Goal: Task Accomplishment & Management: Manage account settings

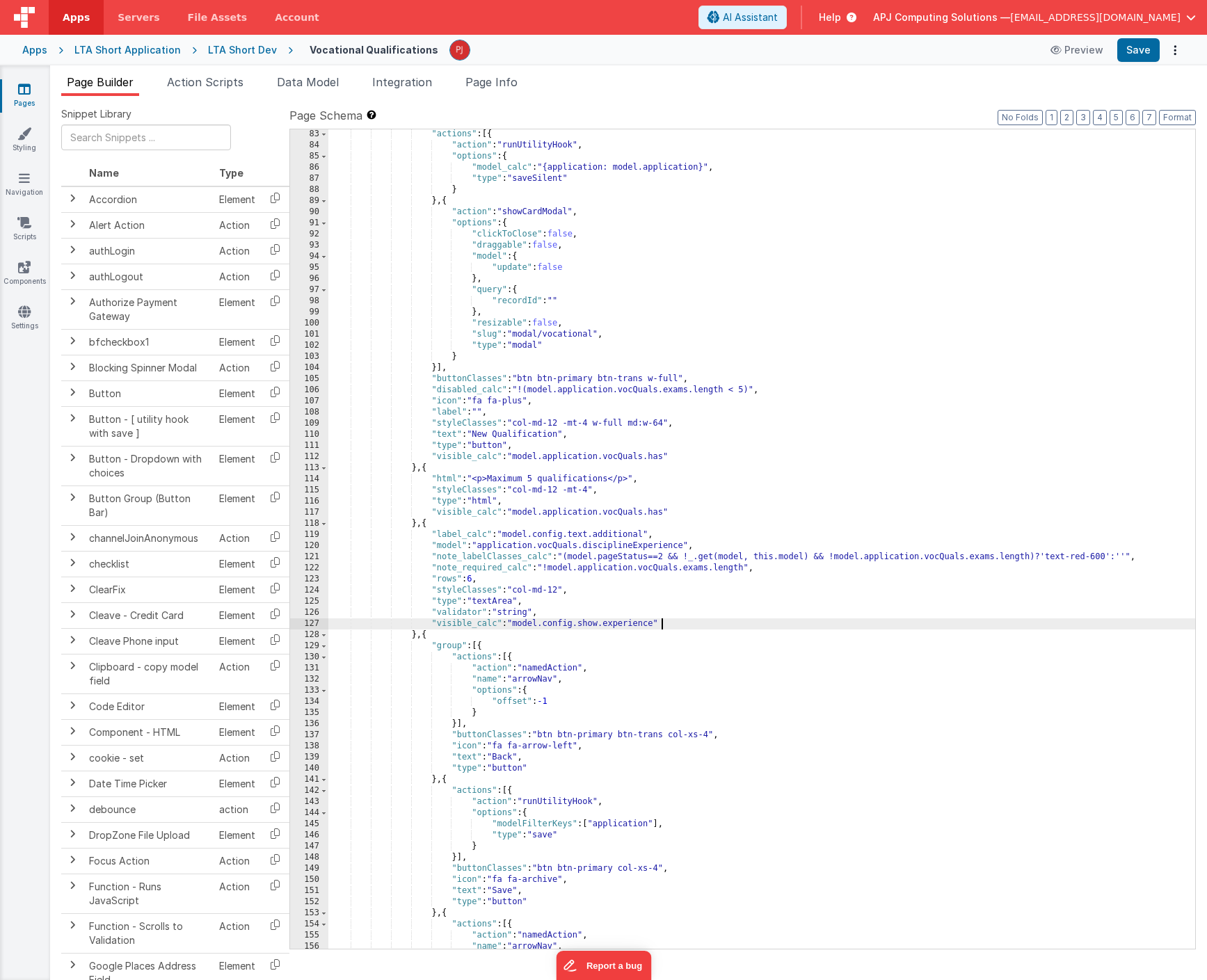
scroll to position [956, 0]
click at [699, 473] on div "} , { "actions" : [{ "action" : "runUtilityHook" , "options" : { "model_calc" :…" at bounding box center [762, 539] width 866 height 842
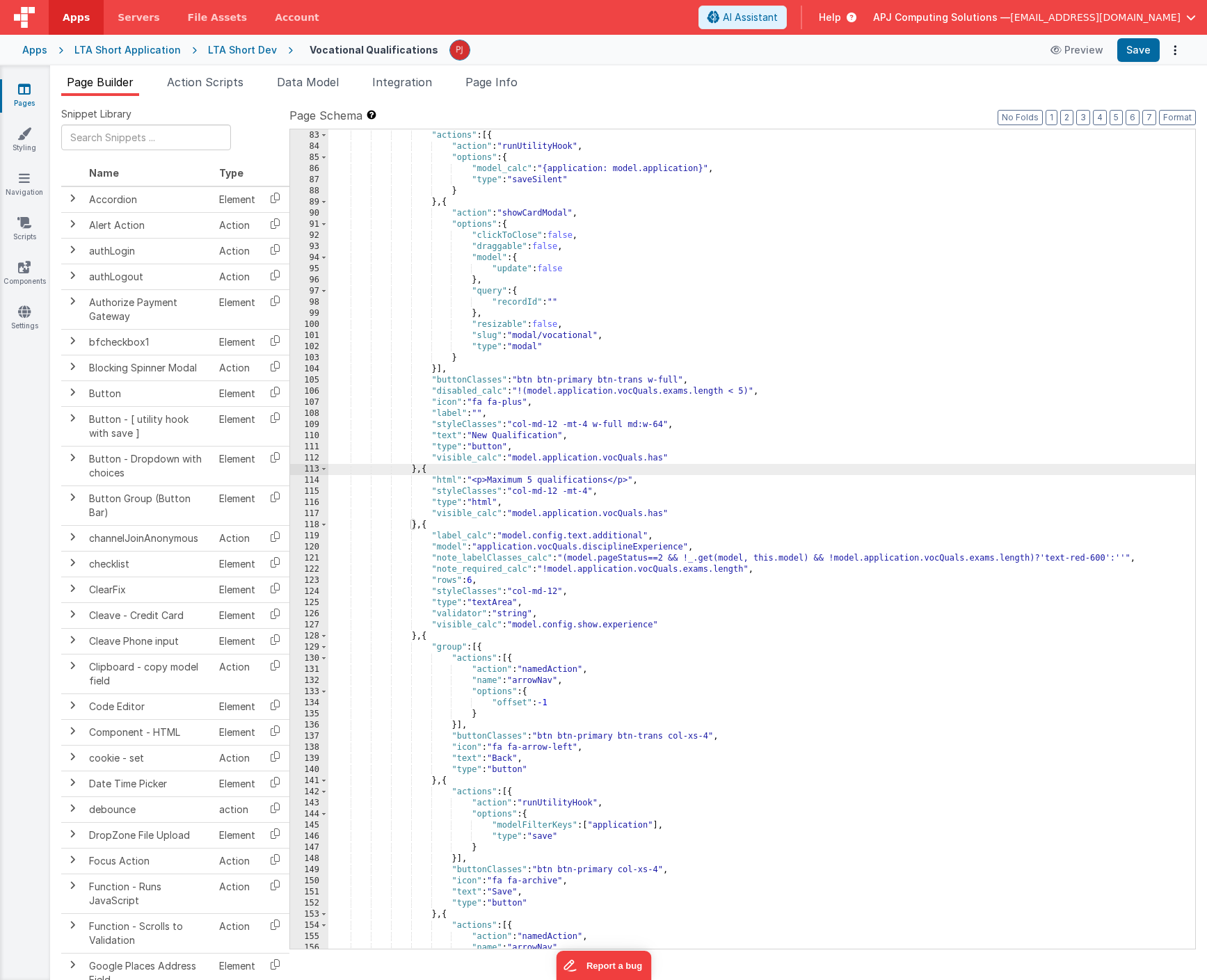
click at [624, 446] on div "} , { "actions" : [{ "action" : "runUtilityHook" , "options" : { "model_calc" :…" at bounding box center [762, 539] width 866 height 842
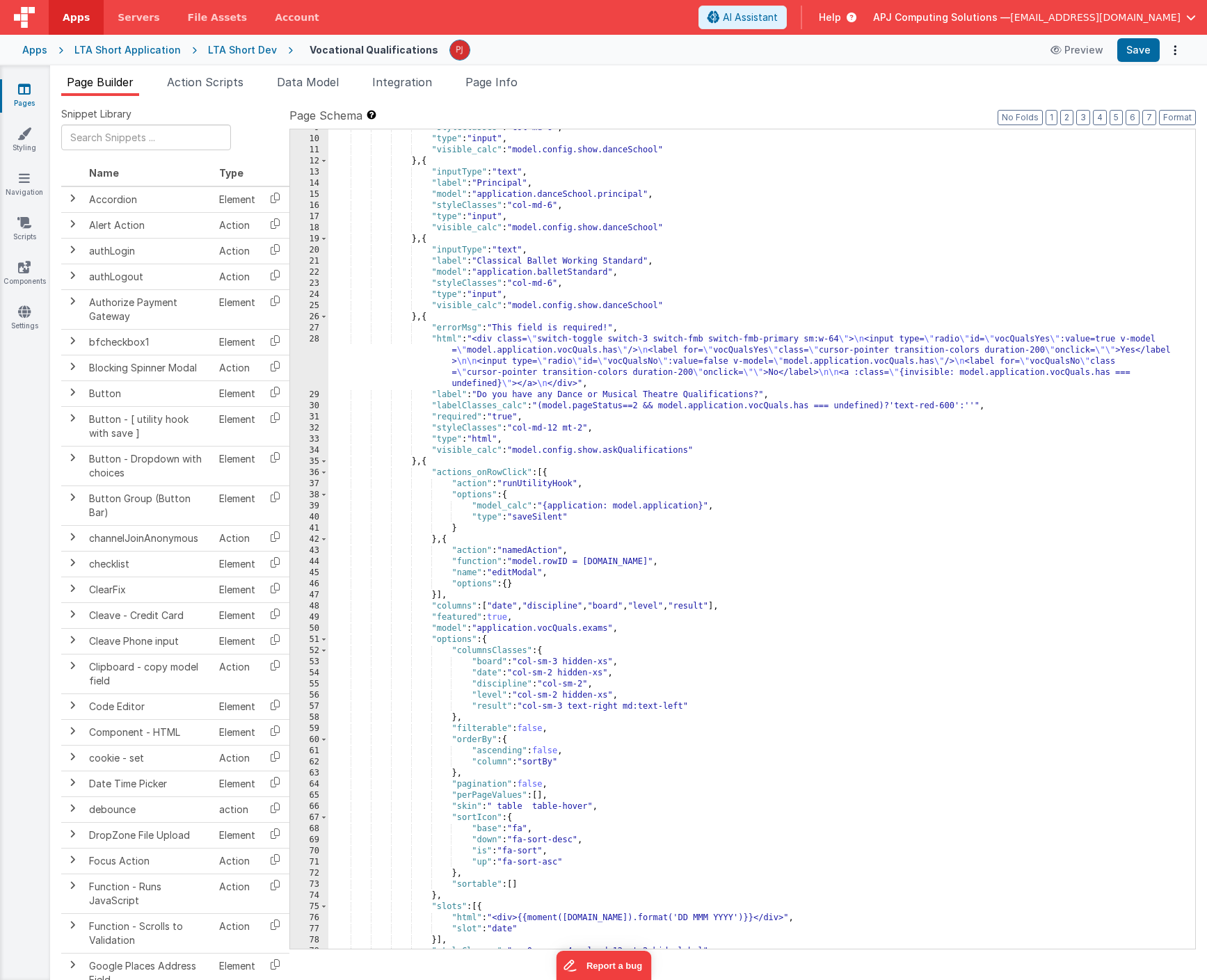
scroll to position [0, 0]
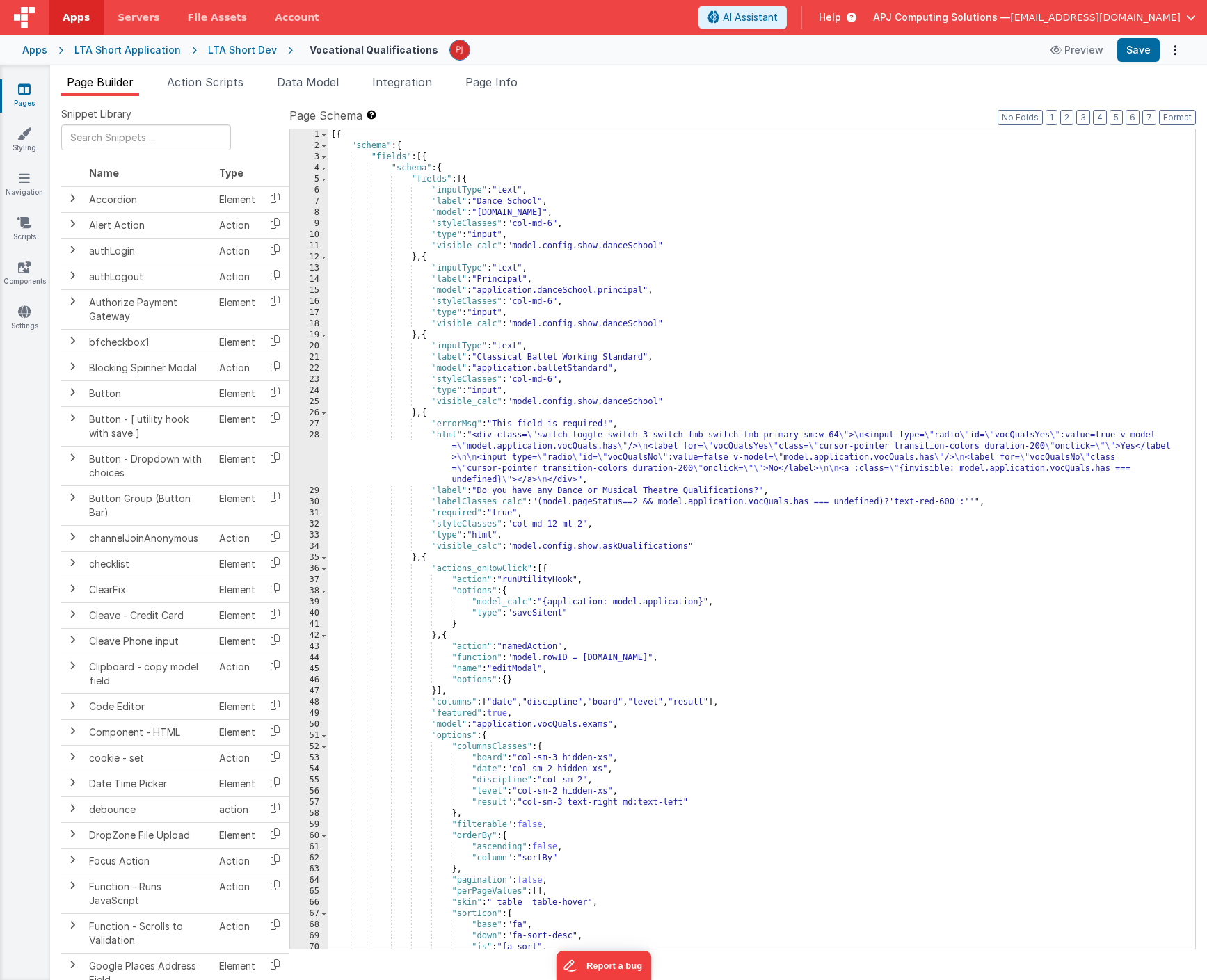
click at [676, 528] on div "[{ "schema" : { "fields" : [{ "schema" : { "fields" : [{ "inputType" : "text" ,…" at bounding box center [762, 550] width 866 height 842
click at [720, 395] on div "[{ "schema" : { "fields" : [{ "schema" : { "fields" : [{ "inputType" : "text" ,…" at bounding box center [762, 550] width 866 height 842
click at [692, 404] on div "[{ "schema" : { "fields" : [{ "schema" : { "fields" : [{ "inputType" : "text" ,…" at bounding box center [762, 550] width 866 height 842
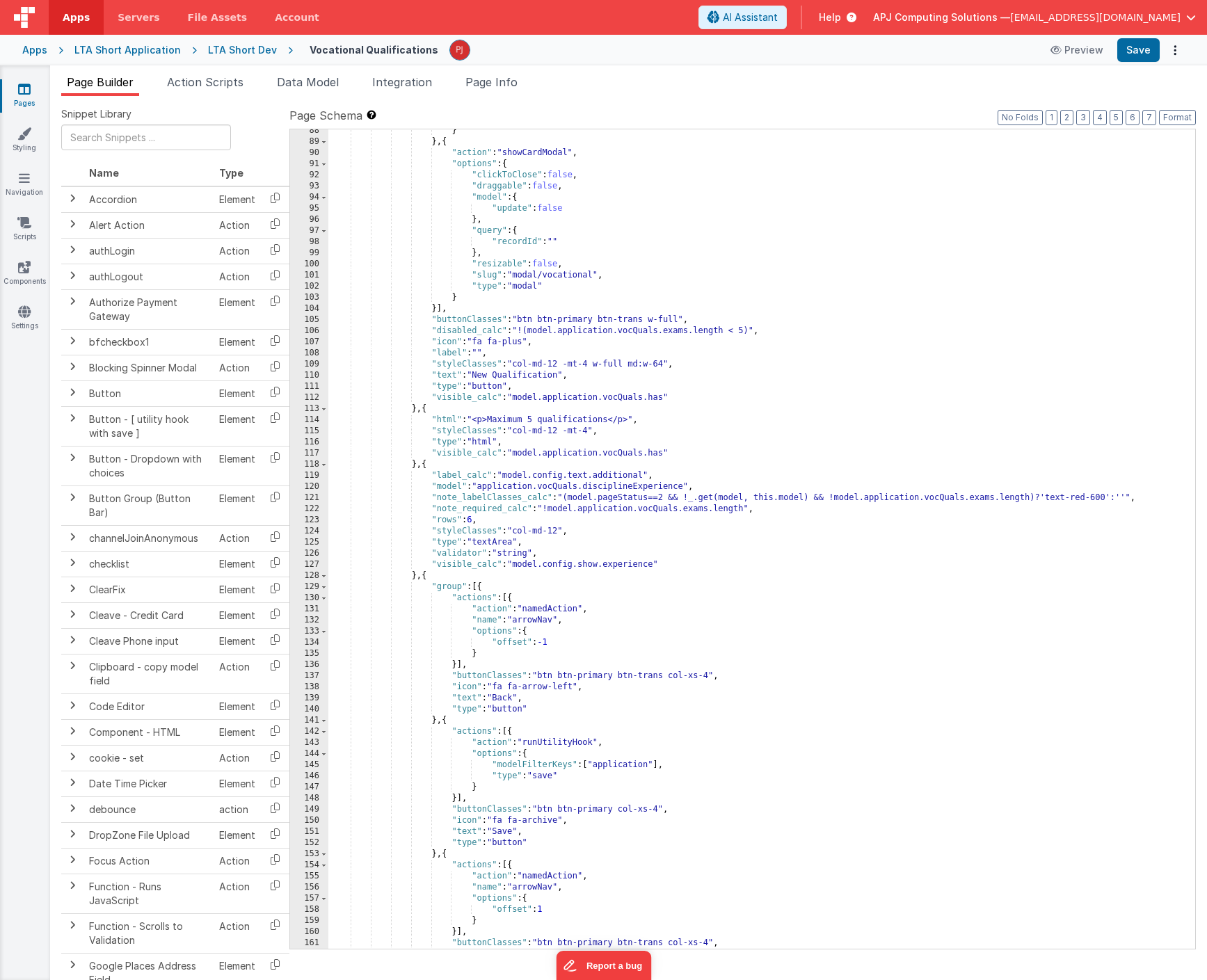
scroll to position [1051, 0]
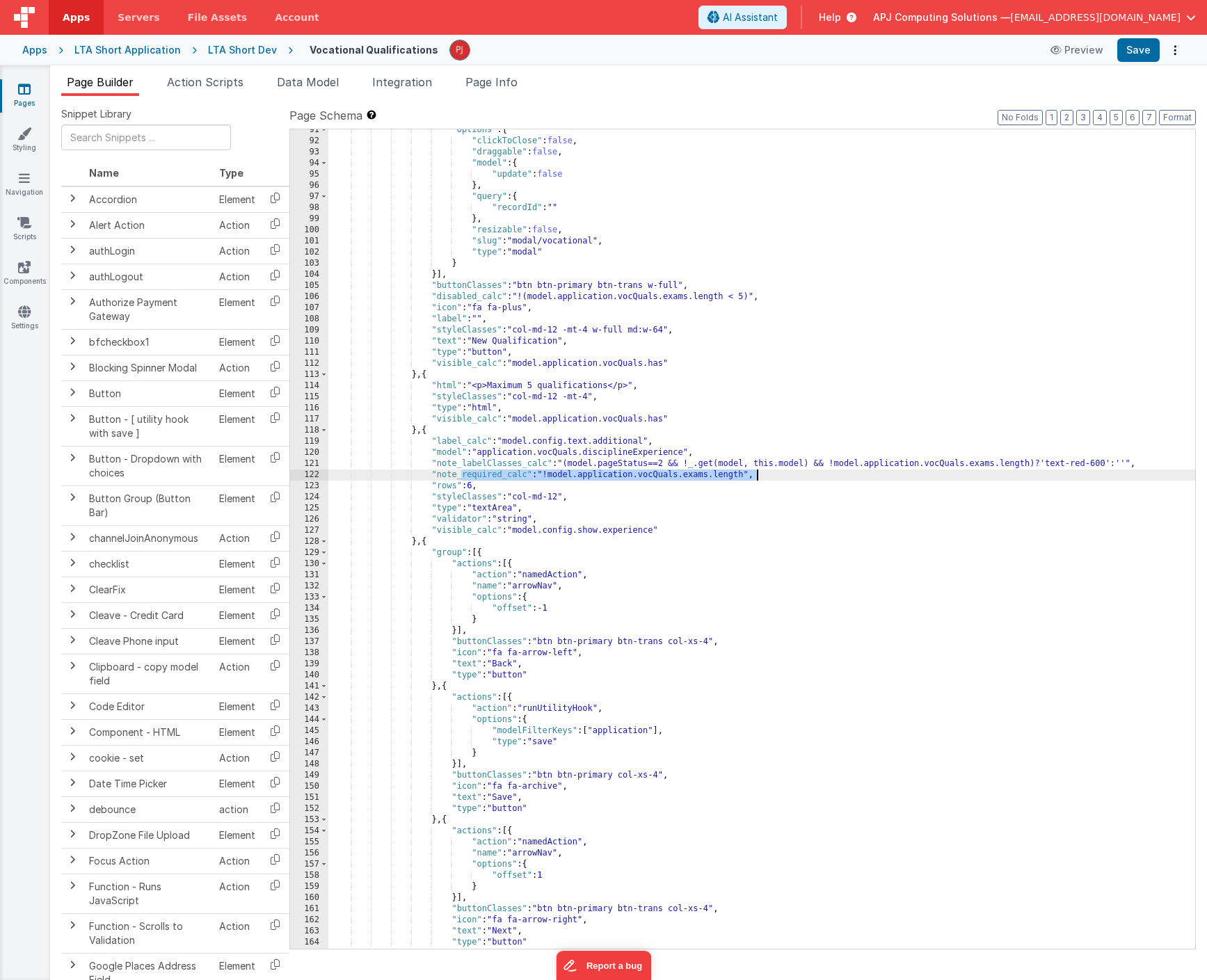
drag, startPoint x: 462, startPoint y: 476, endPoint x: 761, endPoint y: 474, distance: 299.0
click at [761, 474] on div ""options" : { "clickToClose" : false , "draggable" : false , "model" : { "updat…" at bounding box center [762, 545] width 866 height 842
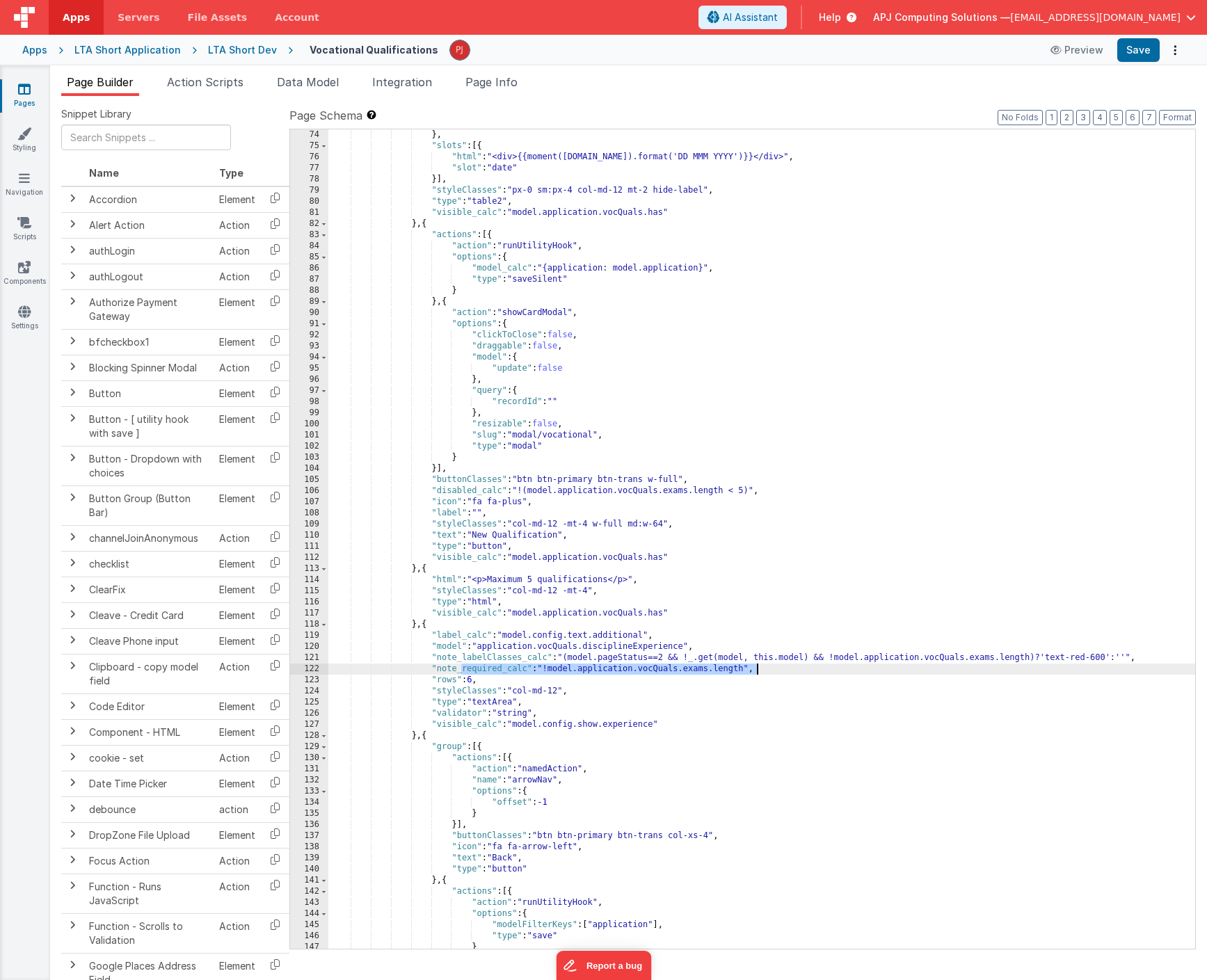
scroll to position [857, 0]
click at [796, 443] on div "} , "slots" : [{ "html" : "<div>{{moment([DOMAIN_NAME]).format('DD MMM YYYY')}}…" at bounding box center [762, 550] width 866 height 842
drag, startPoint x: 758, startPoint y: 671, endPoint x: 688, endPoint y: 759, distance: 112.4
click at [465, 669] on div "} , "slots" : [{ "html" : "<div>{{moment([DOMAIN_NAME]).format('DD MMM YYYY')}}…" at bounding box center [762, 550] width 866 height 842
click at [788, 764] on div "} , "slots" : [{ "html" : "<div>{{moment([DOMAIN_NAME]).format('DD MMM YYYY')}}…" at bounding box center [762, 550] width 866 height 842
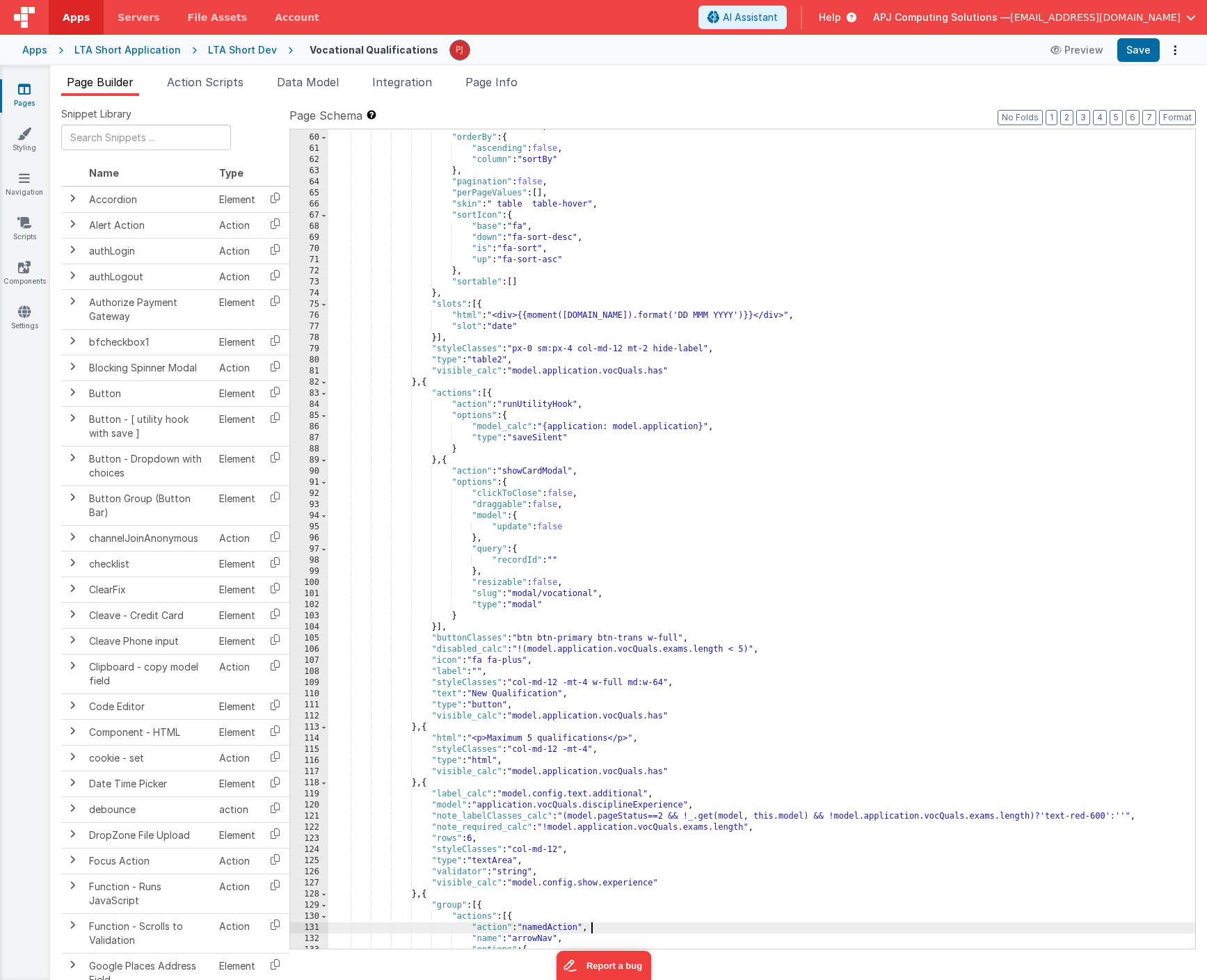
scroll to position [549, 0]
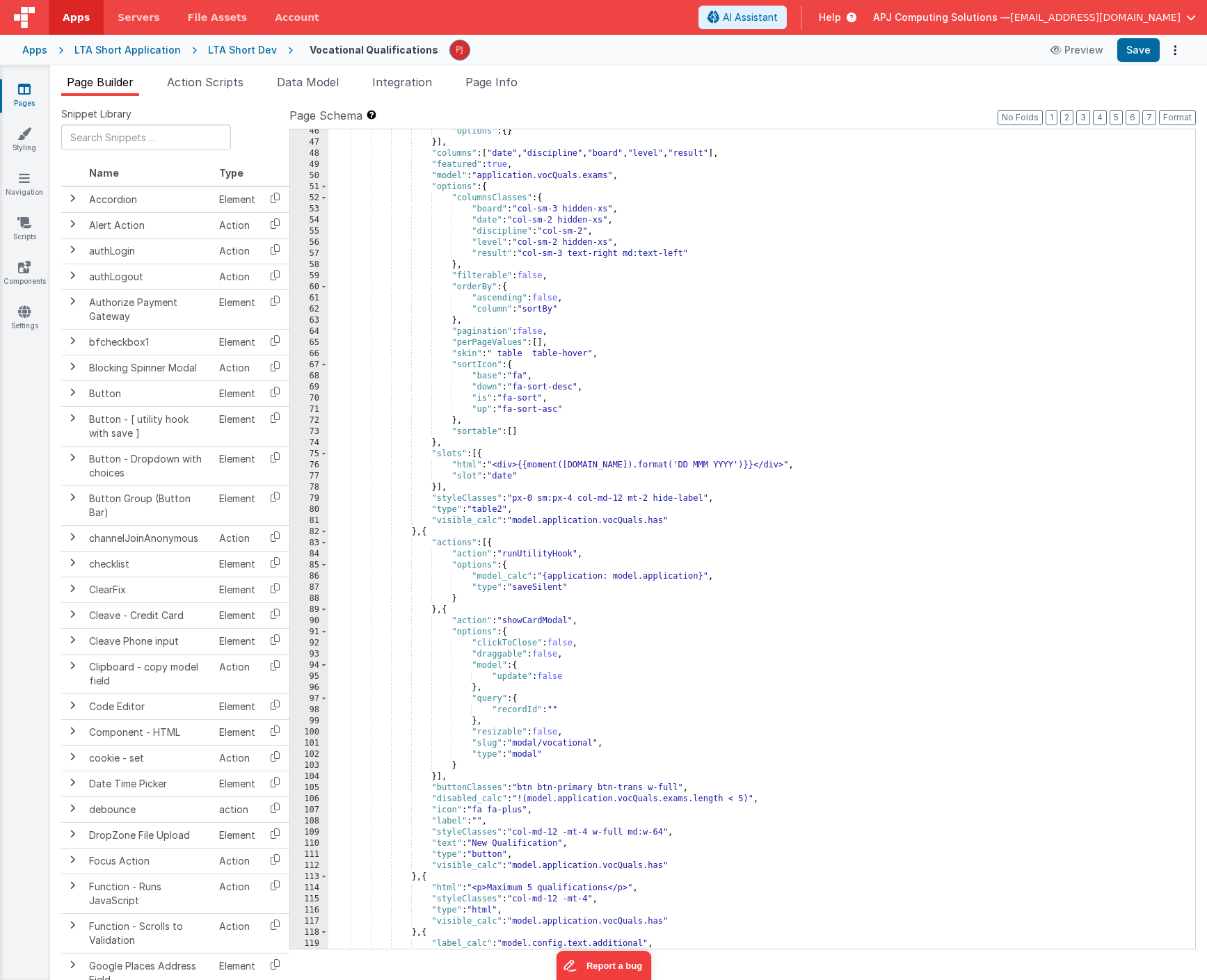
click at [123, 49] on div "LTA Short Application" at bounding box center [127, 50] width 107 height 14
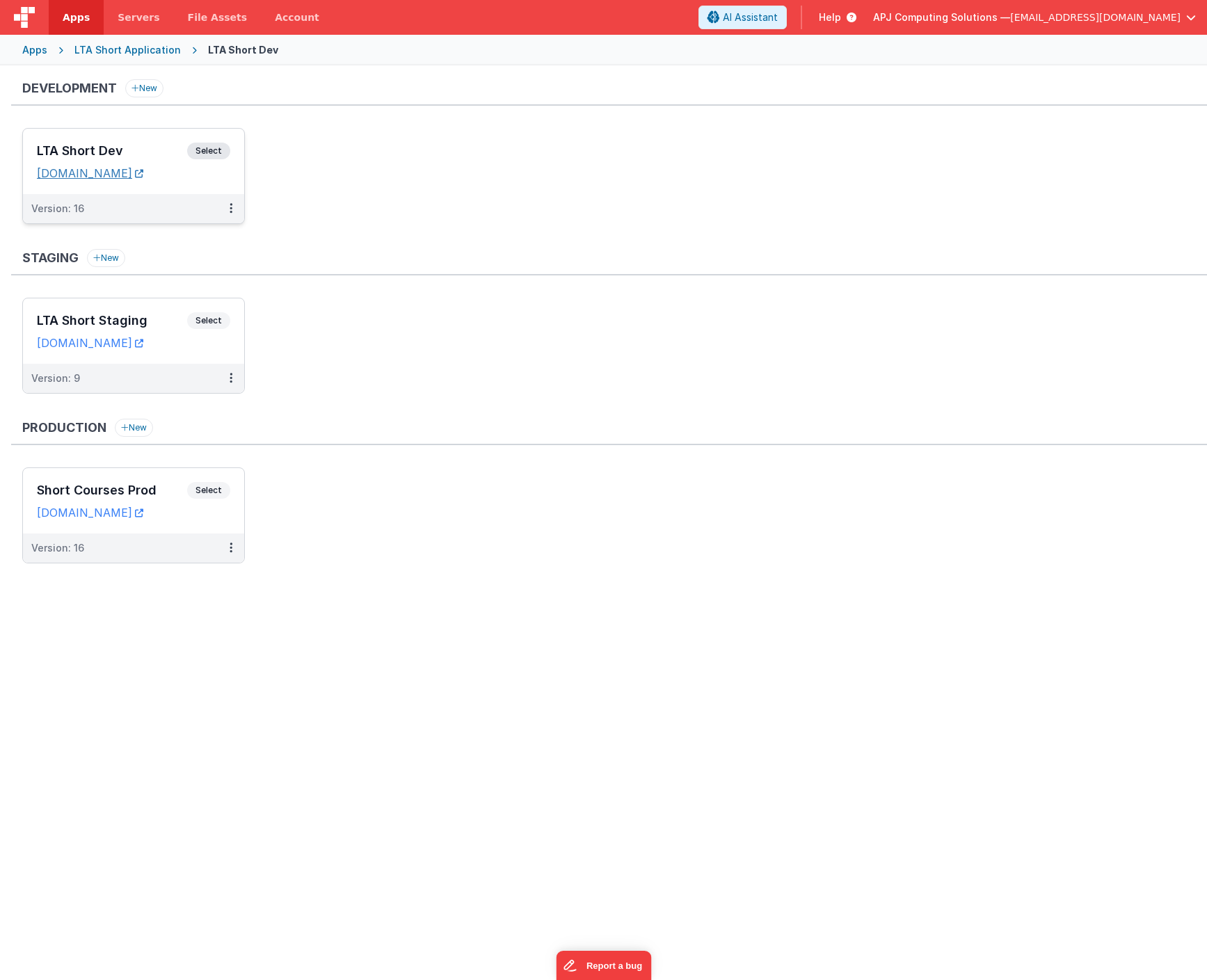
click at [143, 174] on link "[DOMAIN_NAME]" at bounding box center [90, 173] width 107 height 14
click at [213, 148] on span "Select" at bounding box center [208, 150] width 43 height 17
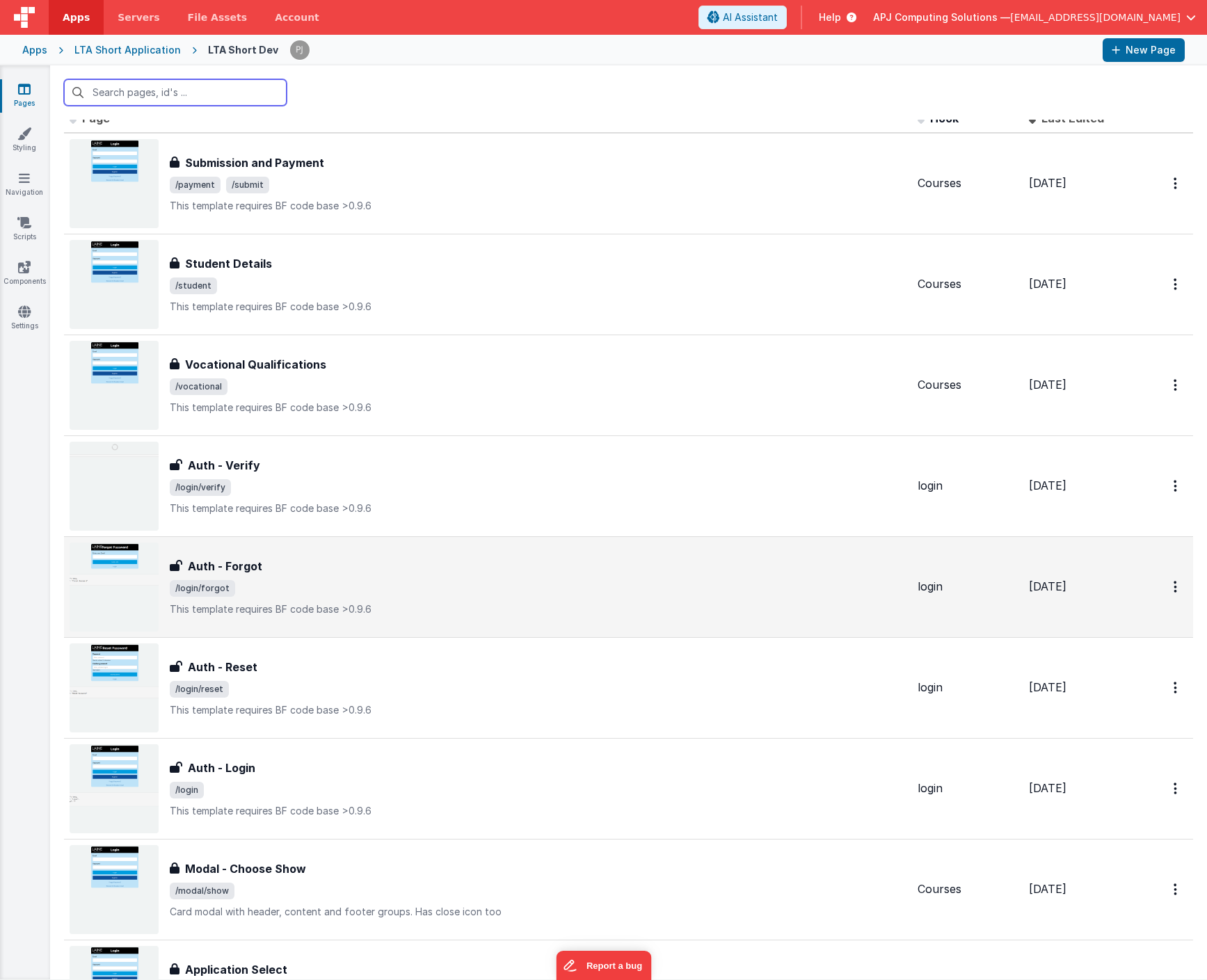
scroll to position [17, 0]
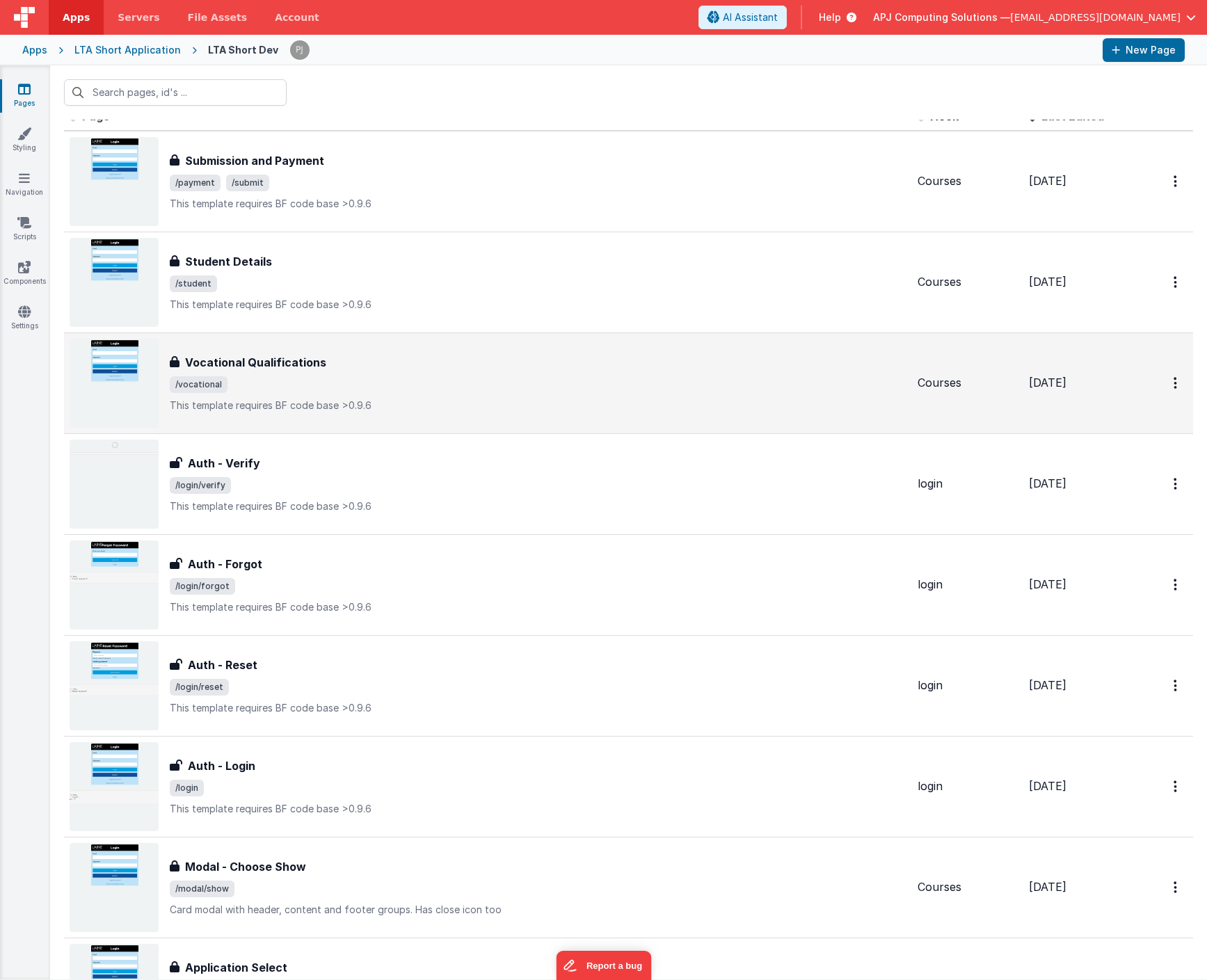
click at [273, 366] on h3 "Vocational Qualifications" at bounding box center [256, 363] width 141 height 17
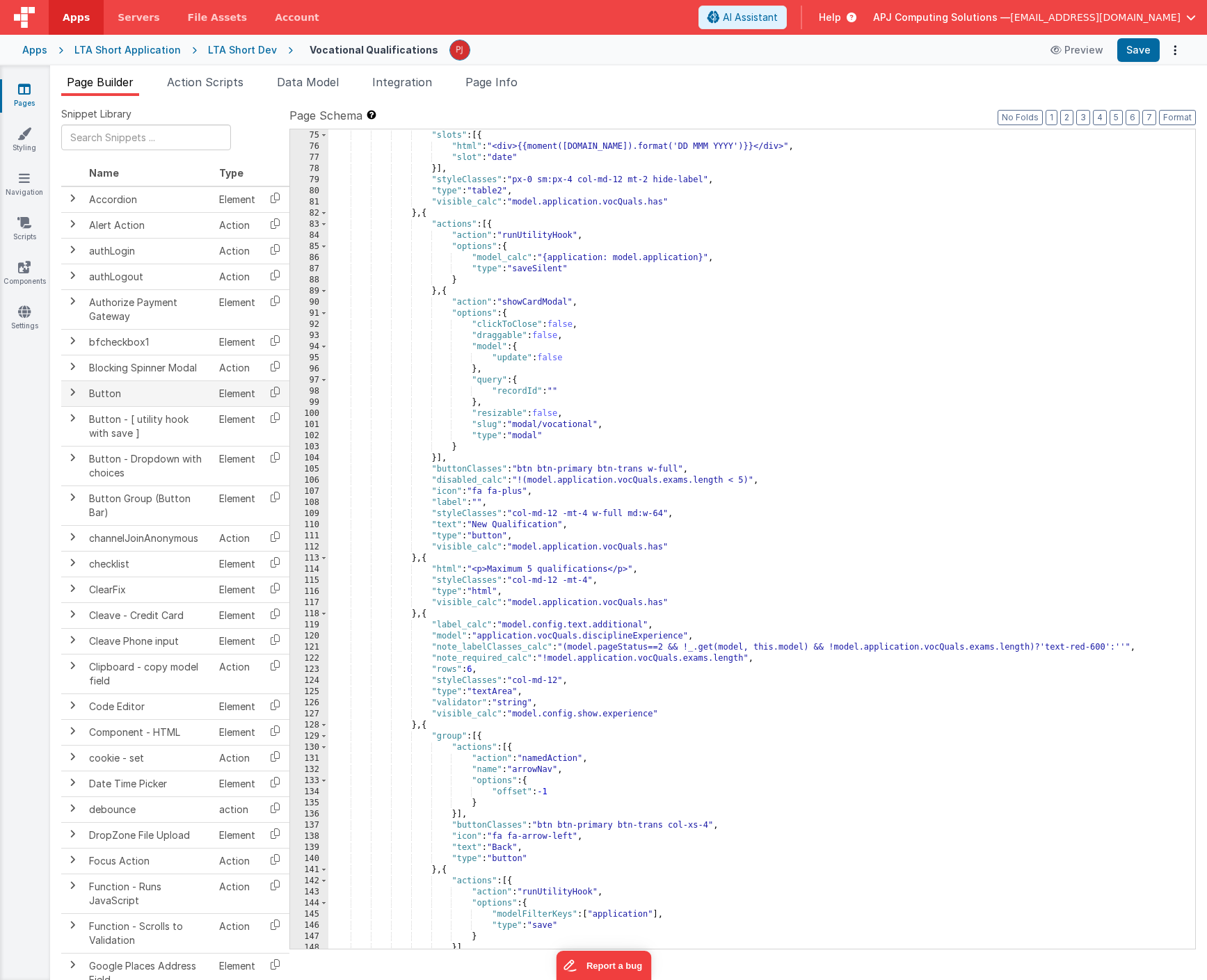
scroll to position [909, 0]
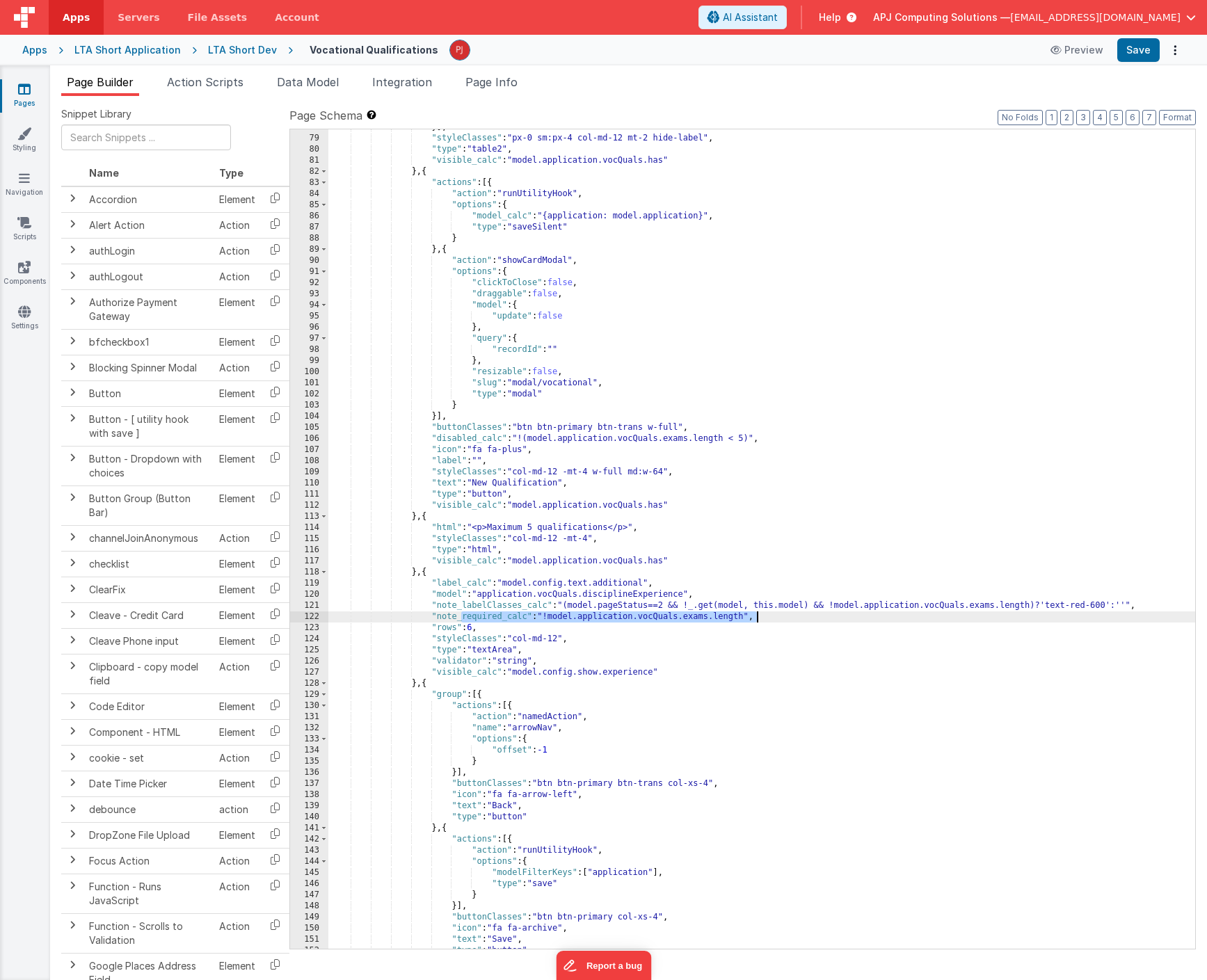
drag, startPoint x: 462, startPoint y: 619, endPoint x: 761, endPoint y: 617, distance: 299.0
click at [761, 617] on div "}] , "styleClasses" : "px-0 sm:px-4 col-md-12 mt-2 hide-label" , "type" : "tabl…" at bounding box center [762, 542] width 866 height 842
click at [625, 400] on div "}] , "styleClasses" : "px-0 sm:px-4 col-md-12 mt-2 hide-label" , "type" : "tabl…" at bounding box center [762, 542] width 866 height 842
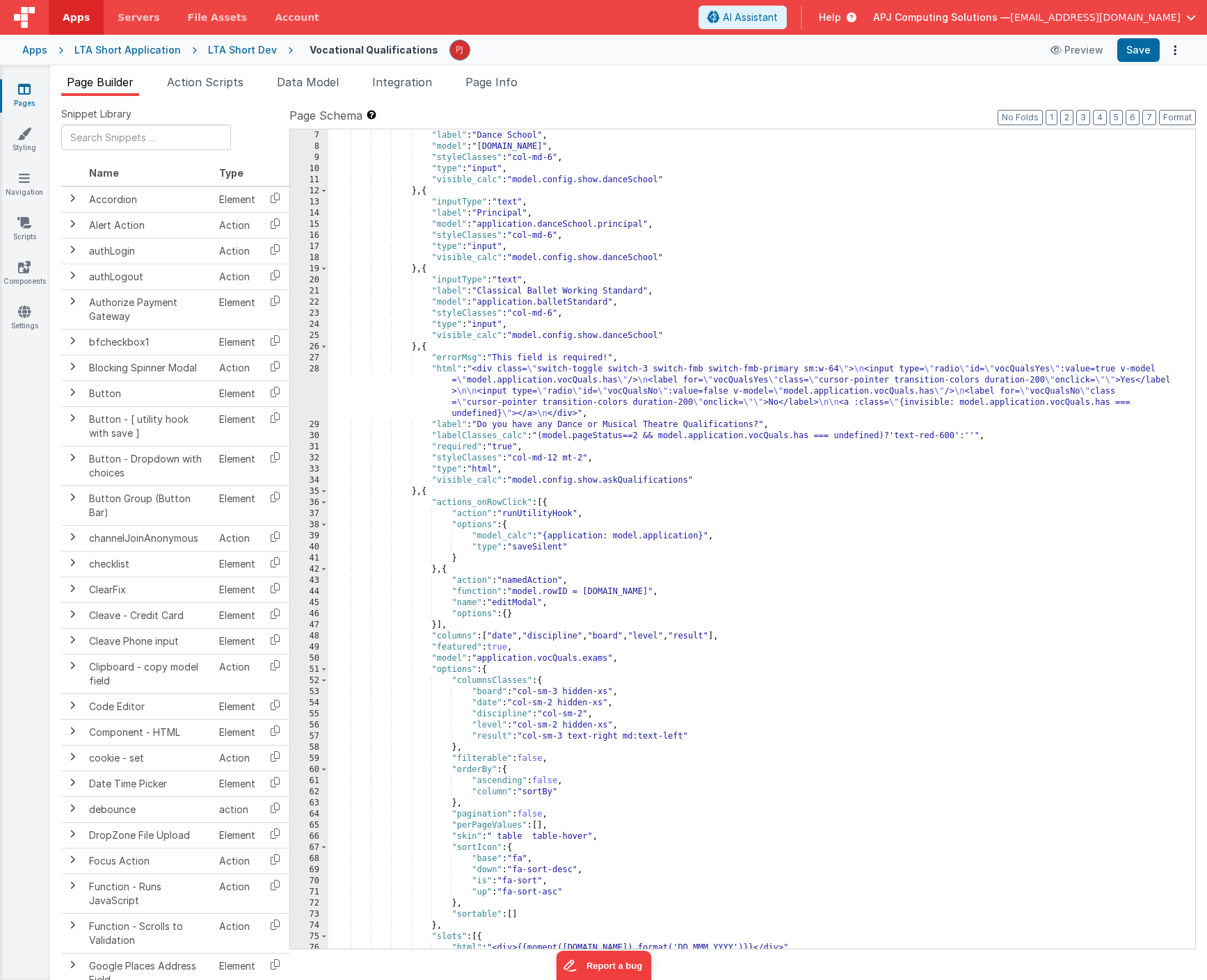
scroll to position [0, 0]
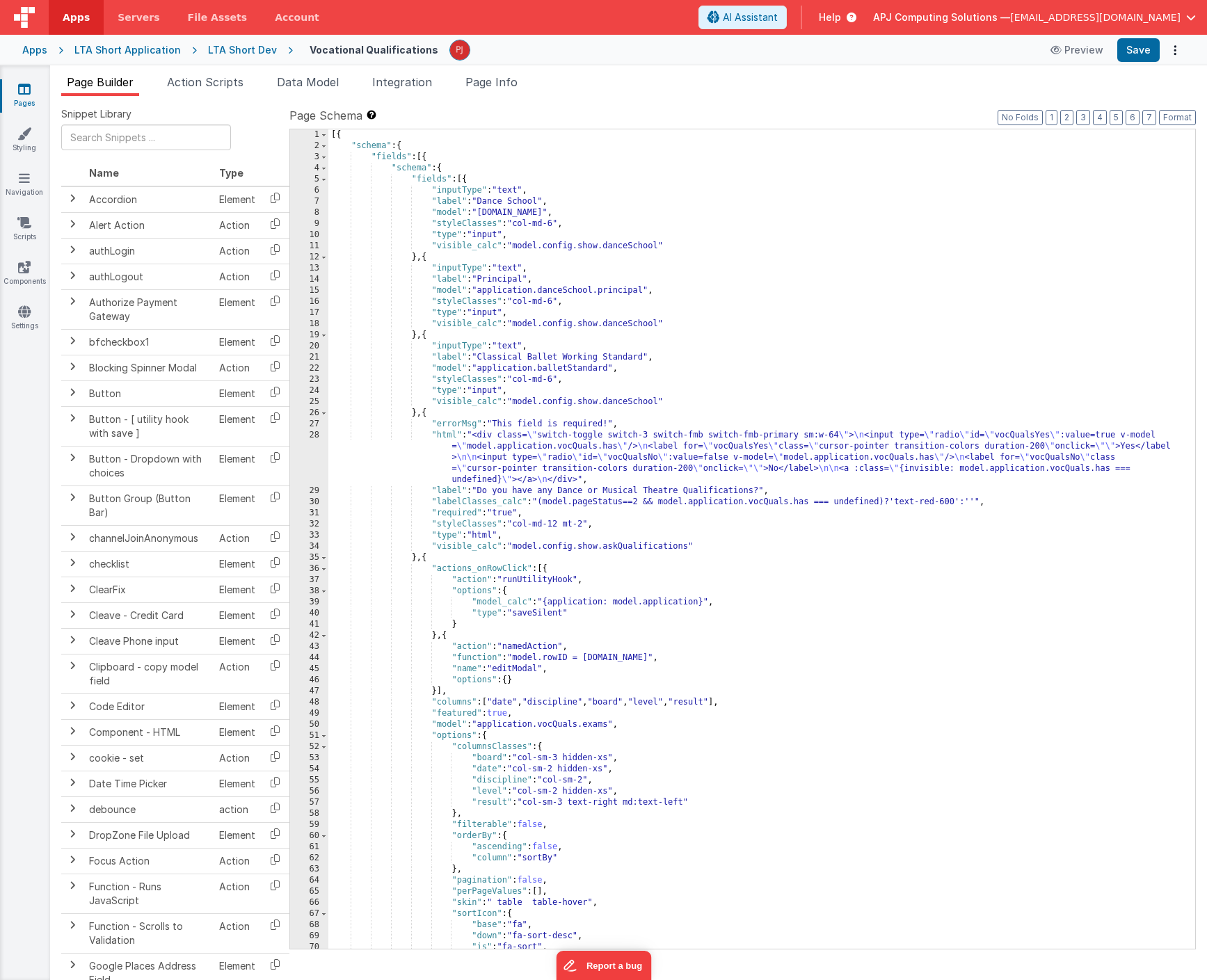
click at [527, 391] on div "[{ "schema" : { "fields" : [{ "schema" : { "fields" : [{ "inputType" : "text" ,…" at bounding box center [762, 550] width 866 height 842
click at [532, 389] on div "[{ "schema" : { "fields" : [{ "schema" : { "fields" : [{ "inputType" : "text" ,…" at bounding box center [762, 550] width 866 height 842
paste textarea
click at [513, 393] on div "[{ "schema" : { "fields" : [{ "schema" : { "fields" : [{ "inputType" : "text" ,…" at bounding box center [762, 550] width 866 height 842
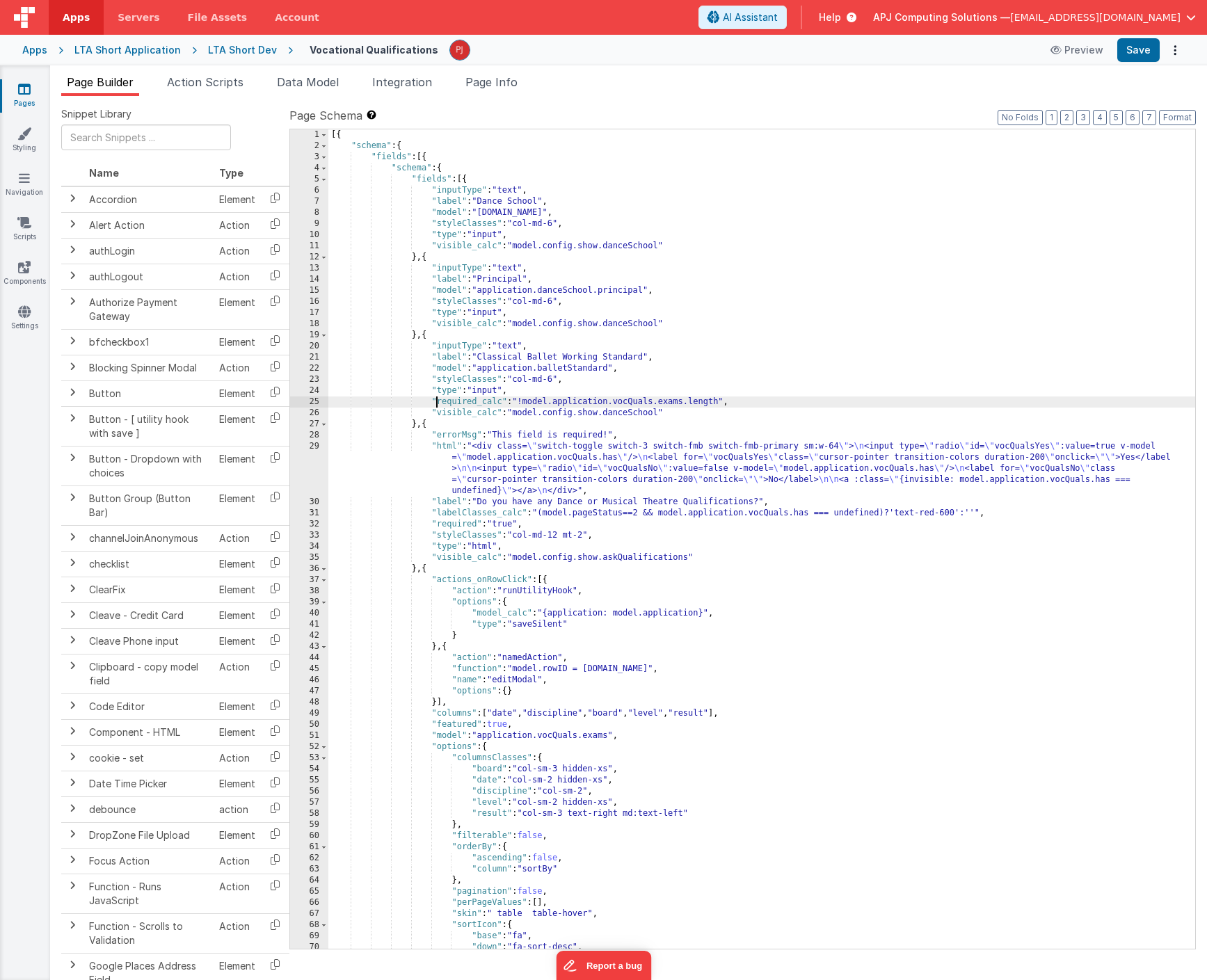
click at [579, 402] on div "[{ "schema" : { "fields" : [{ "schema" : { "fields" : [{ "inputType" : "text" ,…" at bounding box center [762, 550] width 866 height 842
click at [610, 401] on div "[{ "schema" : { "fields" : [{ "schema" : { "fields" : [{ "inputType" : "text" ,…" at bounding box center [762, 550] width 866 height 842
click at [697, 402] on div "[{ "schema" : { "fields" : [{ "schema" : { "fields" : [{ "inputType" : "text" ,…" at bounding box center [762, 550] width 866 height 842
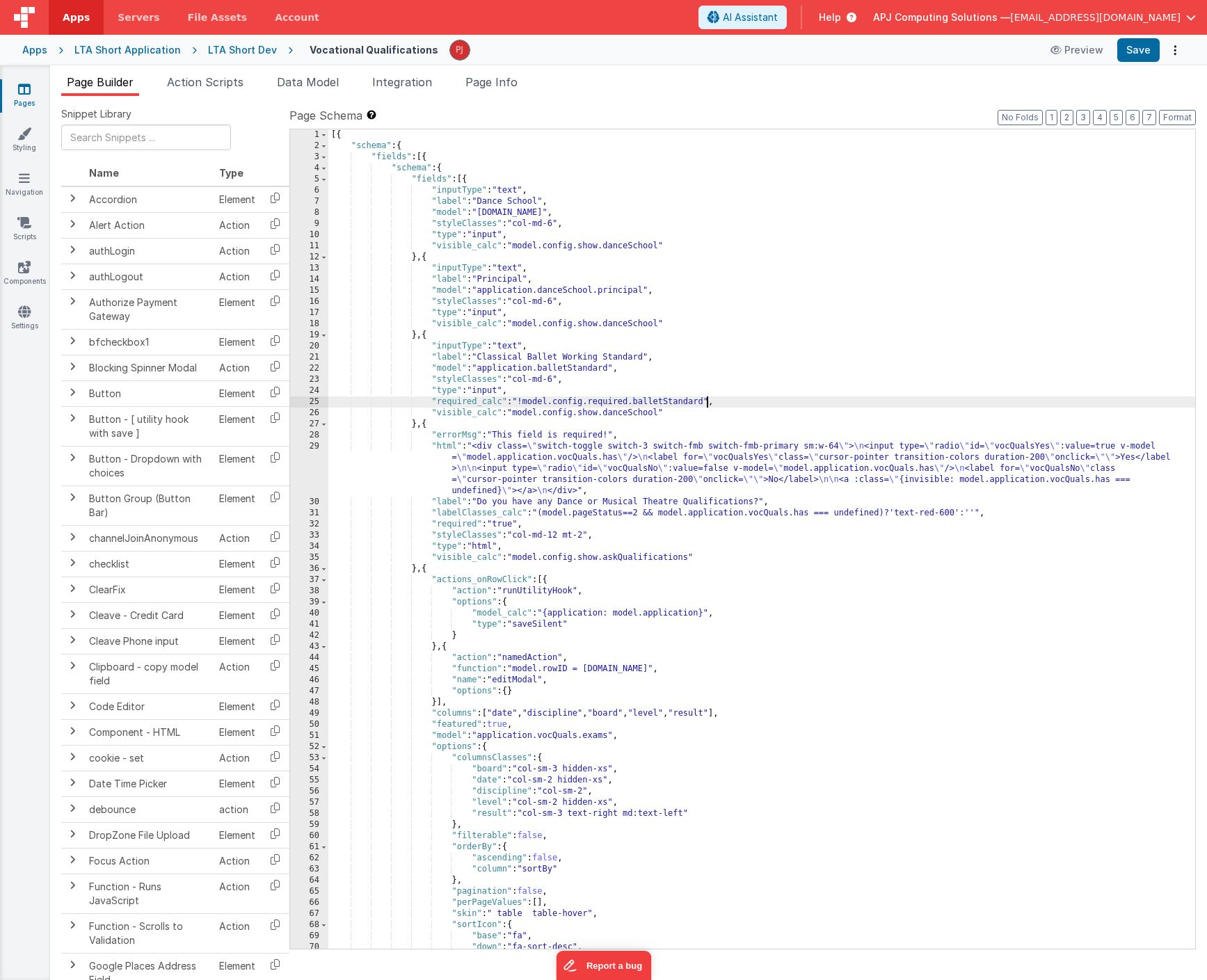
click at [709, 425] on div "[{ "schema" : { "fields" : [{ "schema" : { "fields" : [{ "inputType" : "text" ,…" at bounding box center [762, 550] width 866 height 842
click at [640, 401] on div "[{ "schema" : { "fields" : [{ "schema" : { "fields" : [{ "inputType" : "text" ,…" at bounding box center [762, 550] width 866 height 842
click at [526, 402] on div "[{ "schema" : { "fields" : [{ "schema" : { "fields" : [{ "inputType" : "text" ,…" at bounding box center [762, 550] width 866 height 842
click at [691, 419] on div "[{ "schema" : { "fields" : [{ "schema" : { "fields" : [{ "inputType" : "text" ,…" at bounding box center [762, 550] width 866 height 842
click at [1137, 49] on button "Save" at bounding box center [1138, 50] width 43 height 24
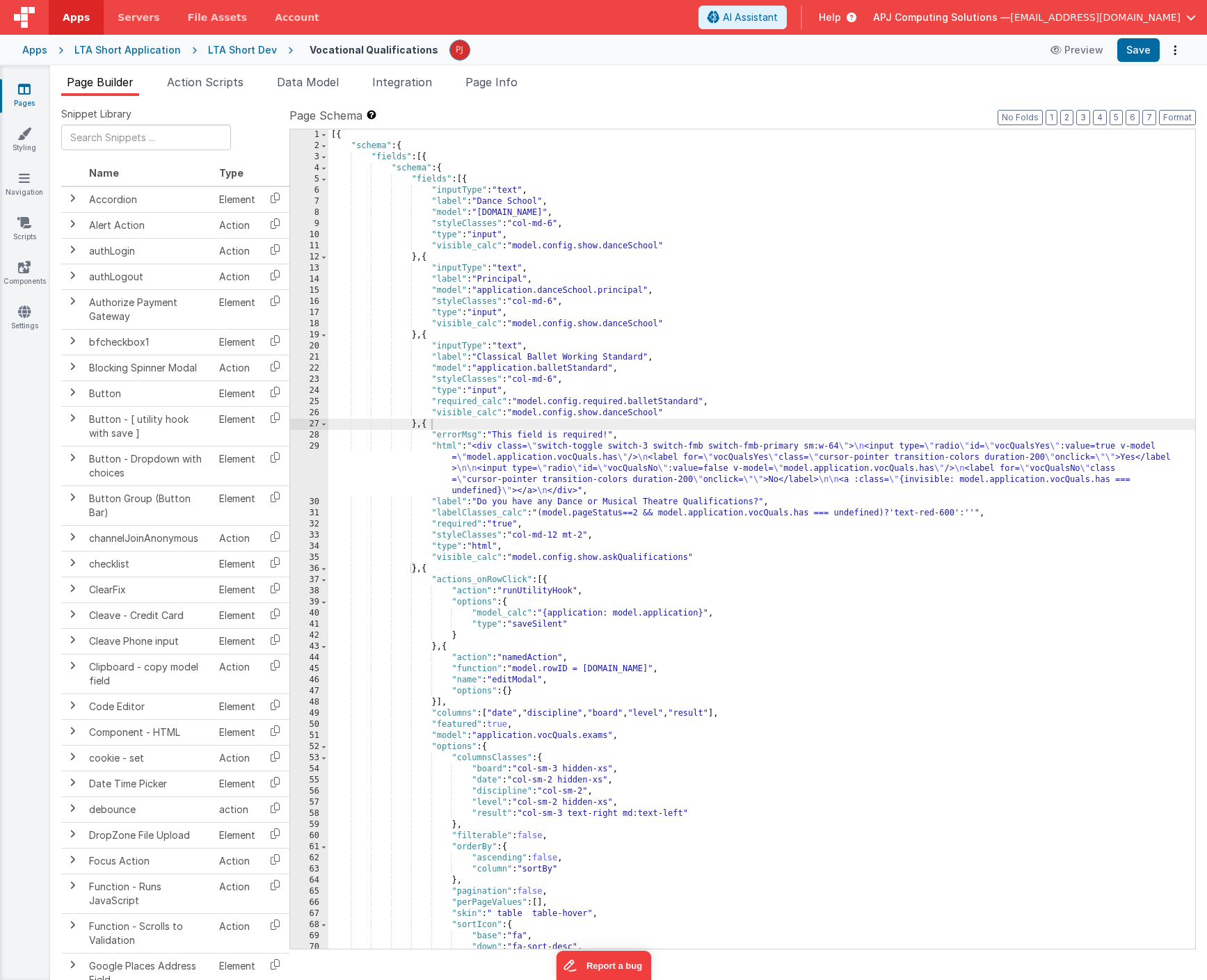
click at [723, 369] on div "[{ "schema" : { "fields" : [{ "schema" : { "fields" : [{ "inputType" : "text" ,…" at bounding box center [762, 550] width 866 height 842
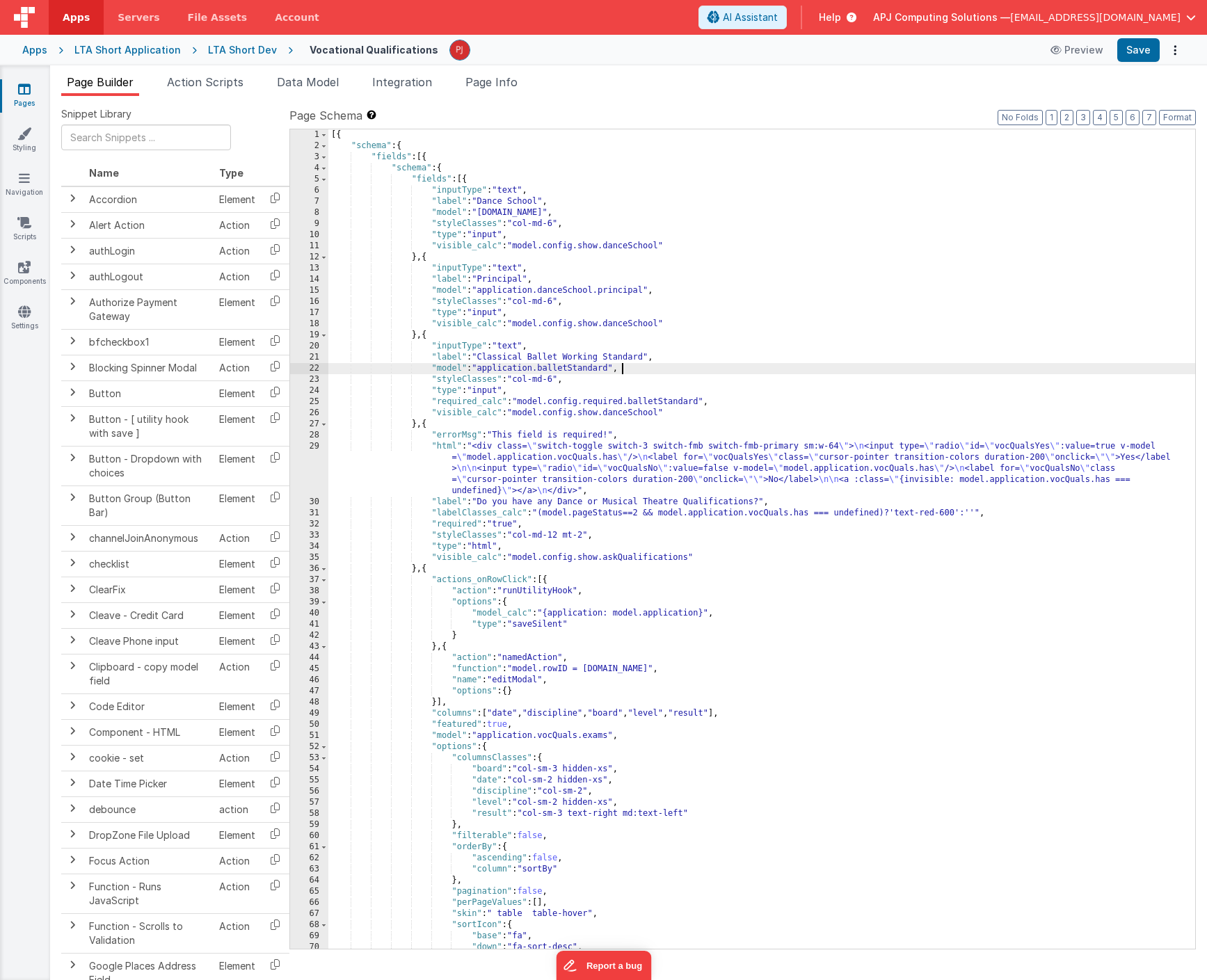
click at [477, 400] on div "[{ "schema" : { "fields" : [{ "schema" : { "fields" : [{ "inputType" : "text" ,…" at bounding box center [762, 550] width 866 height 842
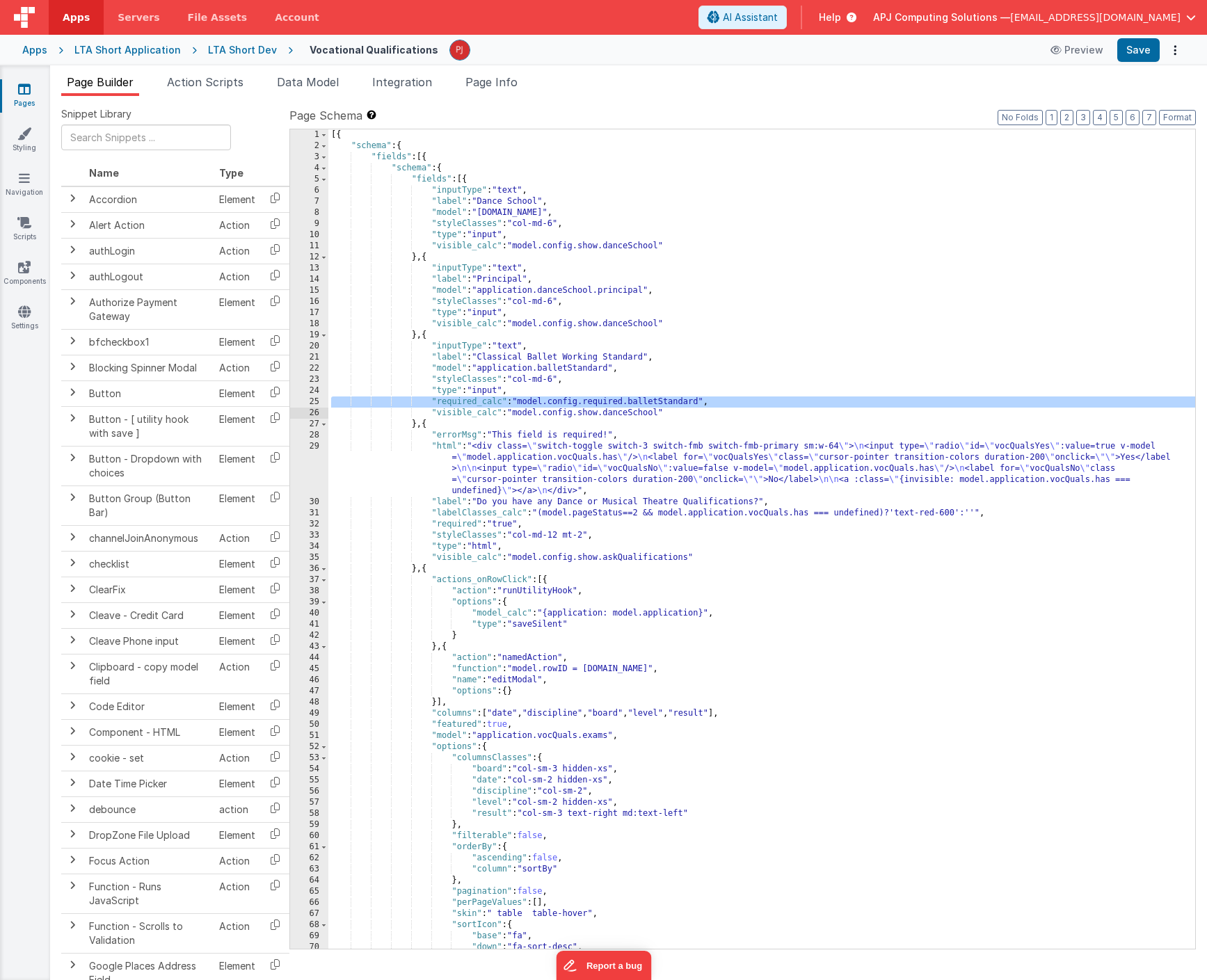
click at [689, 322] on div "[{ "schema" : { "fields" : [{ "schema" : { "fields" : [{ "inputType" : "text" ,…" at bounding box center [762, 550] width 866 height 842
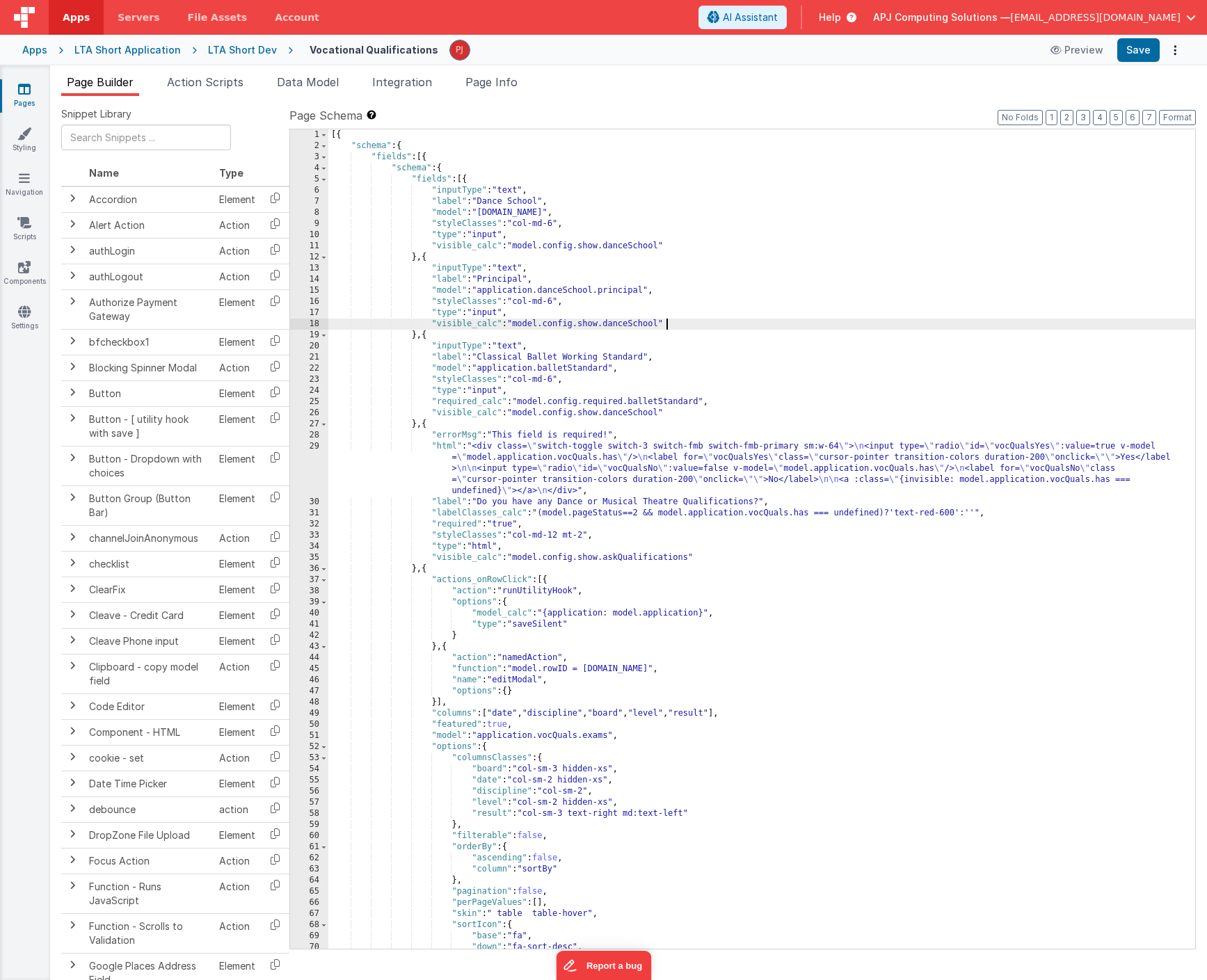
click at [554, 313] on div "[{ "schema" : { "fields" : [{ "schema" : { "fields" : [{ "inputType" : "text" ,…" at bounding box center [762, 550] width 866 height 842
paste textarea
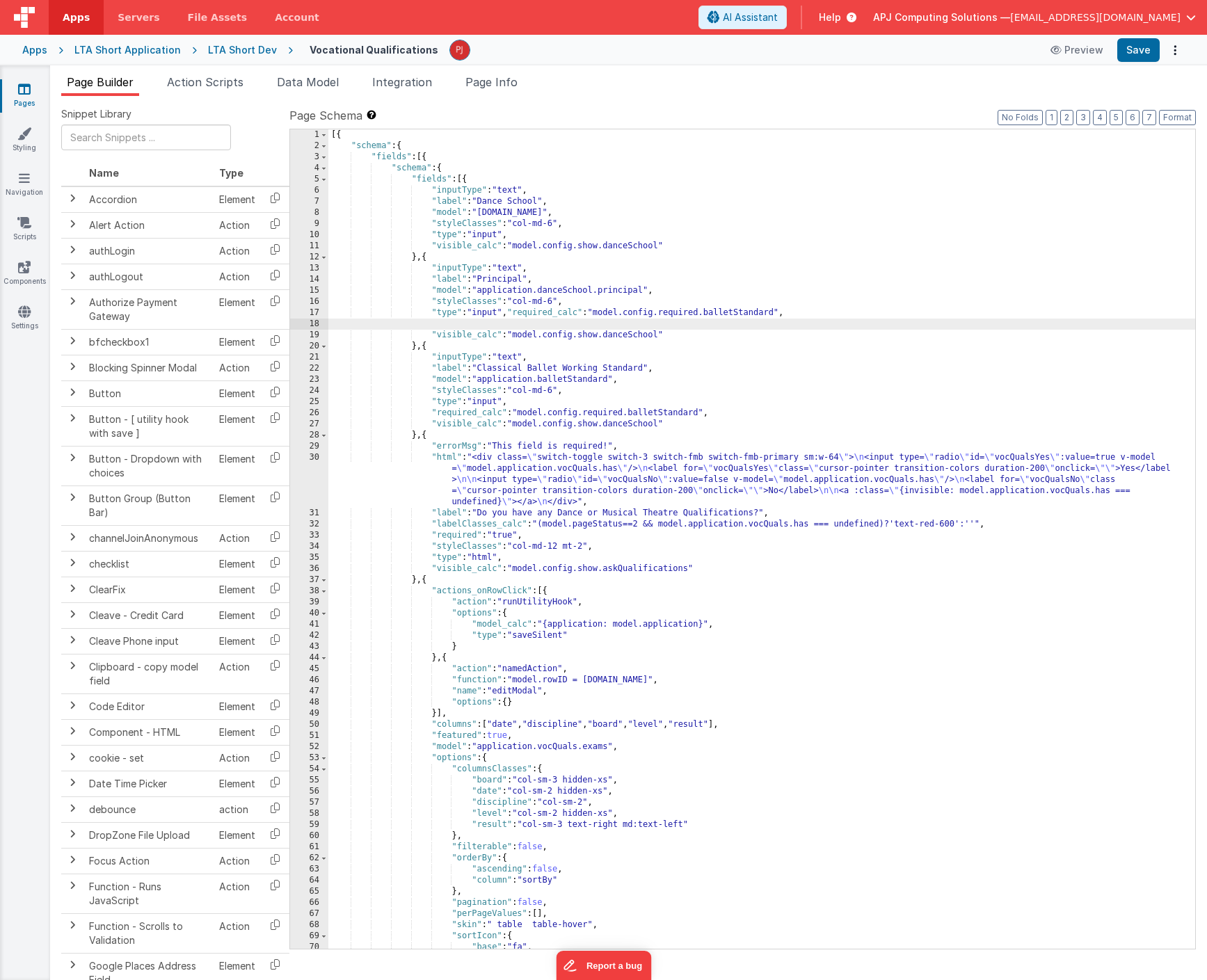
click at [515, 313] on div "[{ "schema" : { "fields" : [{ "schema" : { "fields" : [{ "inputType" : "text" ,…" at bounding box center [762, 550] width 866 height 842
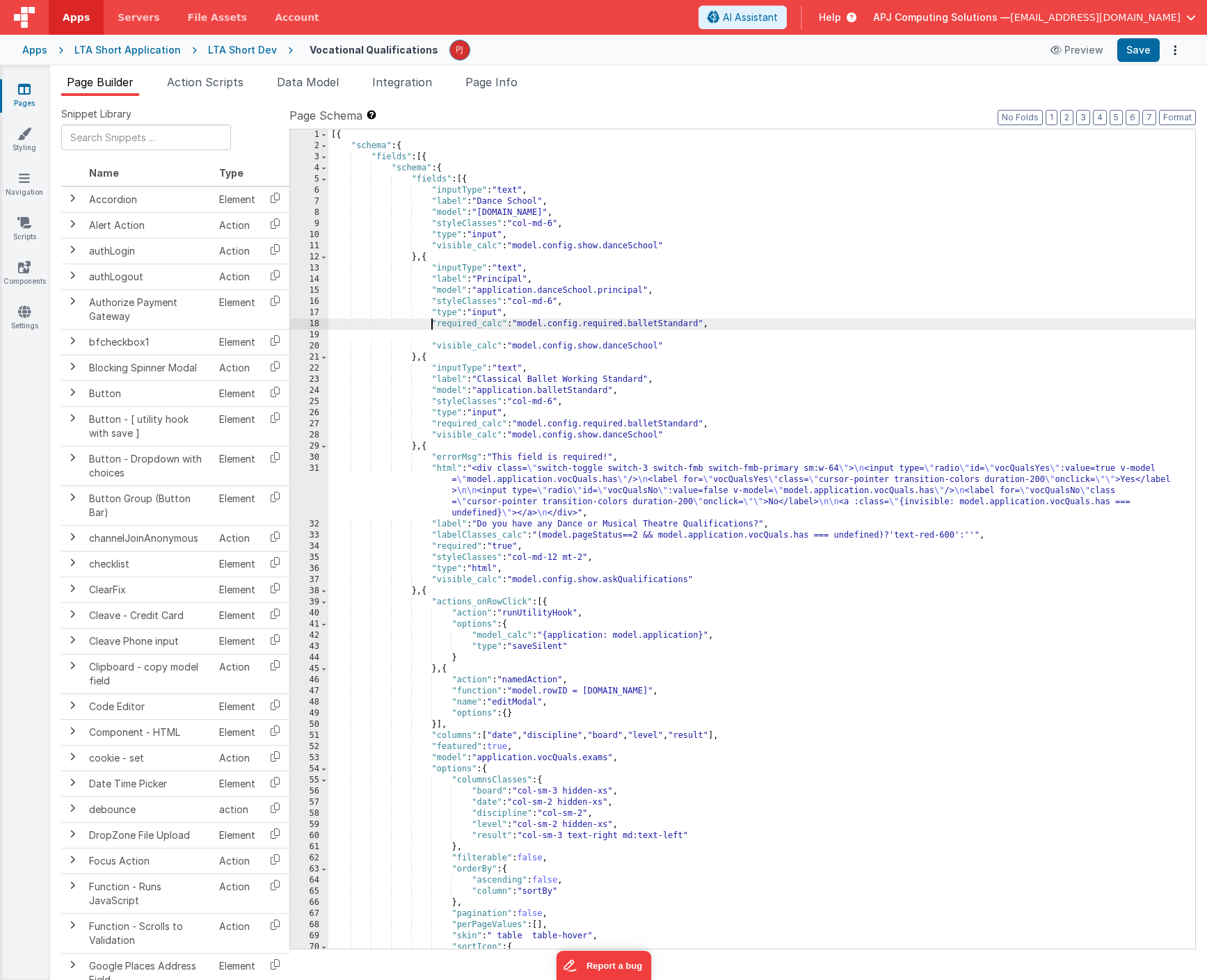
click at [453, 336] on div "[{ "schema" : { "fields" : [{ "schema" : { "fields" : [{ "inputType" : "text" ,…" at bounding box center [762, 550] width 866 height 842
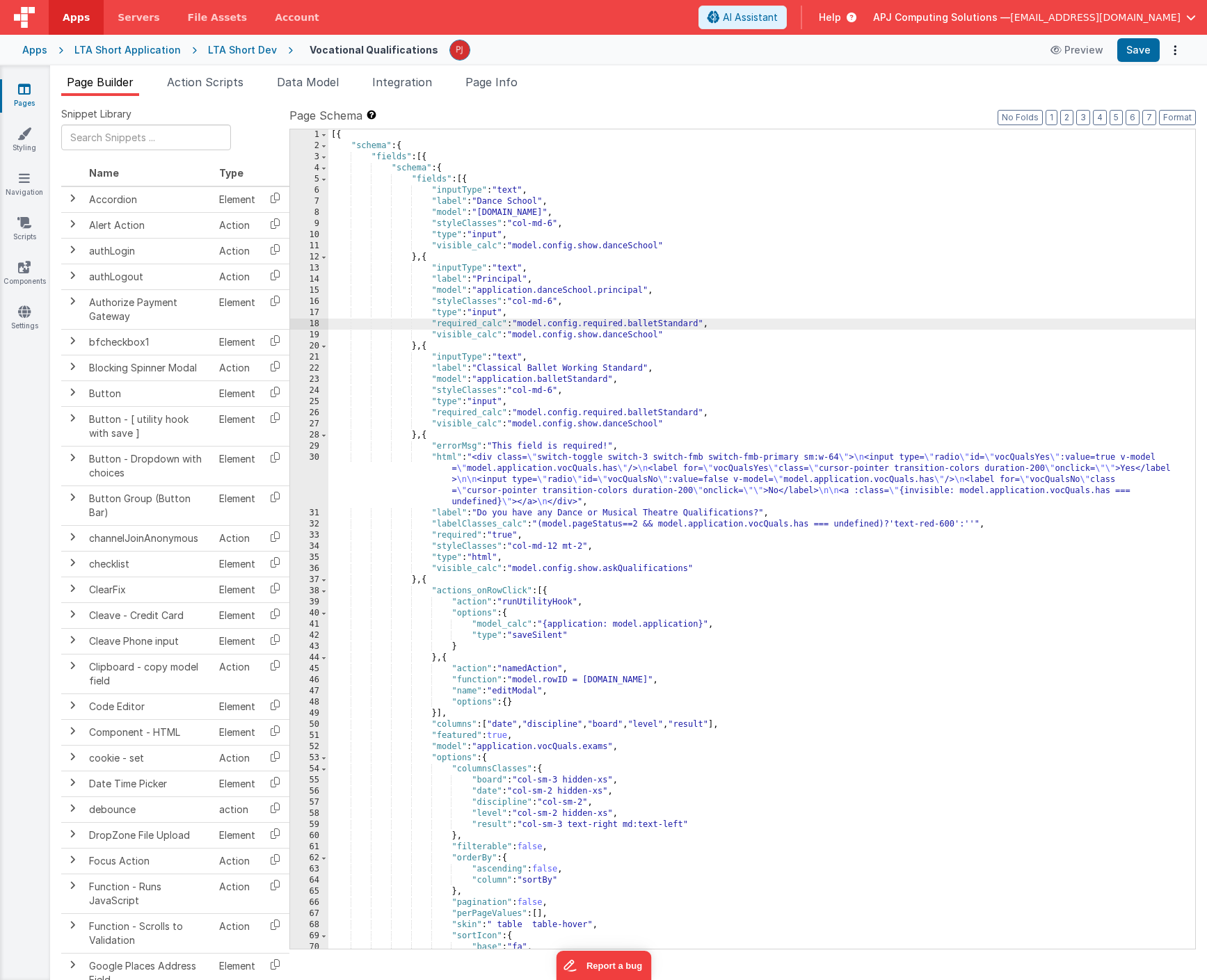
click at [749, 329] on div "[{ "schema" : { "fields" : [{ "schema" : { "fields" : [{ "inputType" : "text" ,…" at bounding box center [762, 550] width 866 height 842
click at [699, 357] on div "[{ "schema" : { "fields" : [{ "schema" : { "fields" : [{ "inputType" : "text" ,…" at bounding box center [762, 550] width 866 height 842
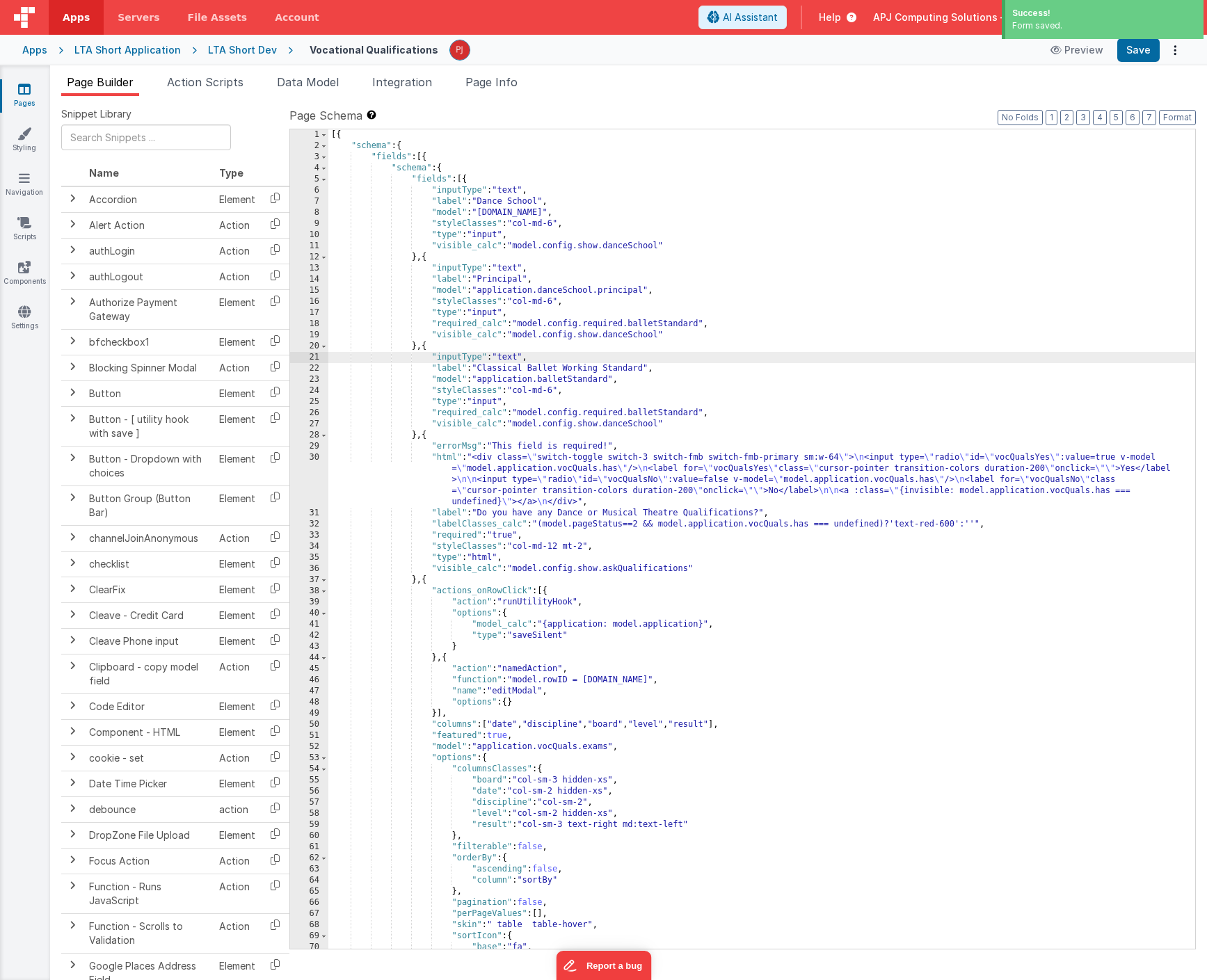
click at [736, 344] on div "[{ "schema" : { "fields" : [{ "schema" : { "fields" : [{ "inputType" : "text" ,…" at bounding box center [762, 550] width 866 height 842
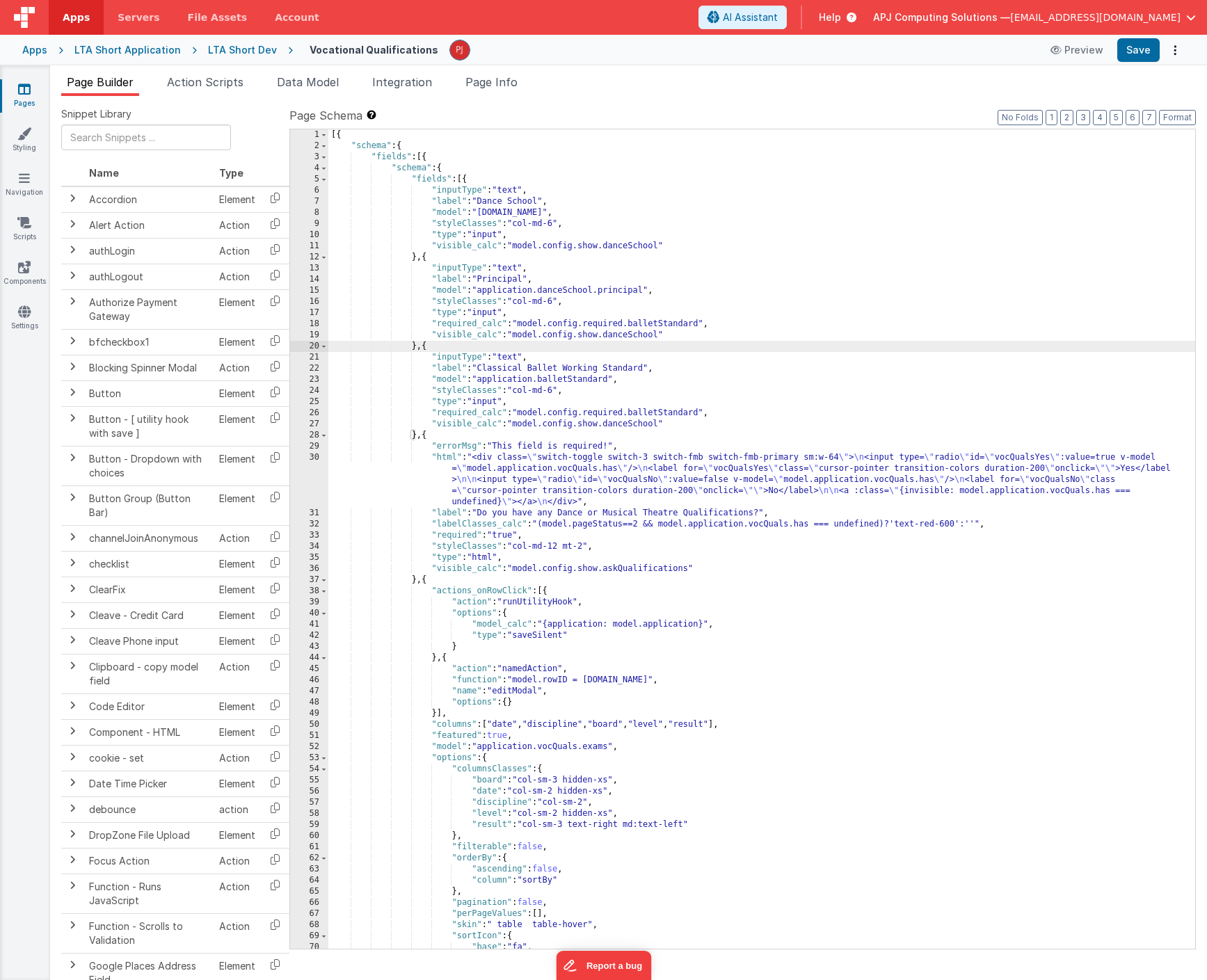
click at [761, 321] on div "[{ "schema" : { "fields" : [{ "schema" : { "fields" : [{ "inputType" : "text" ,…" at bounding box center [762, 550] width 866 height 842
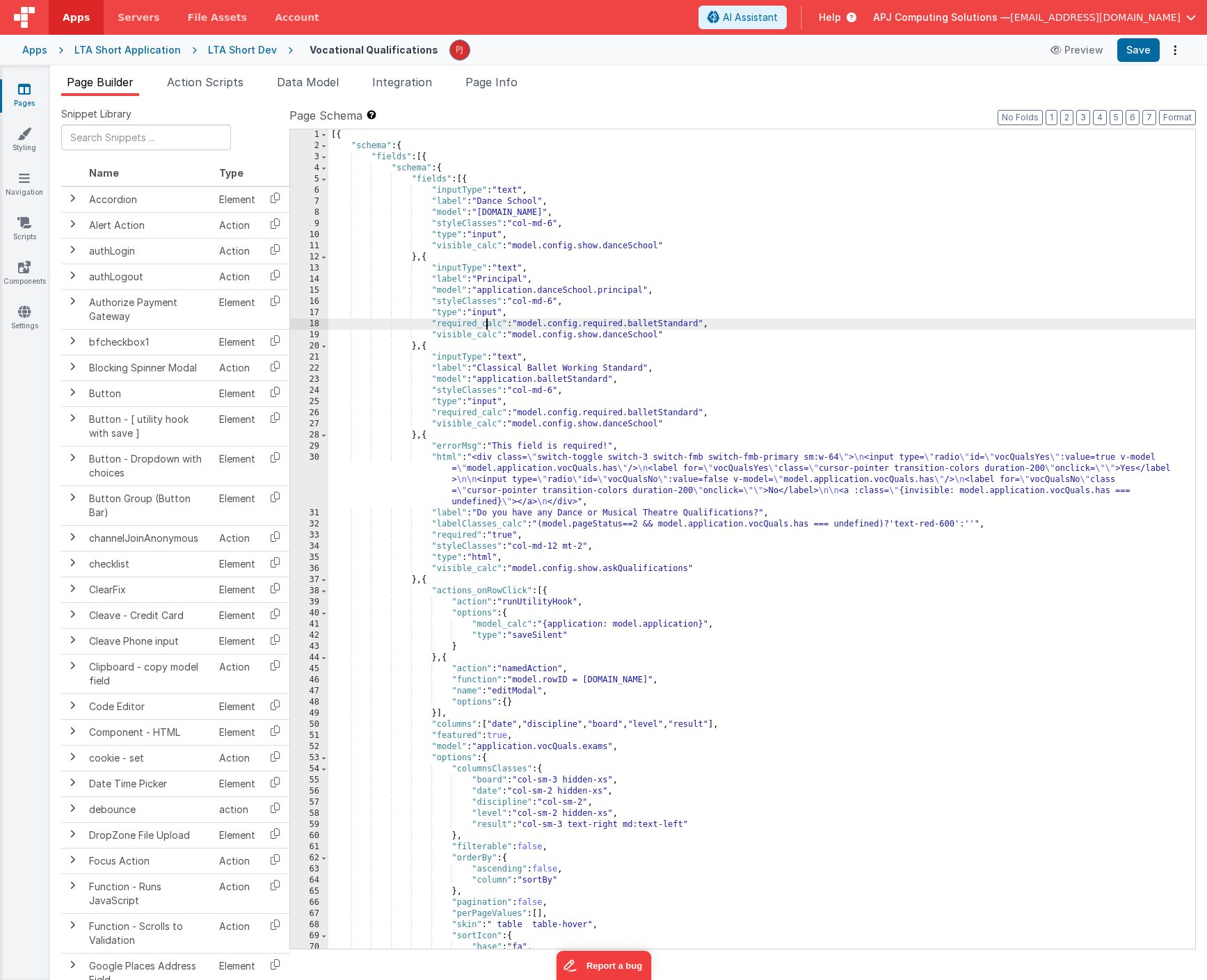
click at [486, 325] on div "[{ "schema" : { "fields" : [{ "schema" : { "fields" : [{ "inputType" : "text" ,…" at bounding box center [762, 550] width 866 height 842
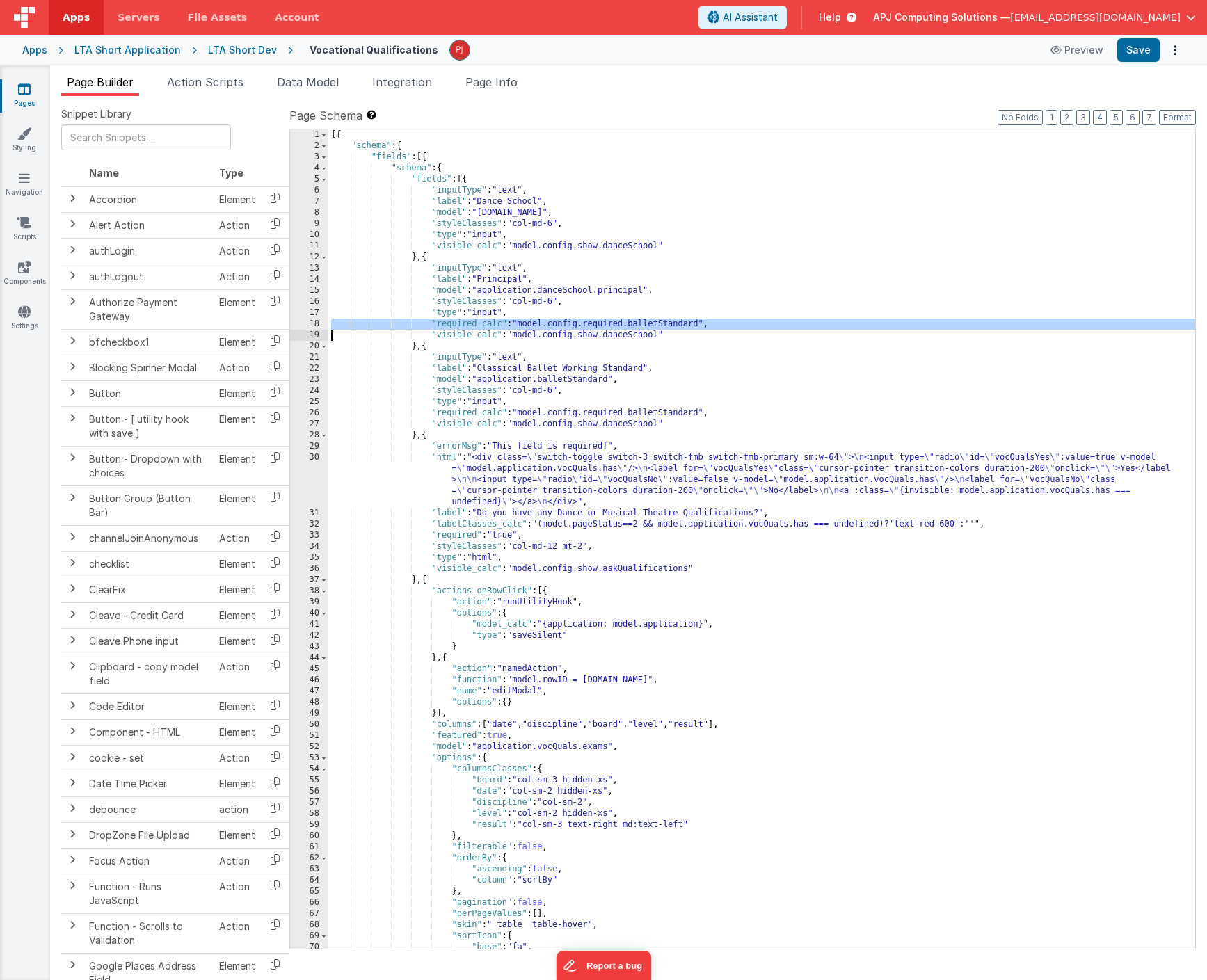
click at [524, 313] on div "[{ "schema" : { "fields" : [{ "schema" : { "fields" : [{ "inputType" : "text" ,…" at bounding box center [762, 550] width 866 height 842
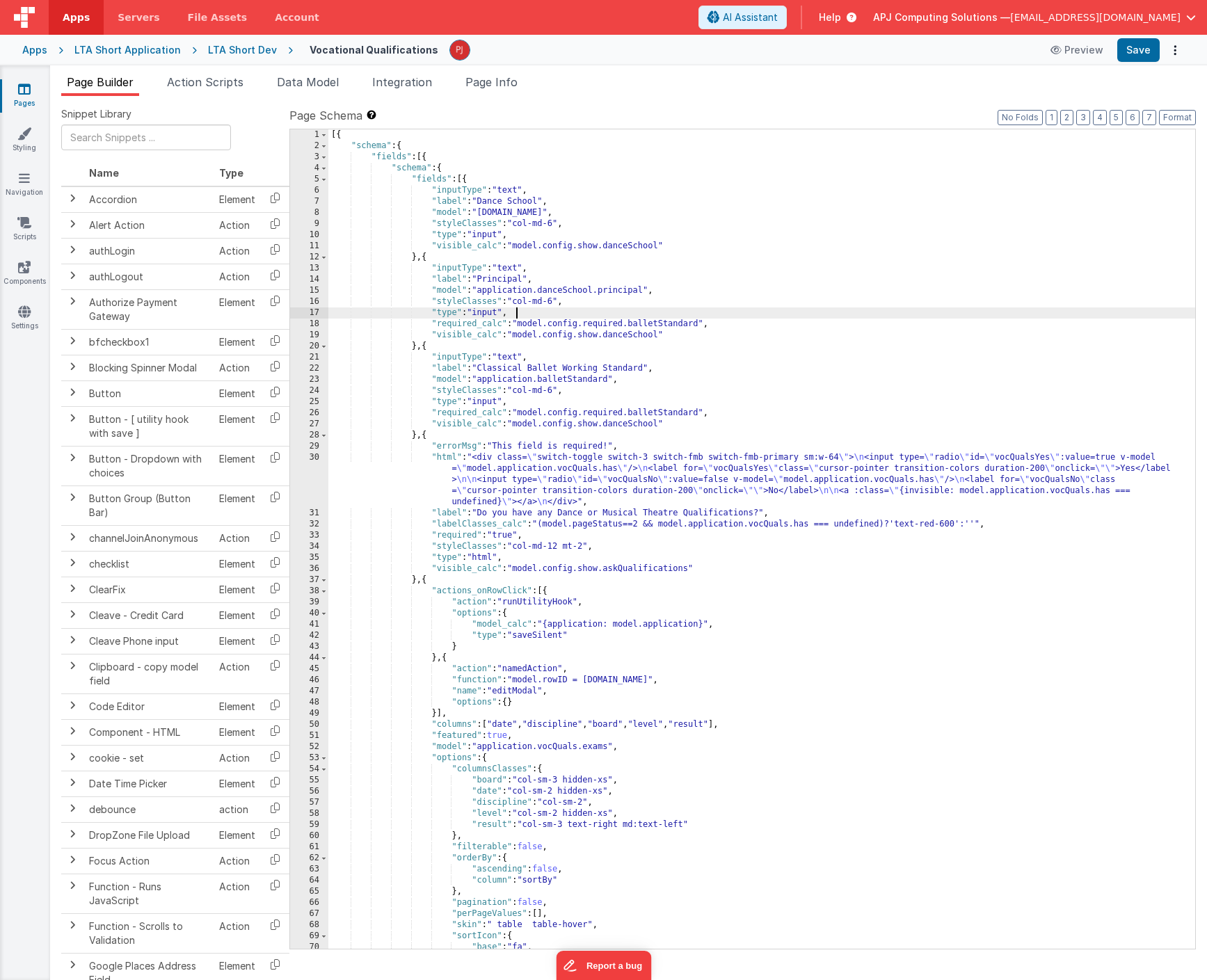
click at [715, 322] on div "[{ "schema" : { "fields" : [{ "schema" : { "fields" : [{ "inputType" : "text" ,…" at bounding box center [762, 550] width 866 height 842
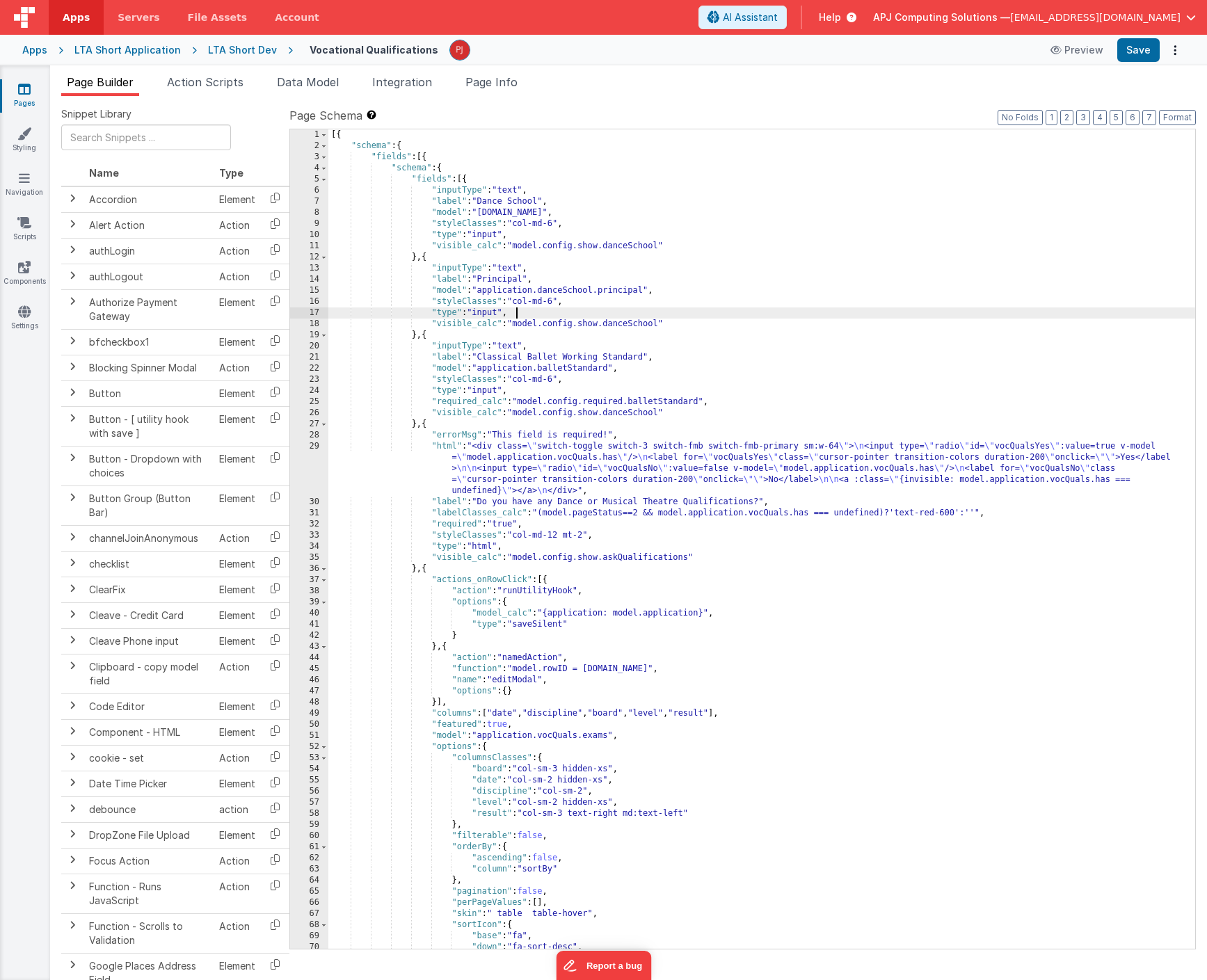
click at [532, 234] on div "[{ "schema" : { "fields" : [{ "schema" : { "fields" : [{ "inputType" : "text" ,…" at bounding box center [762, 550] width 866 height 842
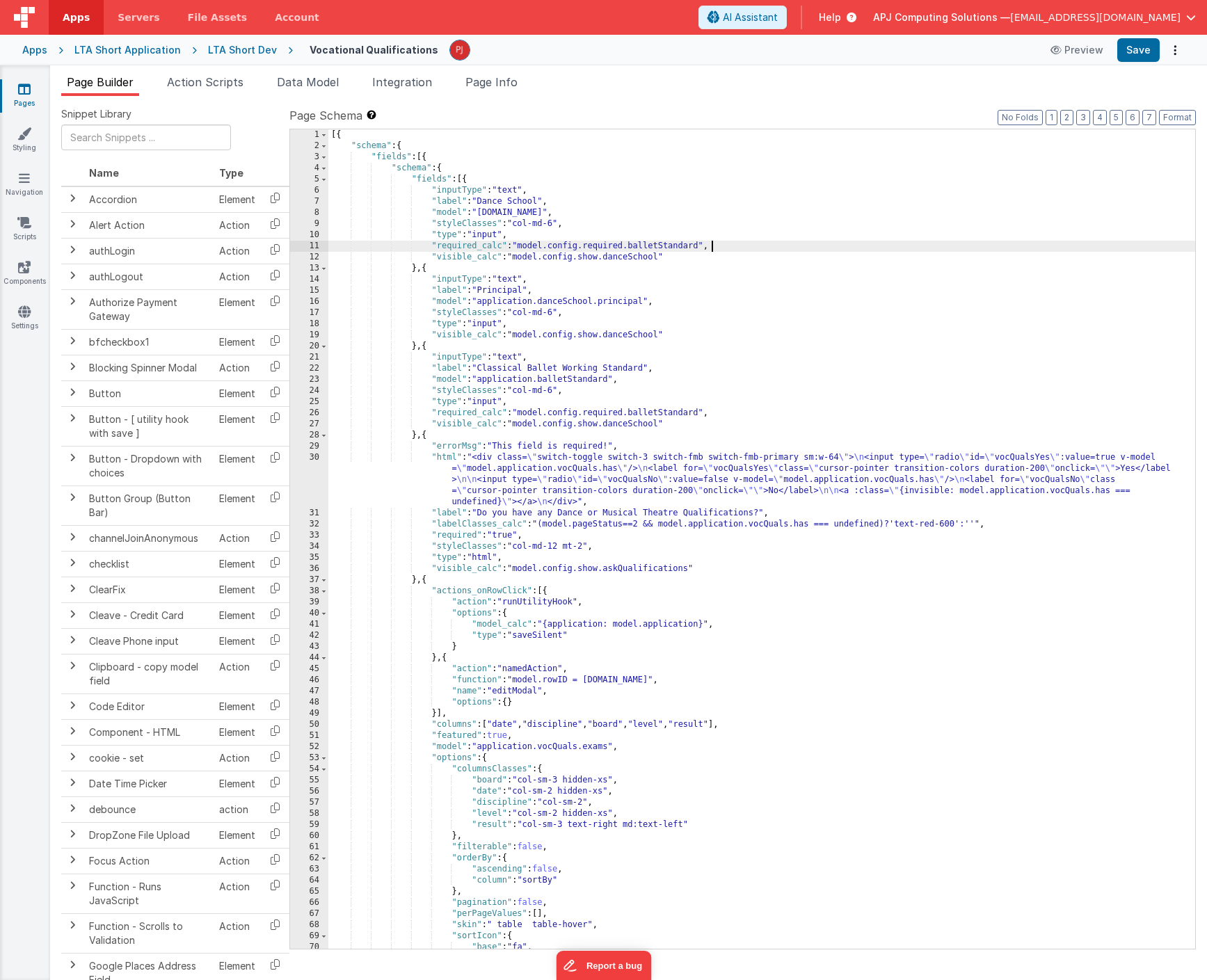
click at [656, 248] on div "[{ "schema" : { "fields" : [{ "schema" : { "fields" : [{ "inputType" : "text" ,…" at bounding box center [762, 550] width 866 height 842
click at [631, 247] on div "[{ "schema" : { "fields" : [{ "schema" : { "fields" : [{ "inputType" : "text" ,…" at bounding box center [762, 550] width 866 height 842
drag, startPoint x: 631, startPoint y: 247, endPoint x: 700, endPoint y: 243, distance: 69.1
click at [700, 243] on div "[{ "schema" : { "fields" : [{ "schema" : { "fields" : [{ "inputType" : "text" ,…" at bounding box center [762, 550] width 866 height 842
click at [758, 287] on div "[{ "schema" : { "fields" : [{ "schema" : { "fields" : [{ "inputType" : "text" ,…" at bounding box center [762, 550] width 866 height 842
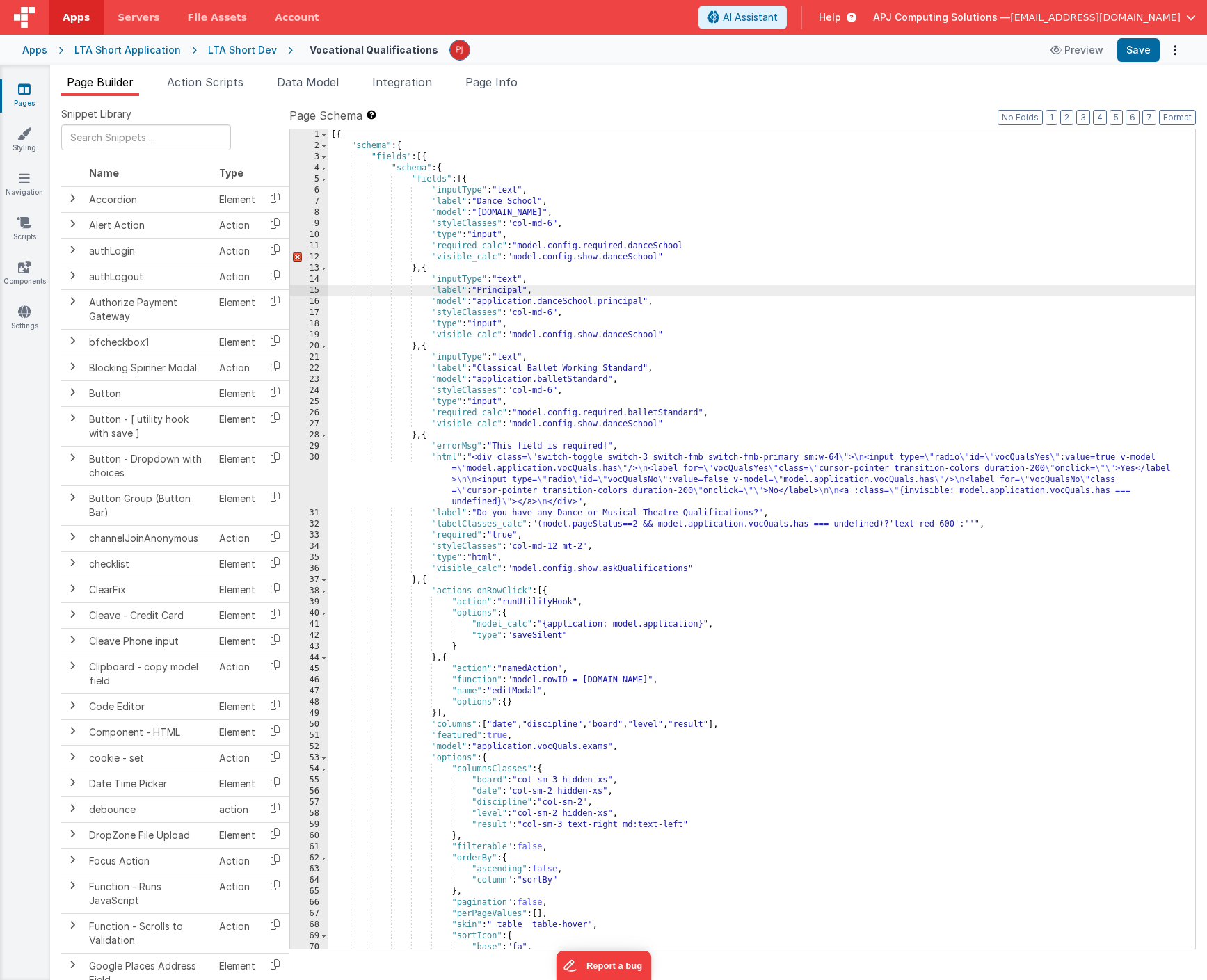
click at [709, 246] on div "[{ "schema" : { "fields" : [{ "schema" : { "fields" : [{ "inputType" : "text" ,…" at bounding box center [762, 550] width 866 height 842
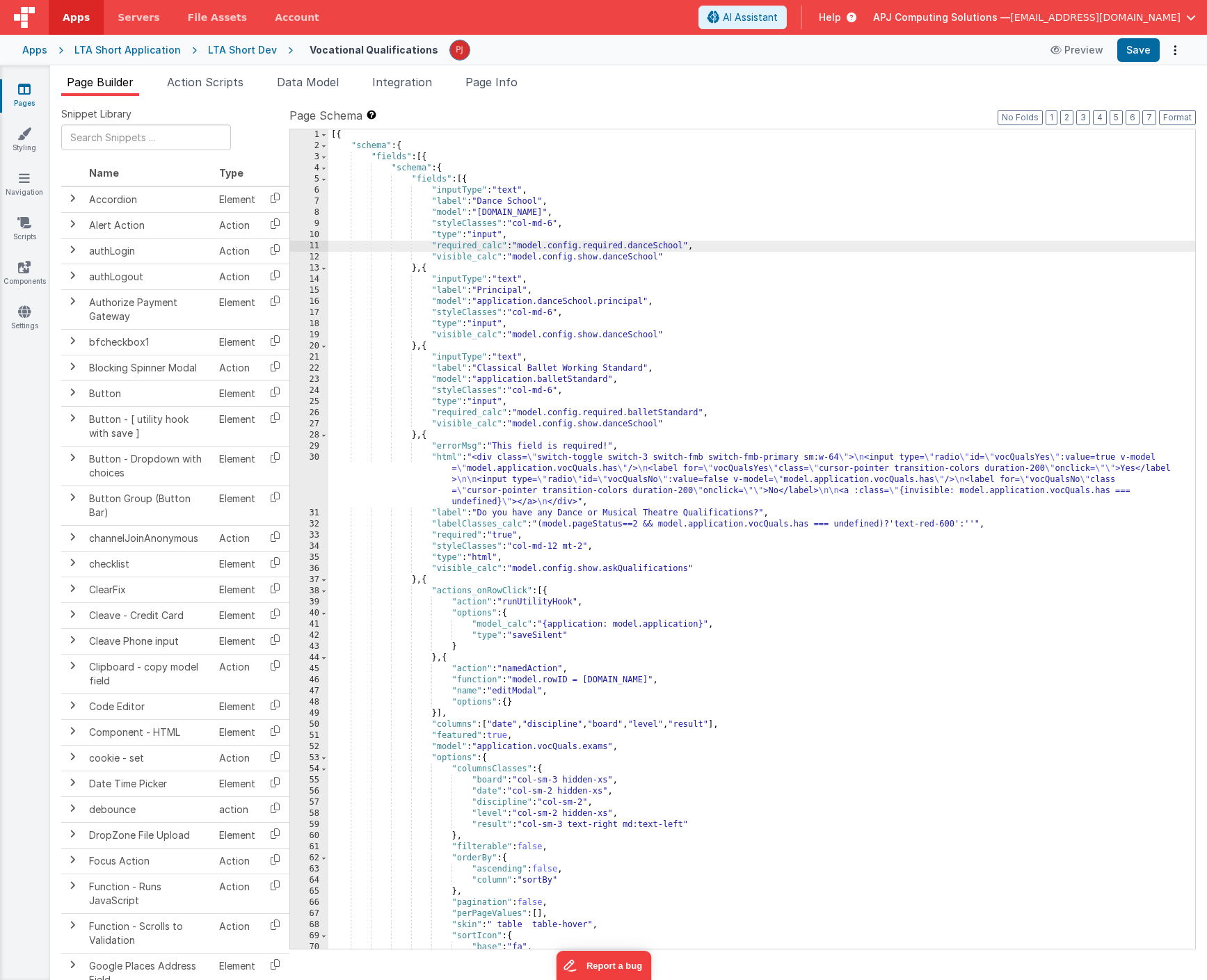
click at [730, 310] on div "[{ "schema" : { "fields" : [{ "schema" : { "fields" : [{ "inputType" : "text" ,…" at bounding box center [762, 550] width 866 height 842
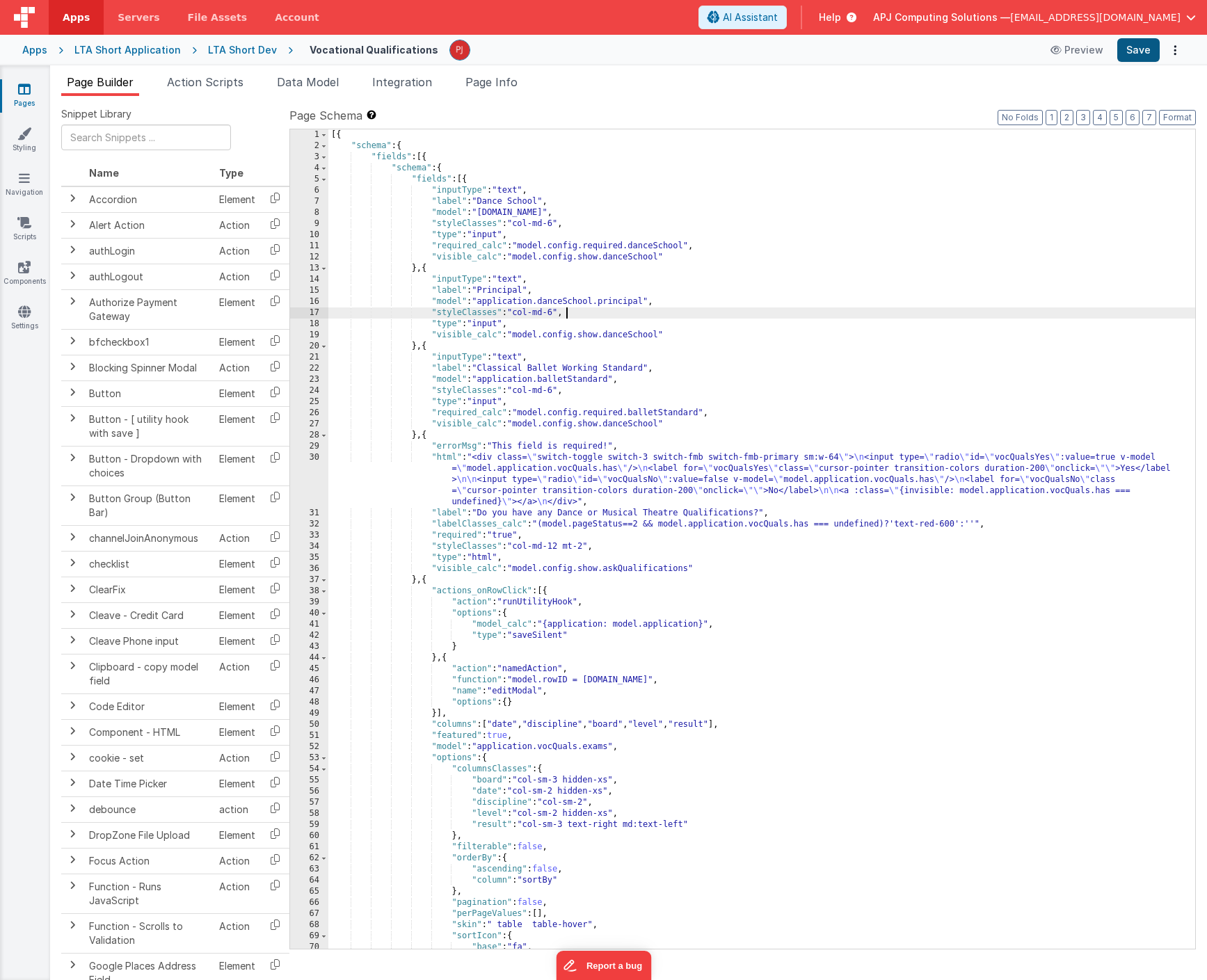
click at [1124, 45] on button "Save" at bounding box center [1138, 50] width 43 height 24
click at [686, 246] on div "[{ "schema" : { "fields" : [{ "schema" : { "fields" : [{ "inputType" : "text" ,…" at bounding box center [762, 550] width 866 height 842
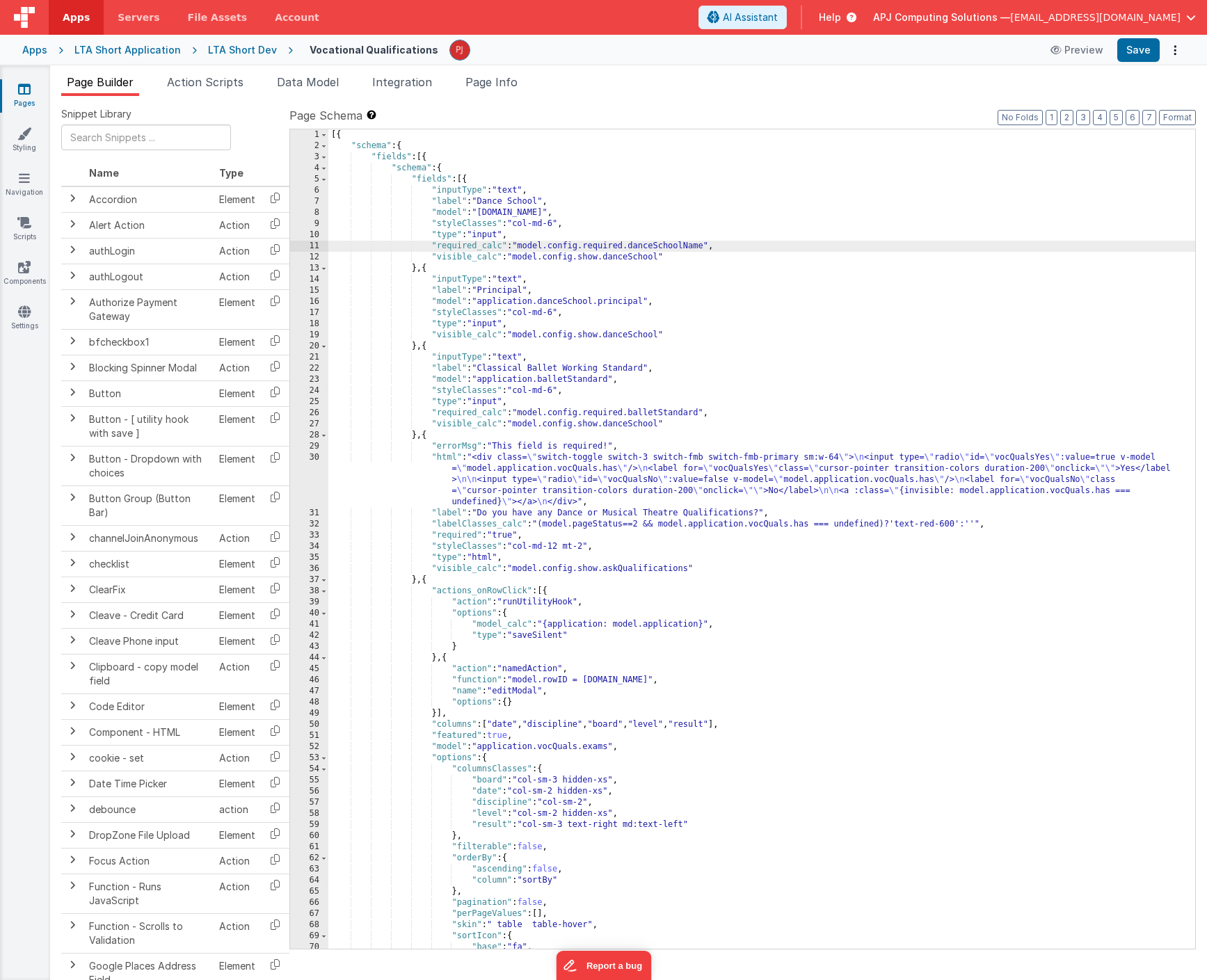
click at [517, 246] on div "[{ "schema" : { "fields" : [{ "schema" : { "fields" : [{ "inputType" : "text" ,…" at bounding box center [762, 550] width 866 height 842
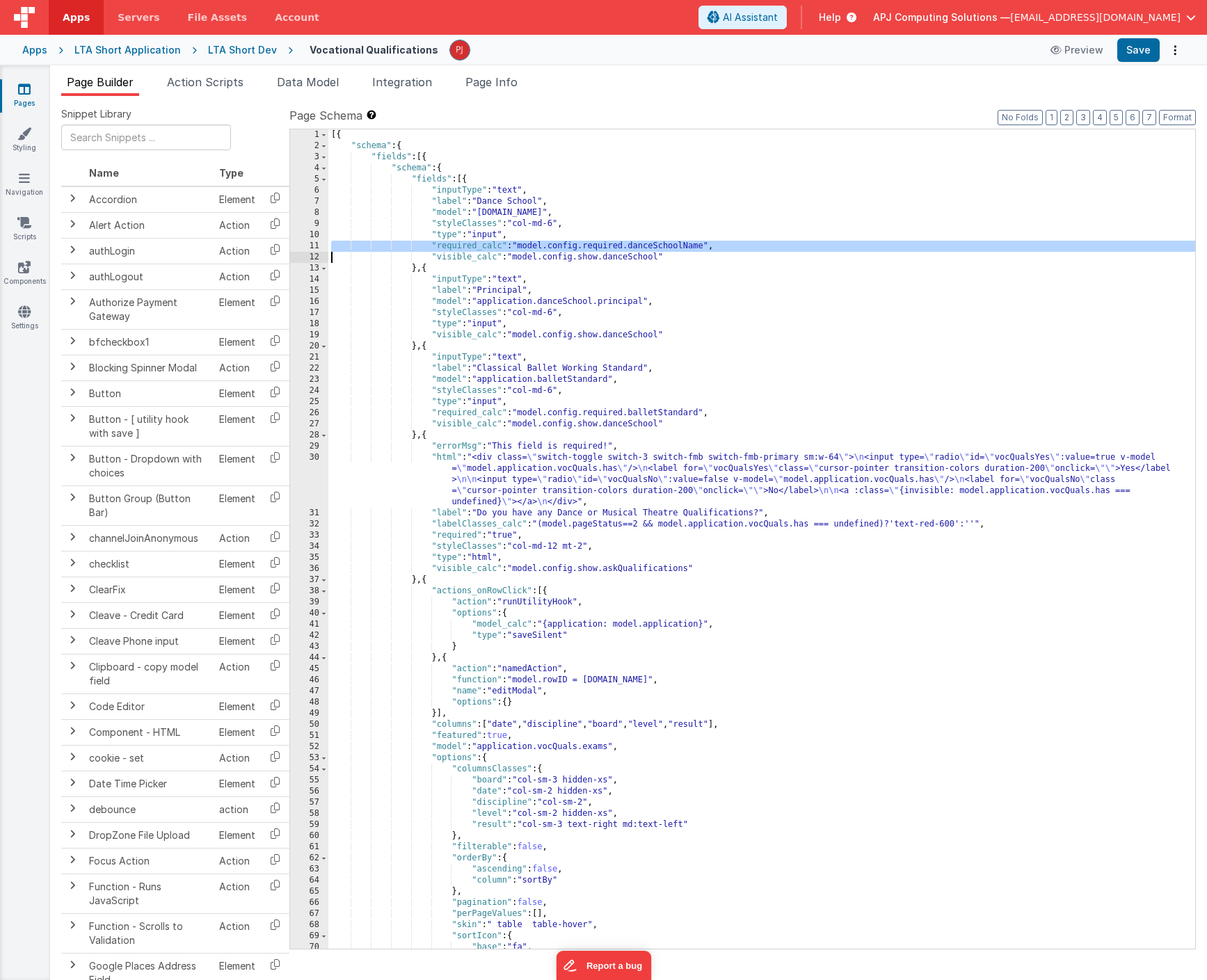
click at [340, 334] on div "[{ "schema" : { "fields" : [{ "schema" : { "fields" : [{ "inputType" : "text" ,…" at bounding box center [762, 550] width 866 height 842
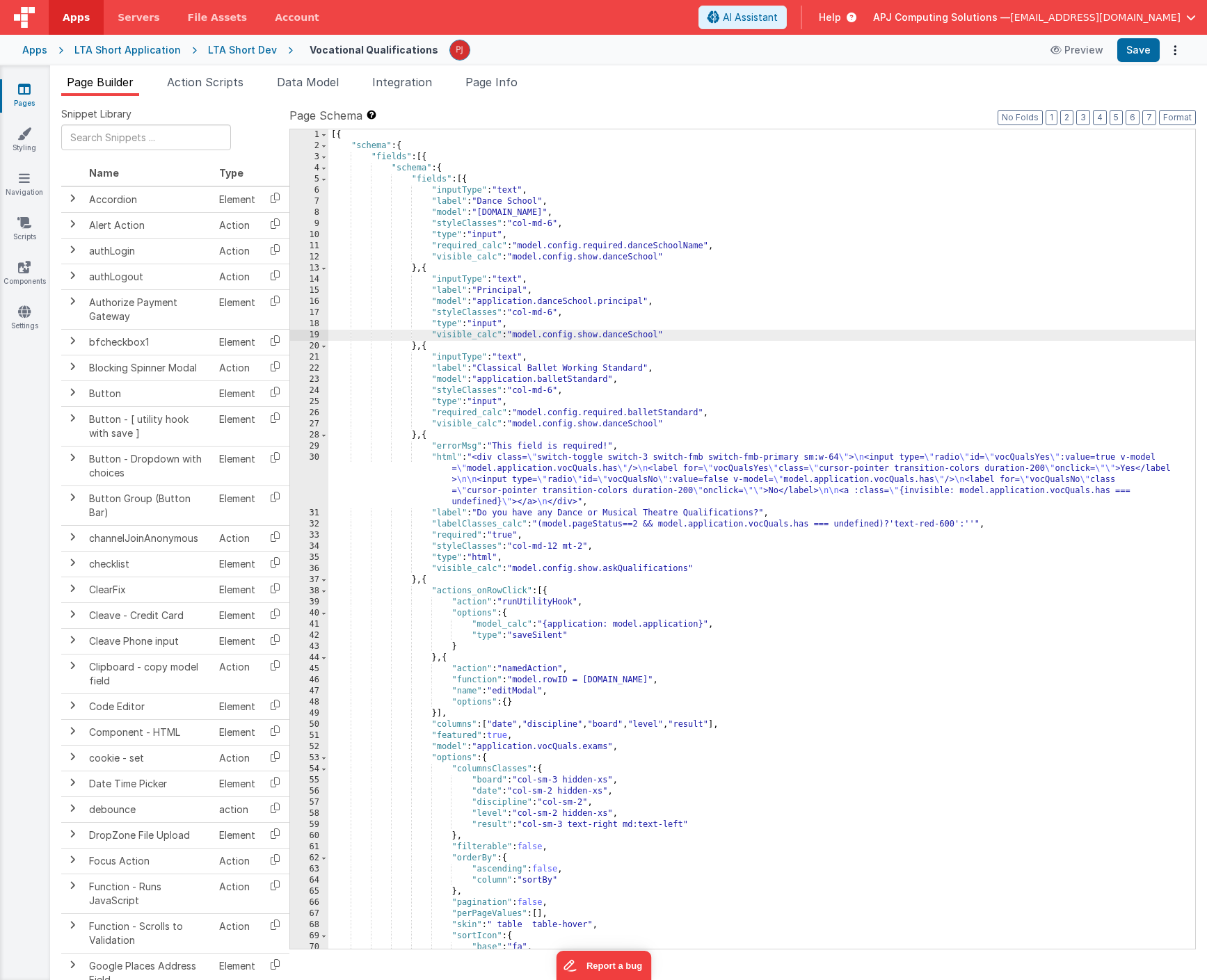
click at [331, 334] on div "[{ "schema" : { "fields" : [{ "schema" : { "fields" : [{ "inputType" : "text" ,…" at bounding box center [762, 550] width 866 height 842
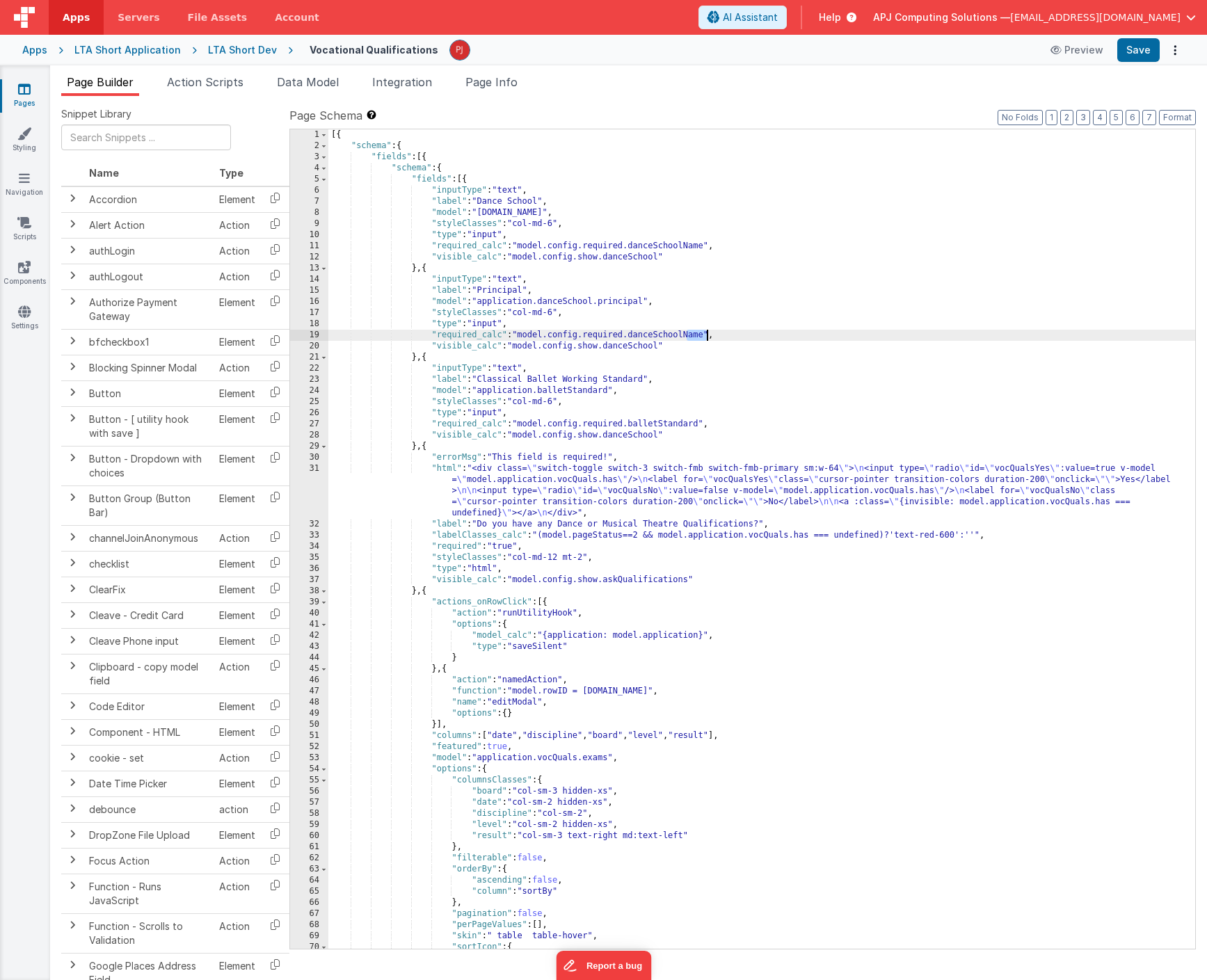
drag, startPoint x: 686, startPoint y: 339, endPoint x: 706, endPoint y: 336, distance: 20.2
click at [706, 336] on div "[{ "schema" : { "fields" : [{ "schema" : { "fields" : [{ "inputType" : "text" ,…" at bounding box center [762, 550] width 866 height 842
click at [760, 366] on div "[{ "schema" : { "fields" : [{ "schema" : { "fields" : [{ "inputType" : "text" ,…" at bounding box center [762, 550] width 866 height 842
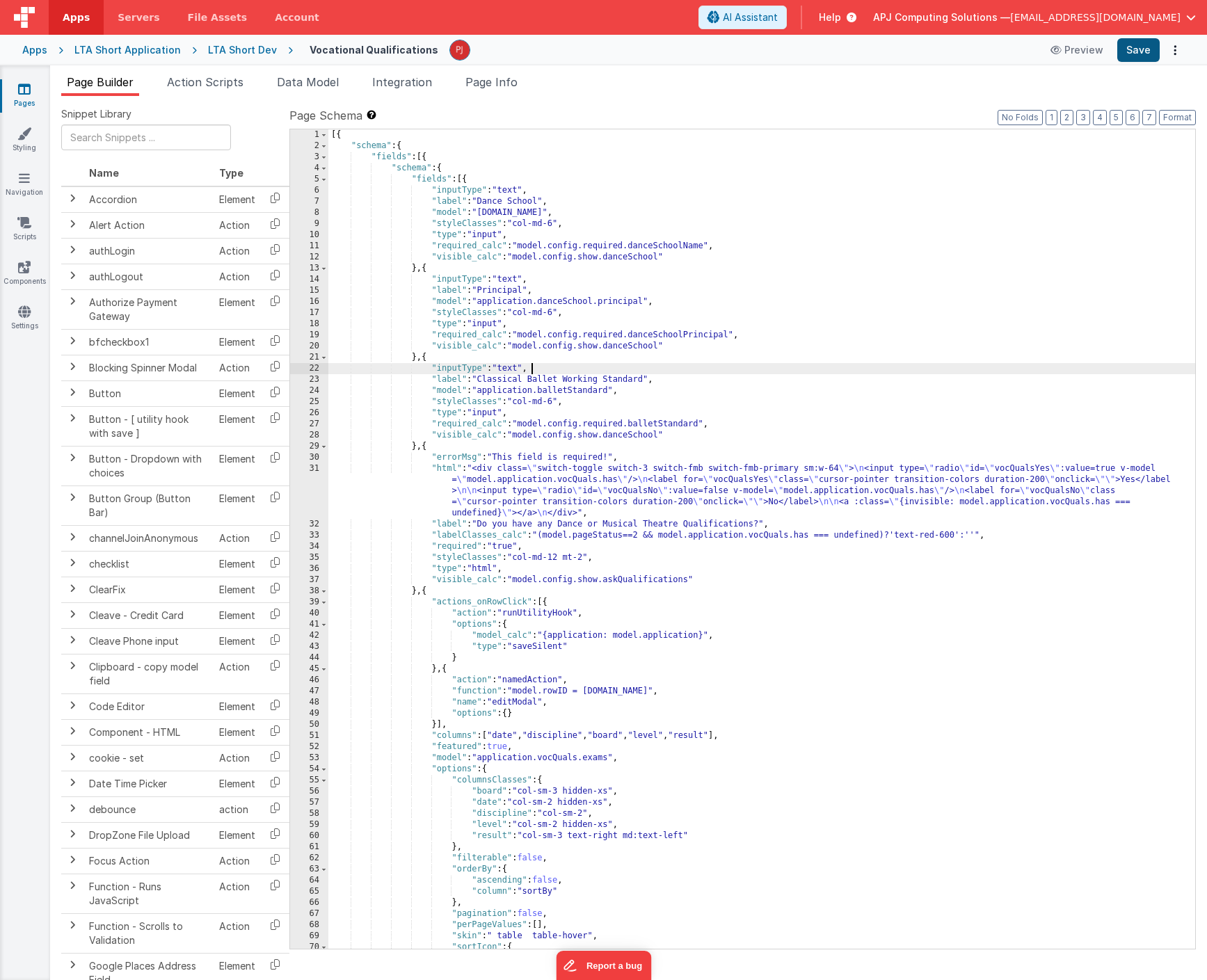
click at [1144, 51] on button "Save" at bounding box center [1138, 50] width 43 height 24
click at [641, 334] on div "[{ "schema" : { "fields" : [{ "schema" : { "fields" : [{ "inputType" : "text" ,…" at bounding box center [762, 550] width 866 height 842
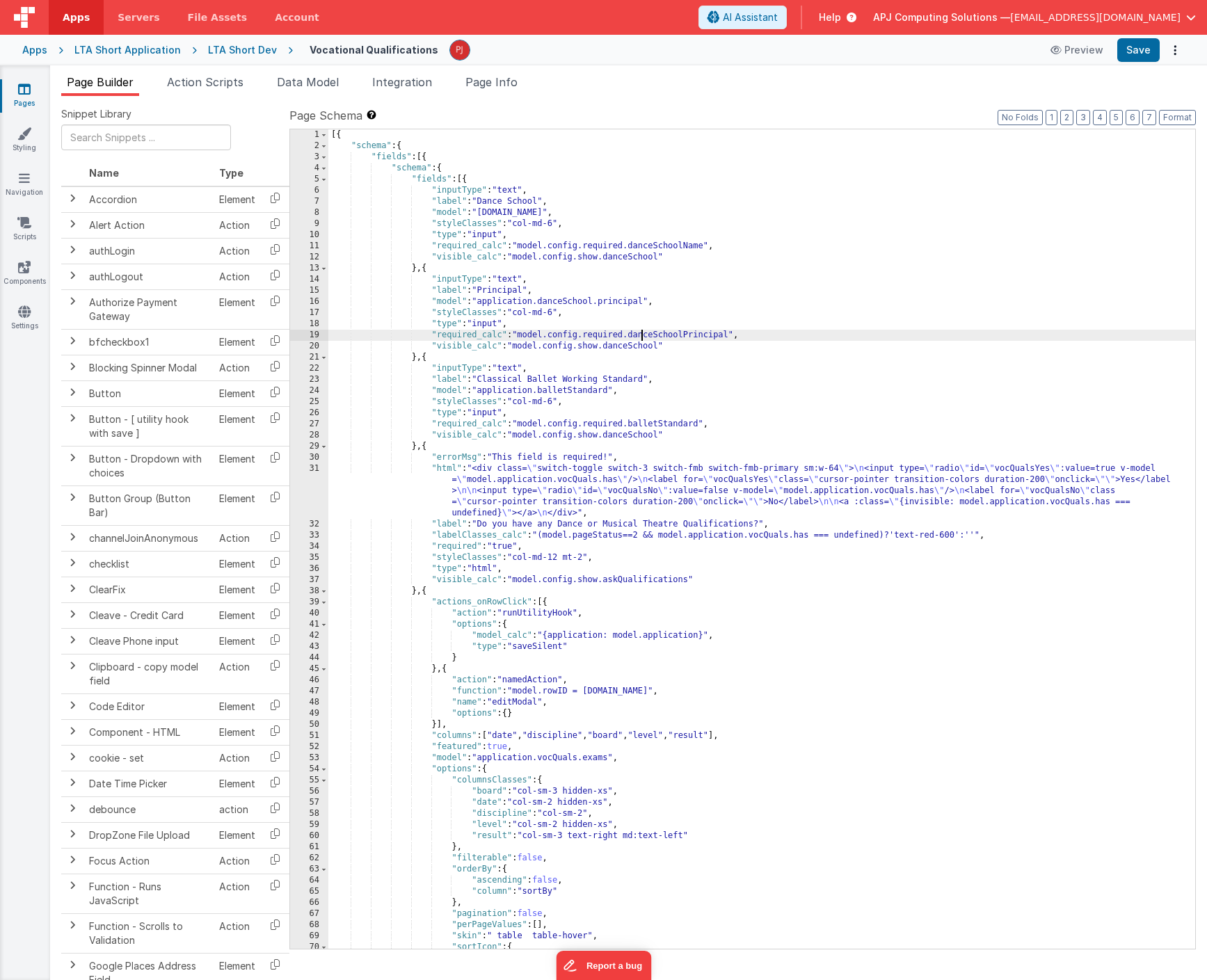
click at [688, 337] on div "[{ "schema" : { "fields" : [{ "schema" : { "fields" : [{ "inputType" : "text" ,…" at bounding box center [762, 550] width 866 height 842
drag, startPoint x: 688, startPoint y: 337, endPoint x: 730, endPoint y: 336, distance: 42.0
click at [730, 336] on div "[{ "schema" : { "fields" : [{ "schema" : { "fields" : [{ "inputType" : "text" ,…" at bounding box center [762, 550] width 866 height 842
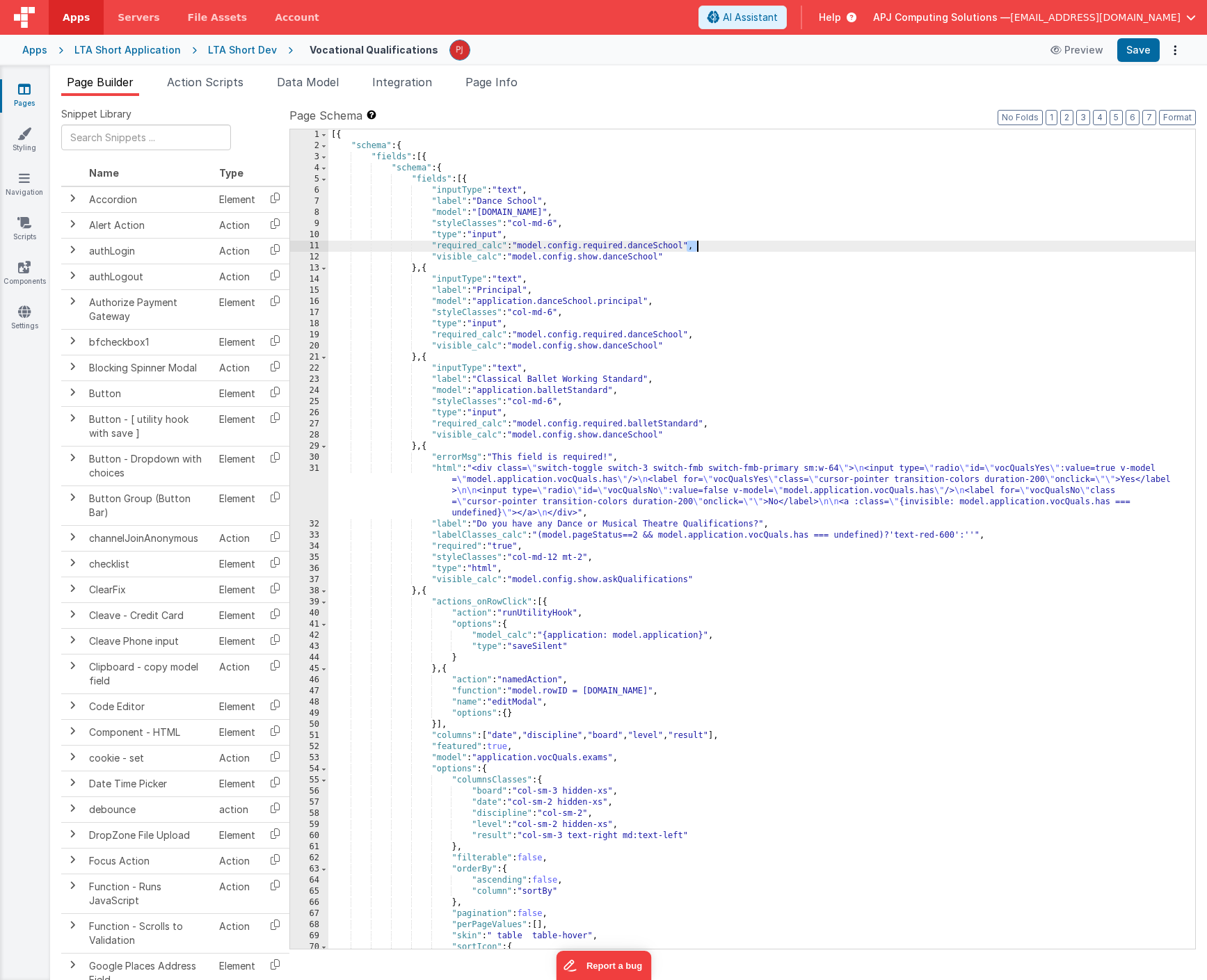
drag, startPoint x: 687, startPoint y: 246, endPoint x: 706, endPoint y: 247, distance: 19.0
click at [706, 247] on div "[{ "schema" : { "fields" : [{ "schema" : { "fields" : [{ "inputType" : "text" ,…" at bounding box center [762, 550] width 866 height 842
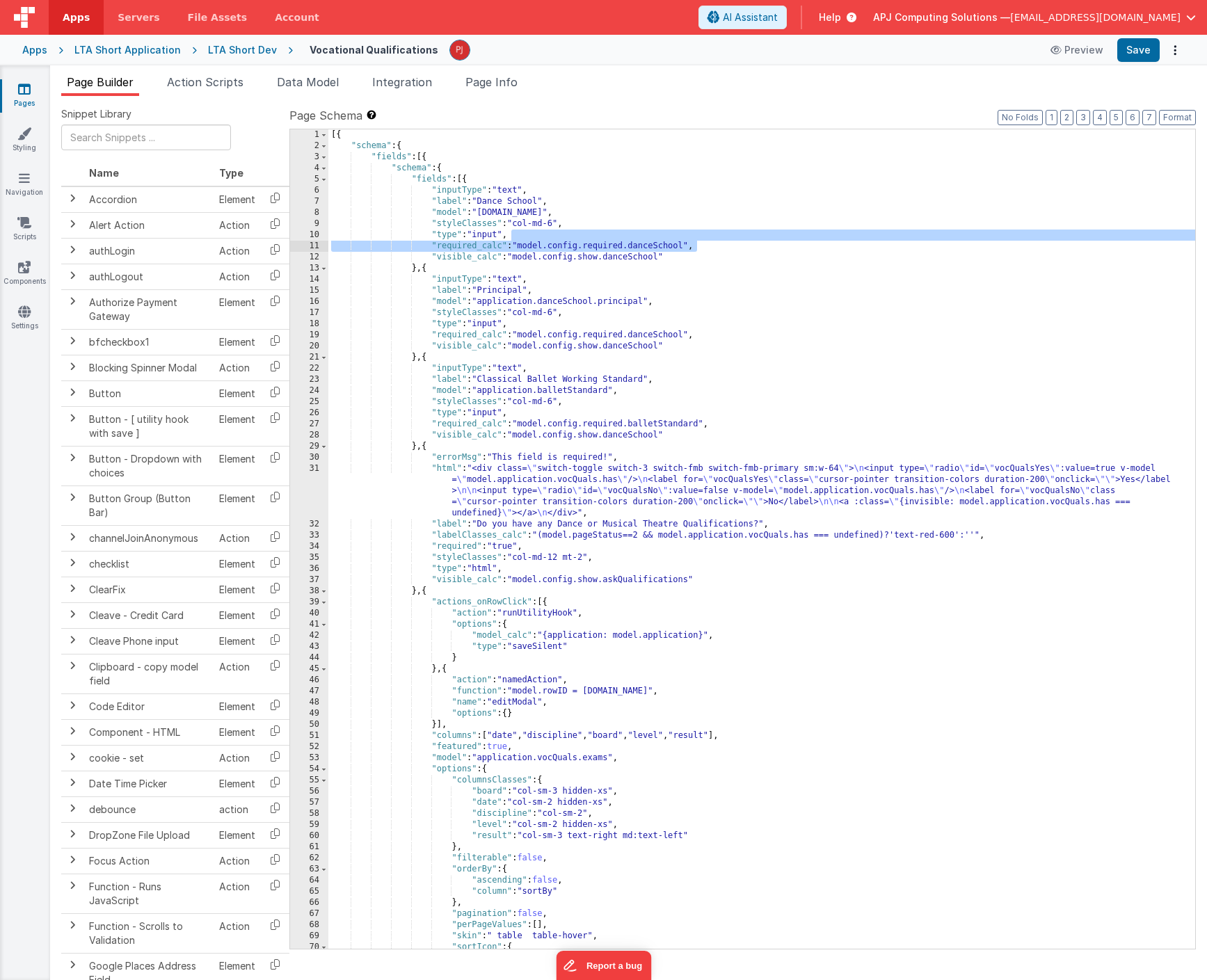
drag, startPoint x: 537, startPoint y: 235, endPoint x: 749, endPoint y: 242, distance: 212.1
click at [749, 242] on div "[{ "schema" : { "fields" : [{ "schema" : { "fields" : [{ "inputType" : "text" ,…" at bounding box center [762, 550] width 866 height 842
click at [745, 78] on ul "Page Builder Action Scripts Data Model Integration Page Info" at bounding box center [628, 85] width 1157 height 22
click at [1144, 47] on button "Save" at bounding box center [1138, 50] width 43 height 24
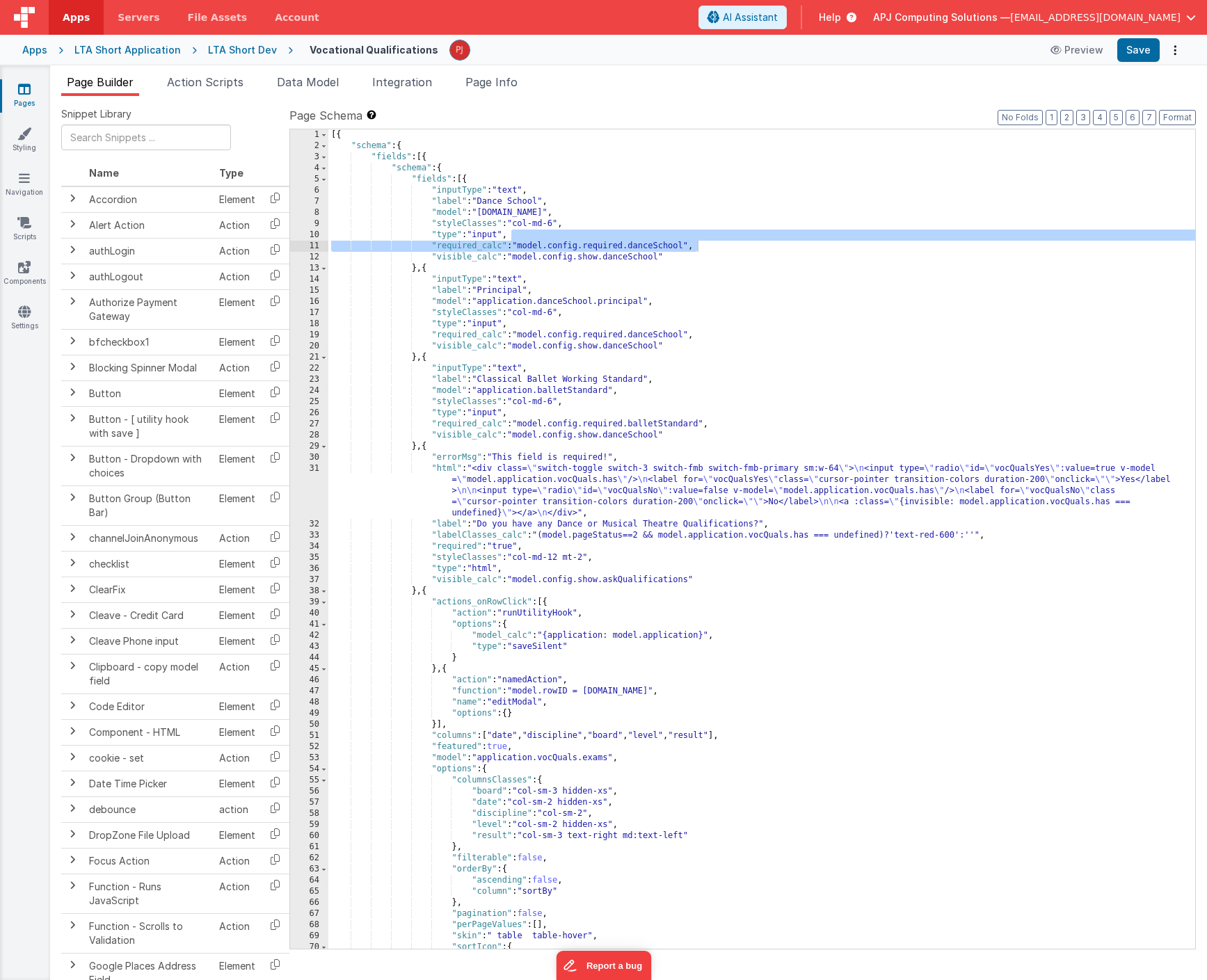
click at [800, 255] on div "[{ "schema" : { "fields" : [{ "schema" : { "fields" : [{ "inputType" : "text" ,…" at bounding box center [762, 550] width 866 height 842
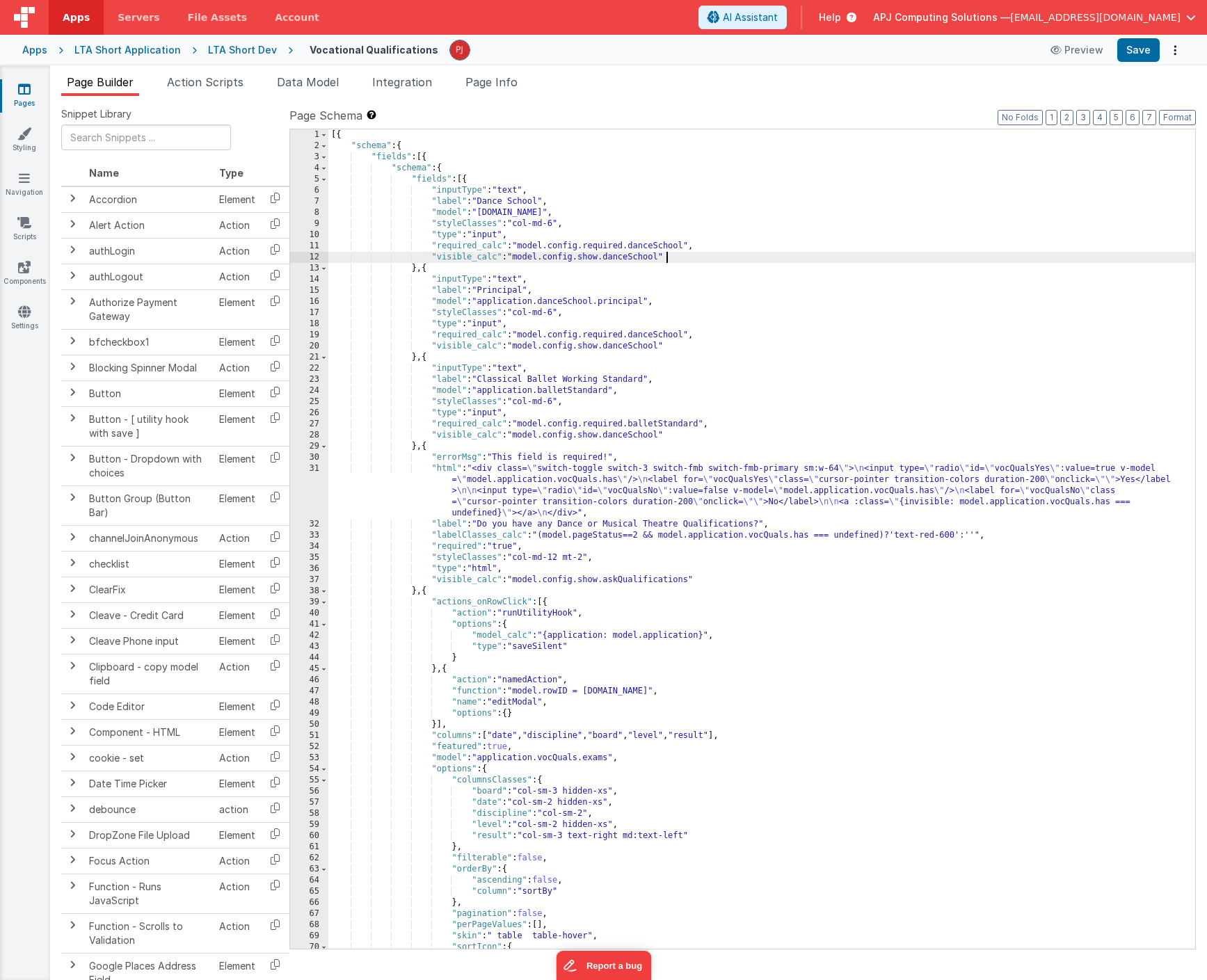
click at [713, 350] on div "[{ "schema" : { "fields" : [{ "schema" : { "fields" : [{ "inputType" : "text" ,…" at bounding box center [762, 550] width 866 height 842
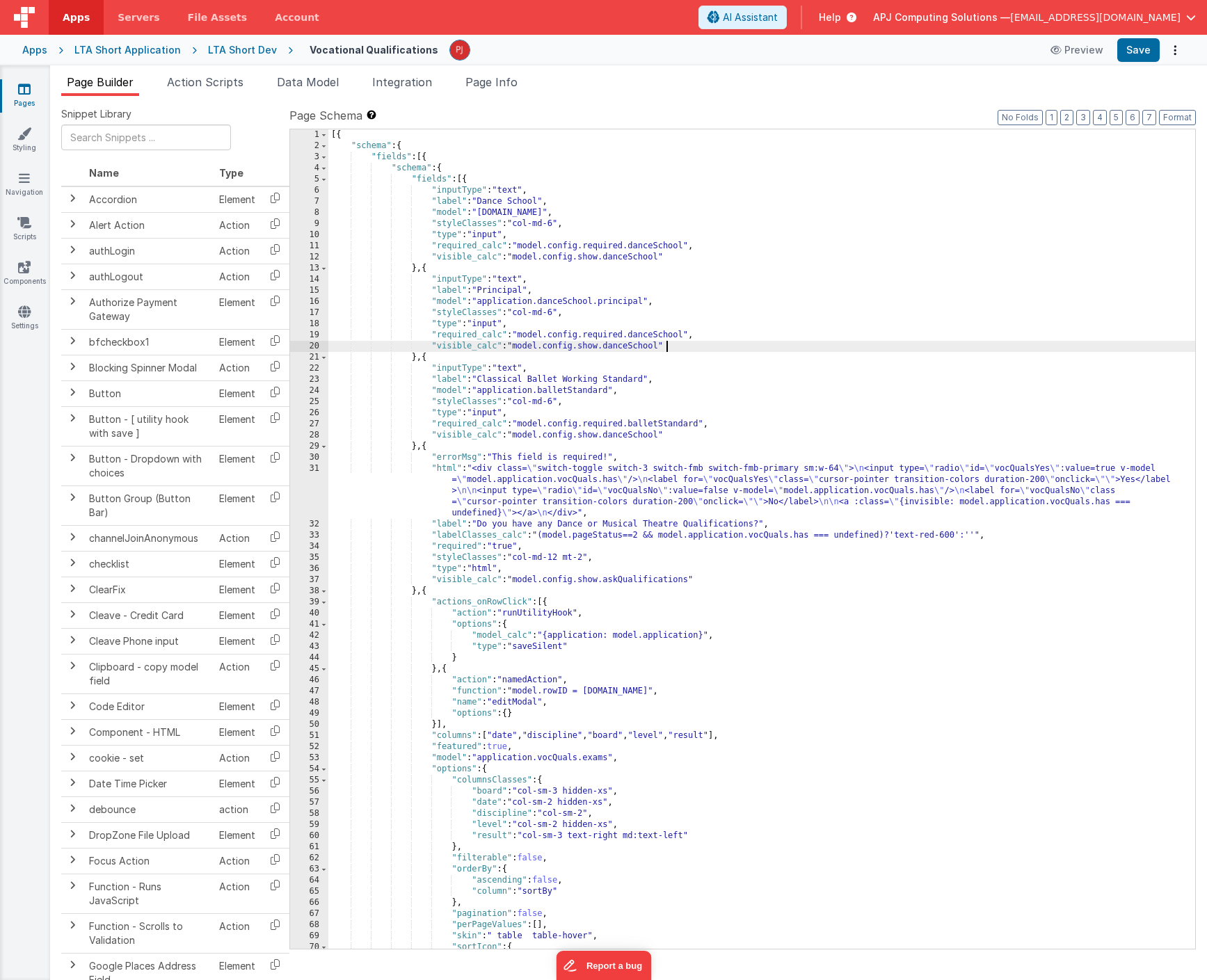
click at [576, 432] on div "[{ "schema" : { "fields" : [{ "schema" : { "fields" : [{ "inputType" : "text" ,…" at bounding box center [762, 550] width 866 height 842
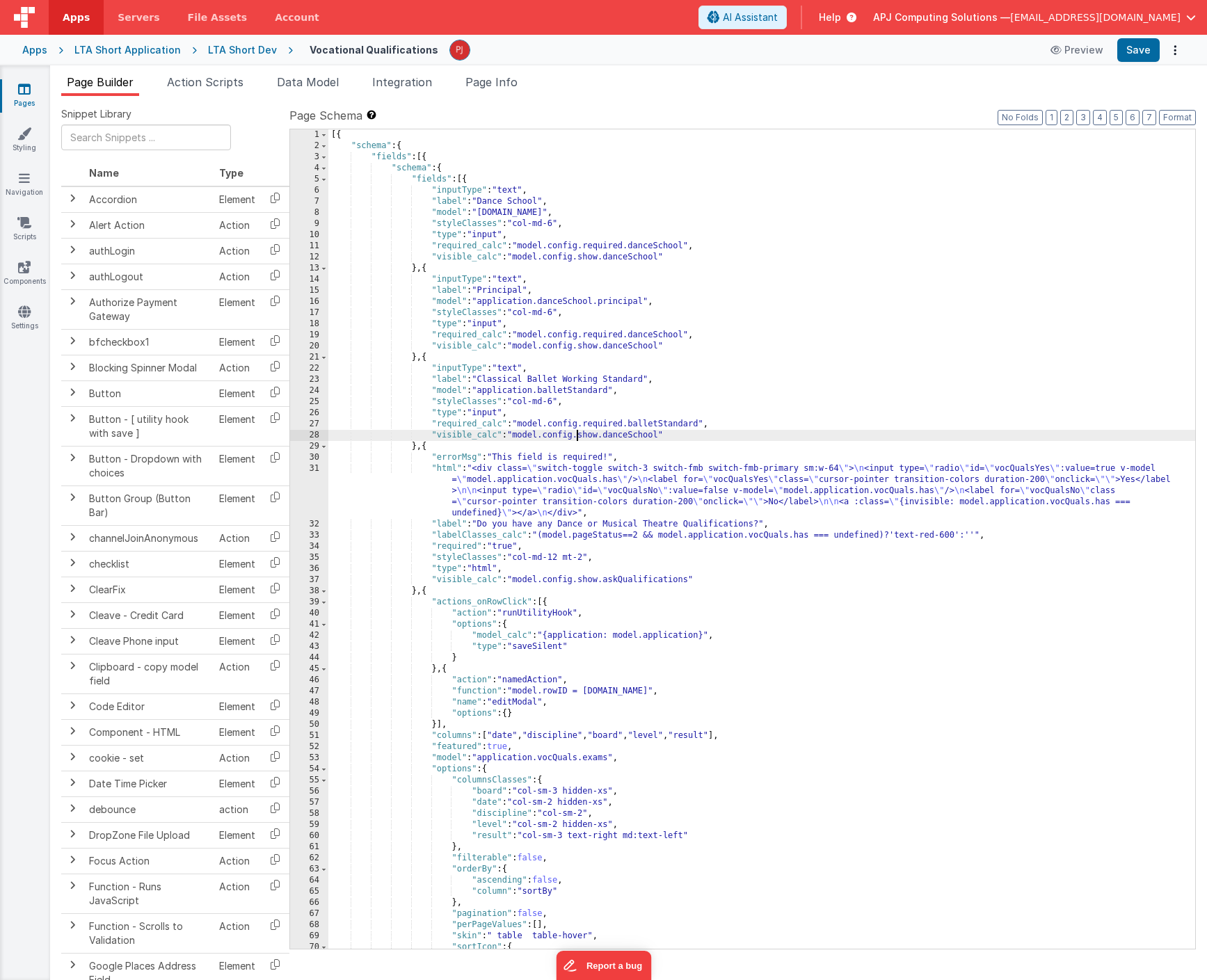
click at [845, 362] on div "[{ "schema" : { "fields" : [{ "schema" : { "fields" : [{ "inputType" : "text" ,…" at bounding box center [762, 550] width 866 height 842
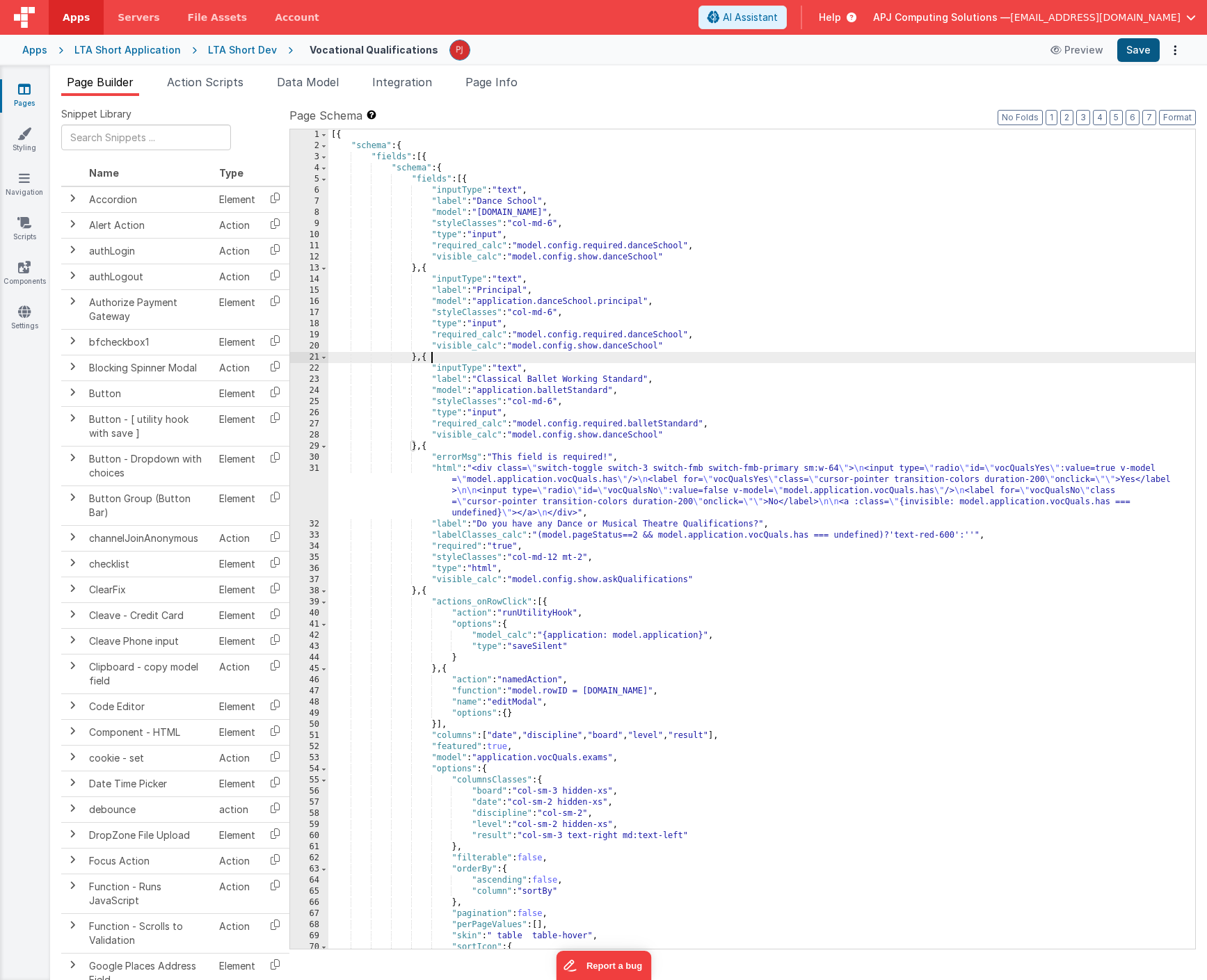
click at [1147, 46] on button "Save" at bounding box center [1138, 50] width 43 height 24
click at [600, 243] on div "[{ "schema" : { "fields" : [{ "schema" : { "fields" : [{ "inputType" : "text" ,…" at bounding box center [762, 550] width 866 height 842
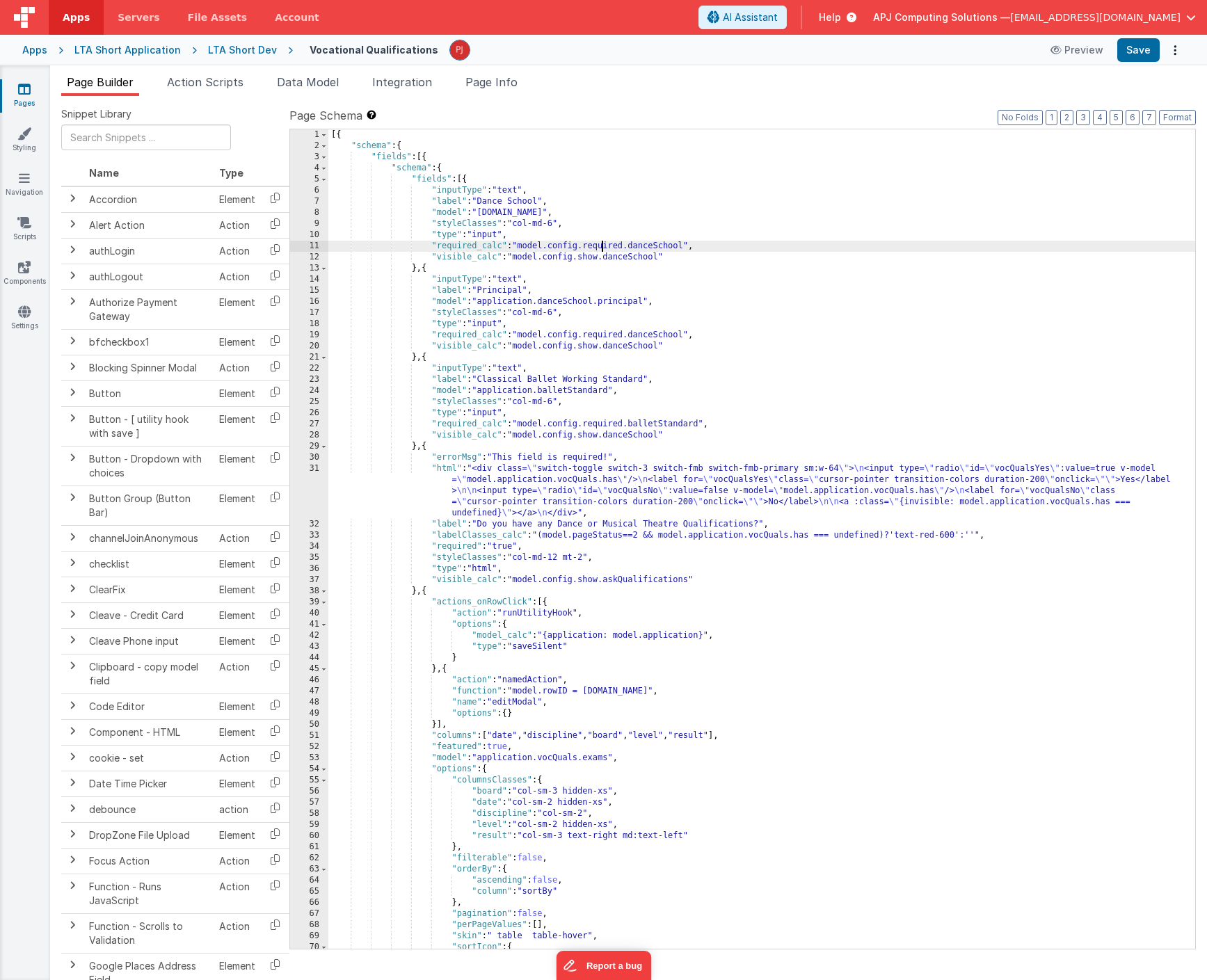
click at [204, 101] on div "Snippet Library Name Type Accordion Element Alert Action Action authLogin Actio…" at bounding box center [628, 549] width 1157 height 906
click at [144, 48] on div "LTA Short Application" at bounding box center [127, 50] width 107 height 14
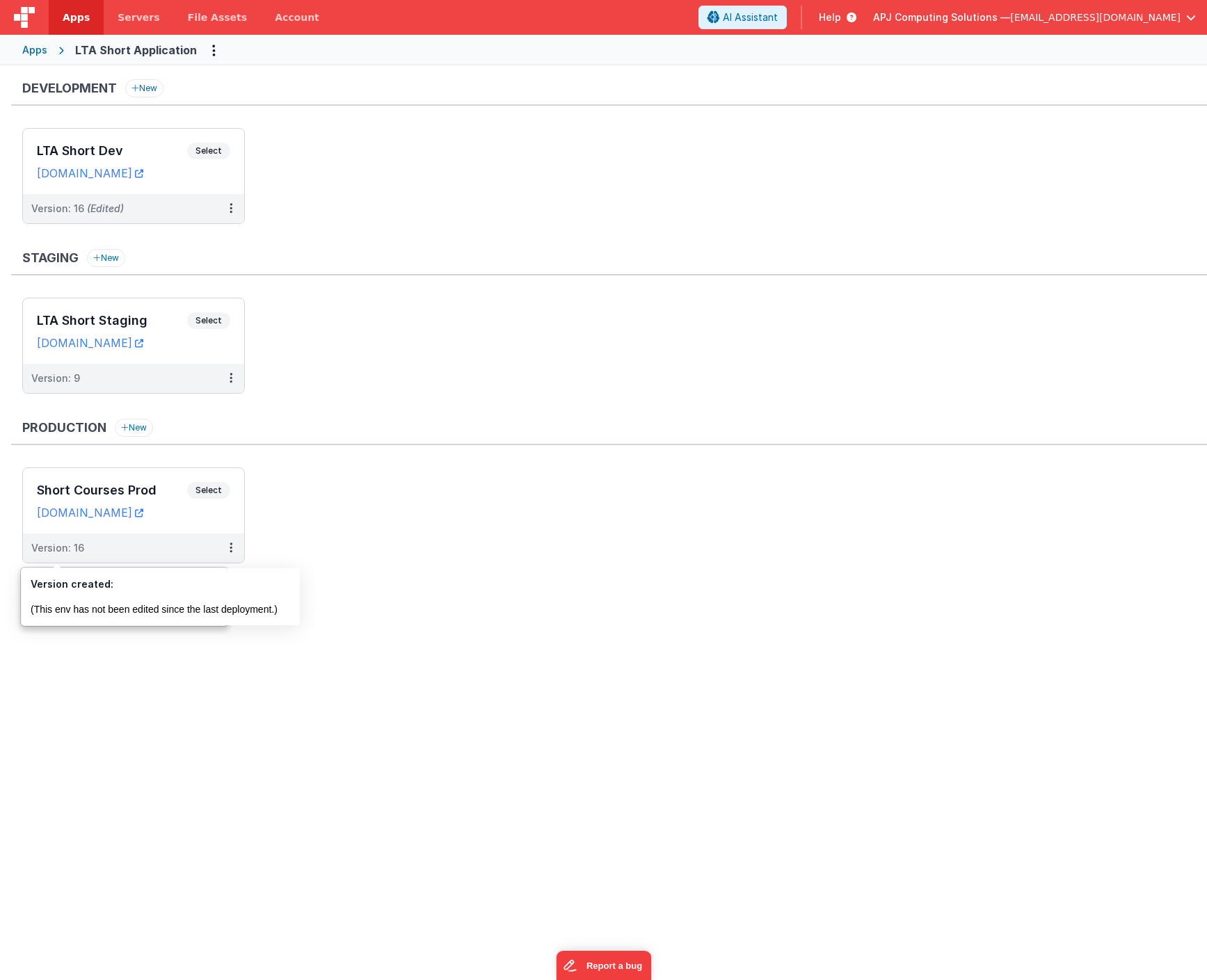
click at [437, 217] on ul "LTA Short Dev Select URLs [DOMAIN_NAME] Version: 16 (Edited)" at bounding box center [613, 183] width 1184 height 110
click at [329, 194] on ul "LTA Short Dev Select URLs [DOMAIN_NAME] Version: 16 (Edited)" at bounding box center [613, 183] width 1184 height 110
click at [301, 190] on ul "LTA Short Dev Select URLs [DOMAIN_NAME] Version: 16 (Edited)" at bounding box center [613, 183] width 1184 height 110
click at [212, 151] on span "Select" at bounding box center [208, 150] width 43 height 17
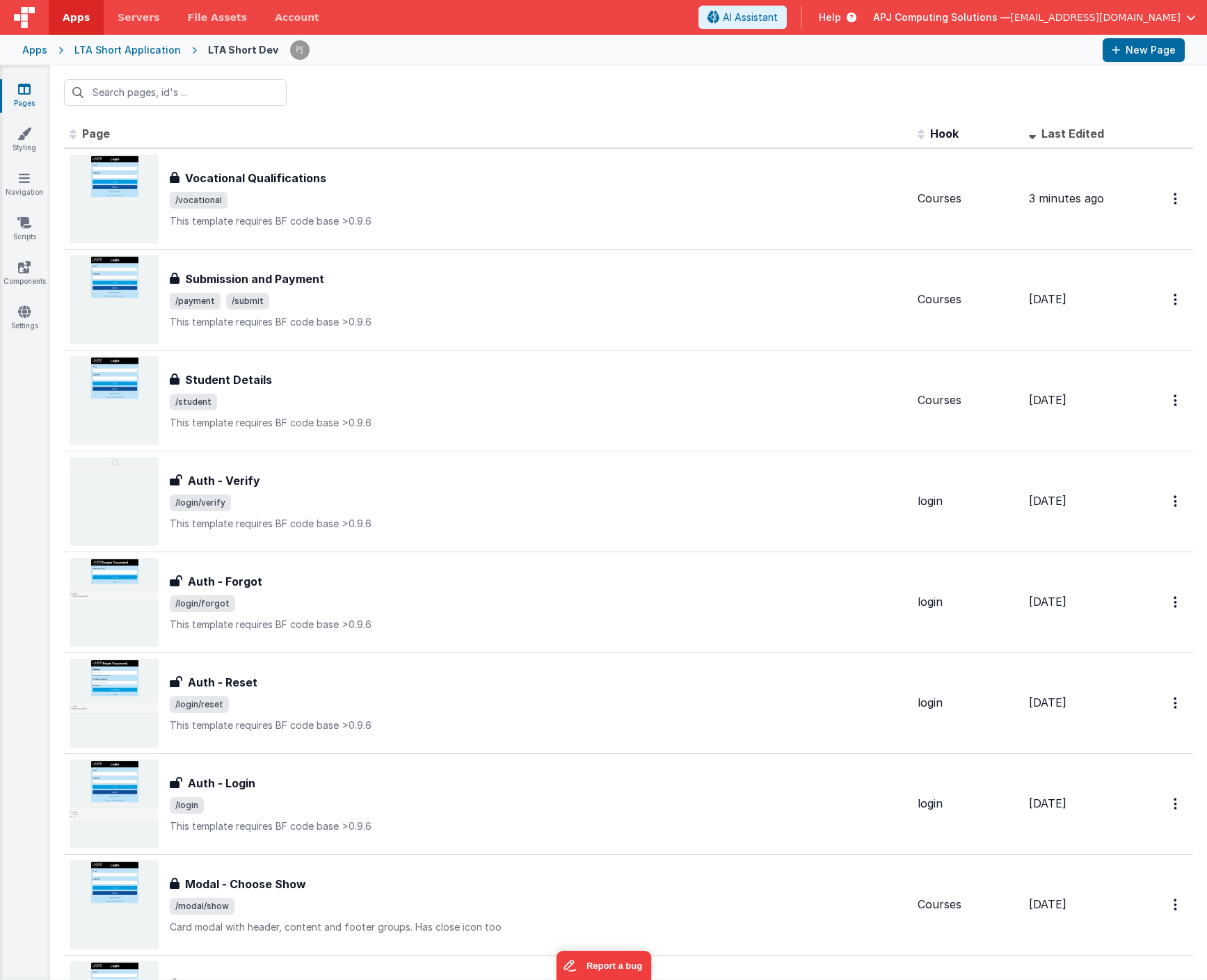
click at [119, 52] on div "LTA Short Application" at bounding box center [127, 50] width 107 height 14
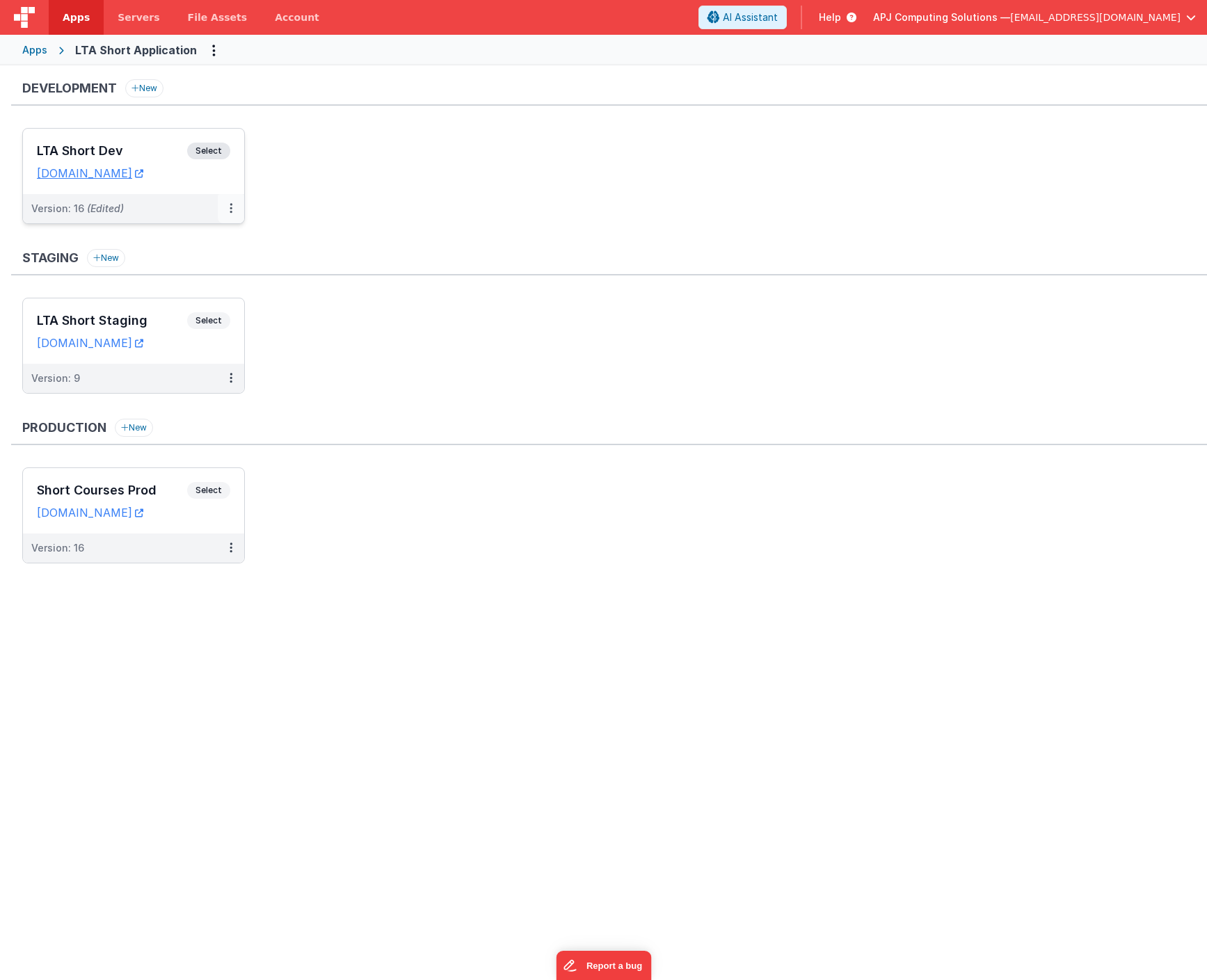
click at [231, 209] on icon at bounding box center [230, 208] width 3 height 1
click at [164, 289] on link "Deploy..." at bounding box center [182, 290] width 122 height 25
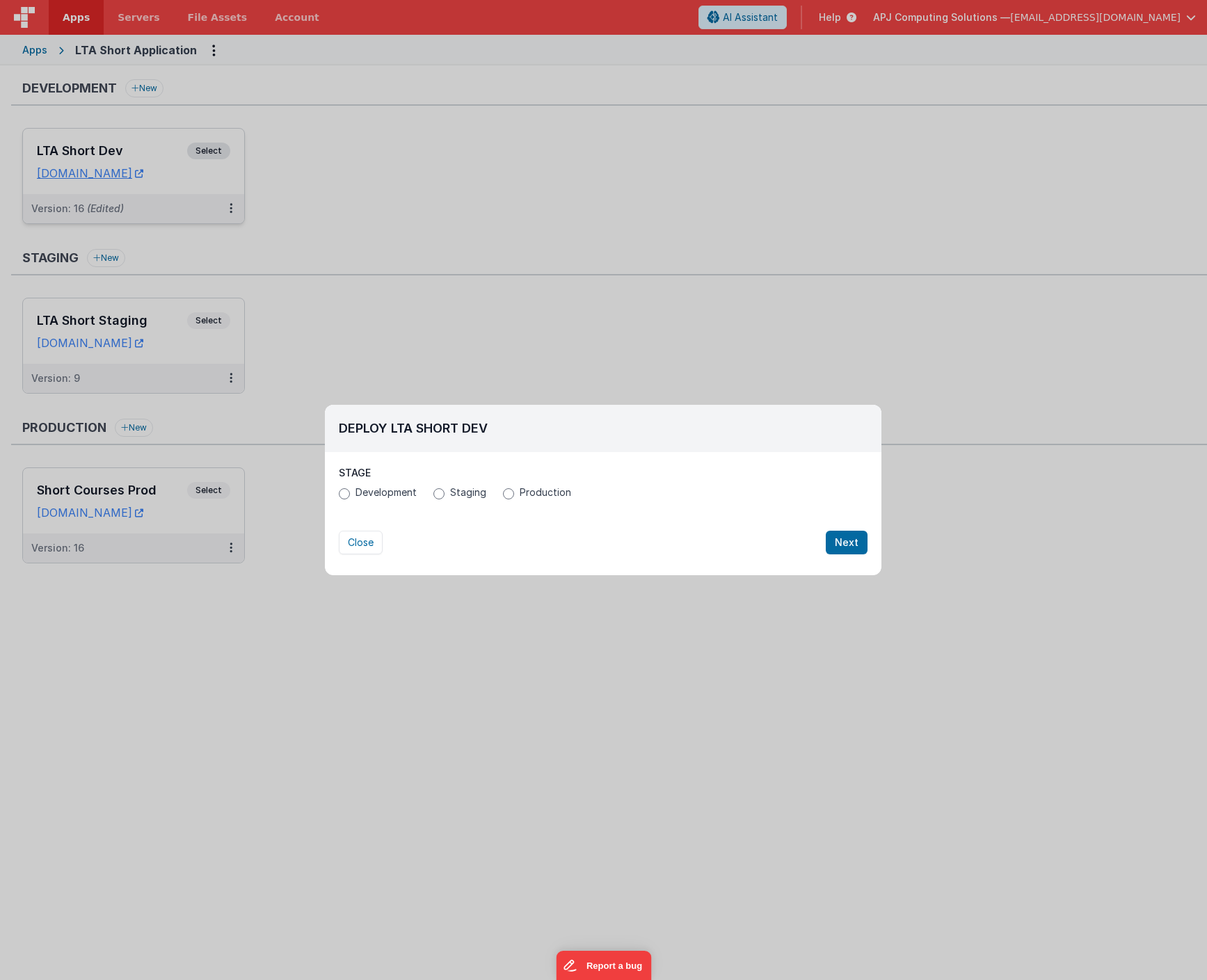
click at [506, 494] on input "Production" at bounding box center [508, 493] width 11 height 11
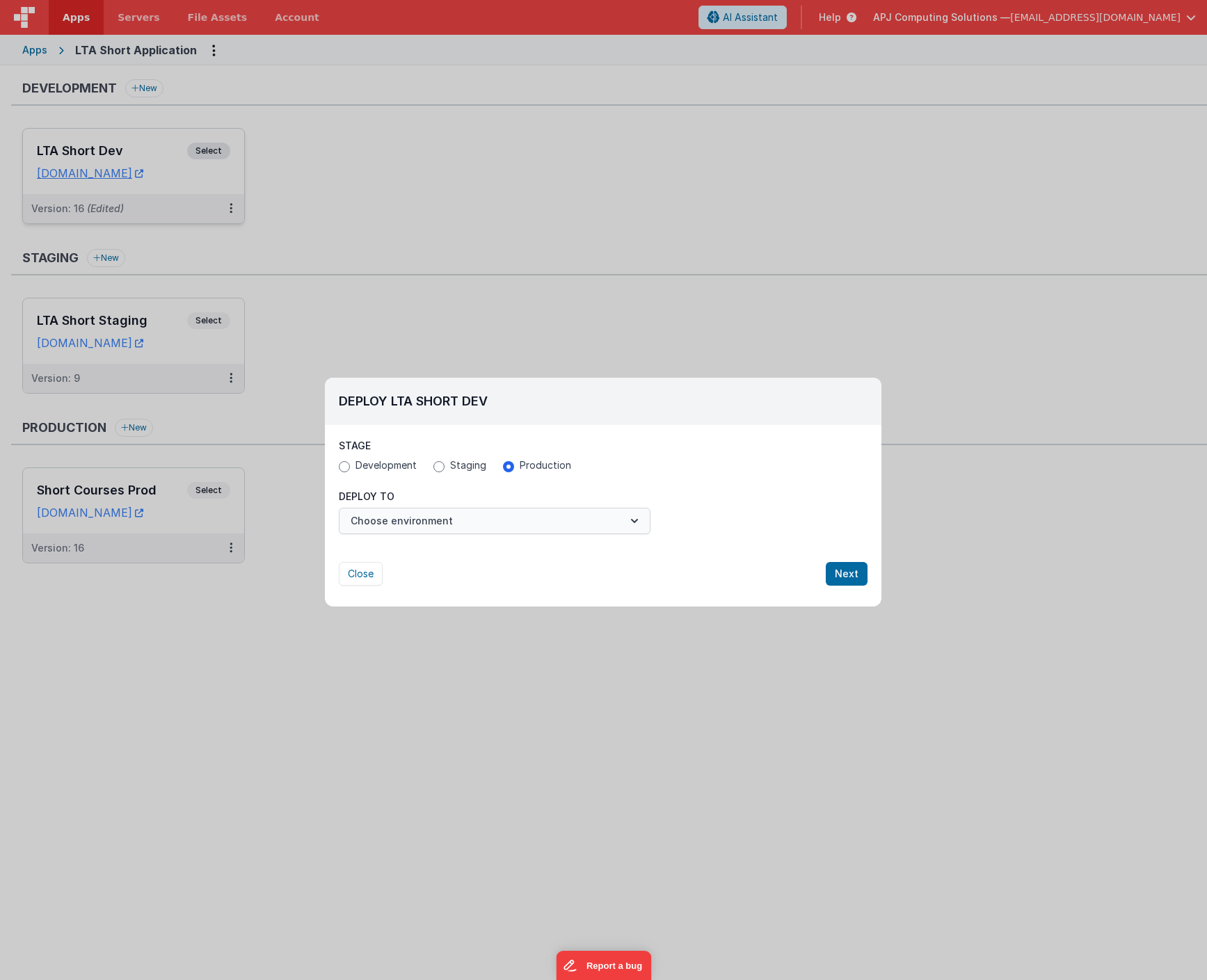
click at [631, 523] on icon "button" at bounding box center [634, 521] width 14 height 14
click at [468, 530] on button "Choose environment" at bounding box center [494, 519] width 312 height 27
click at [633, 516] on icon "button" at bounding box center [634, 519] width 14 height 14
click at [584, 518] on button "Choose environment" at bounding box center [494, 519] width 312 height 27
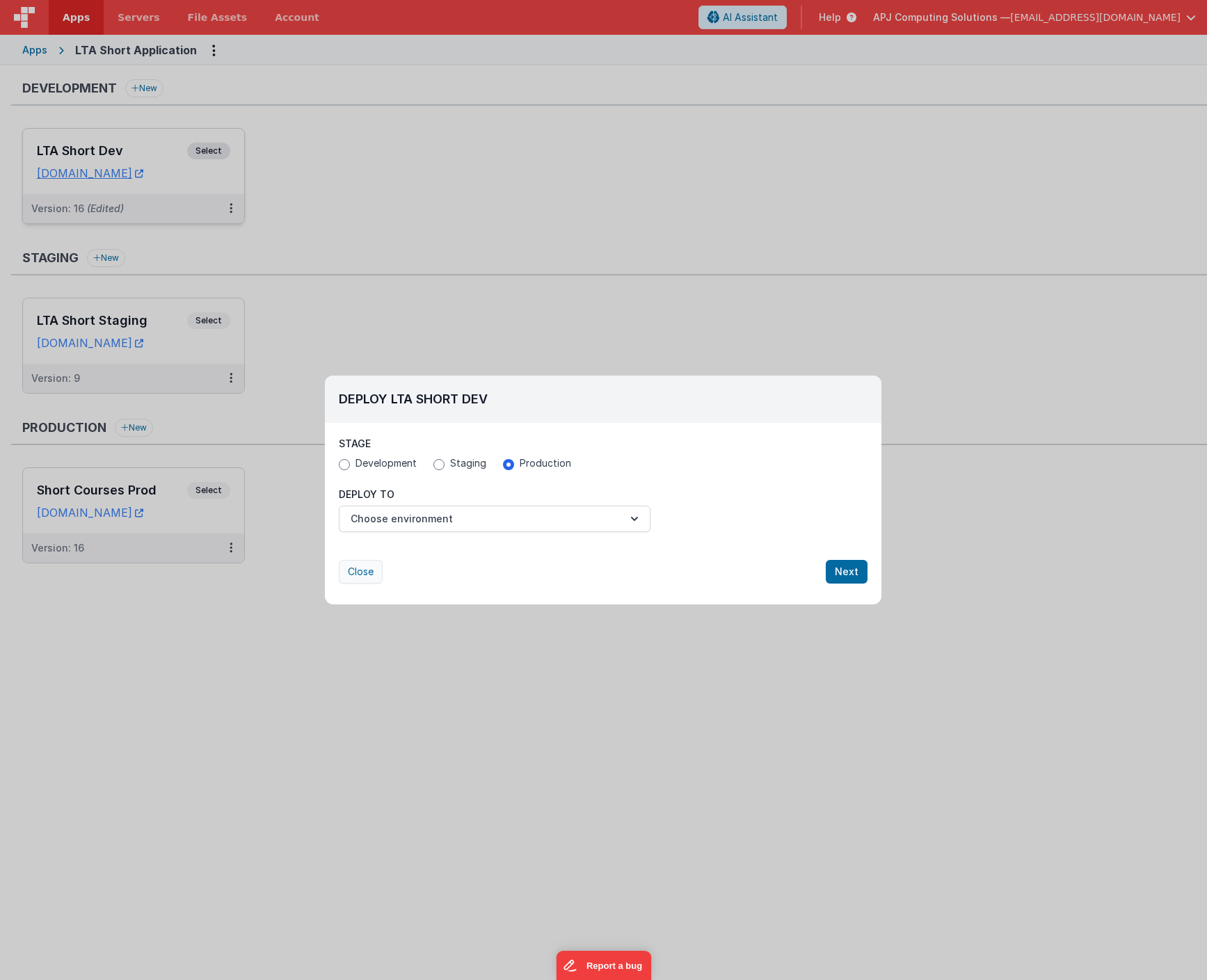
click at [365, 569] on button "Close" at bounding box center [361, 572] width 44 height 24
radio input "false"
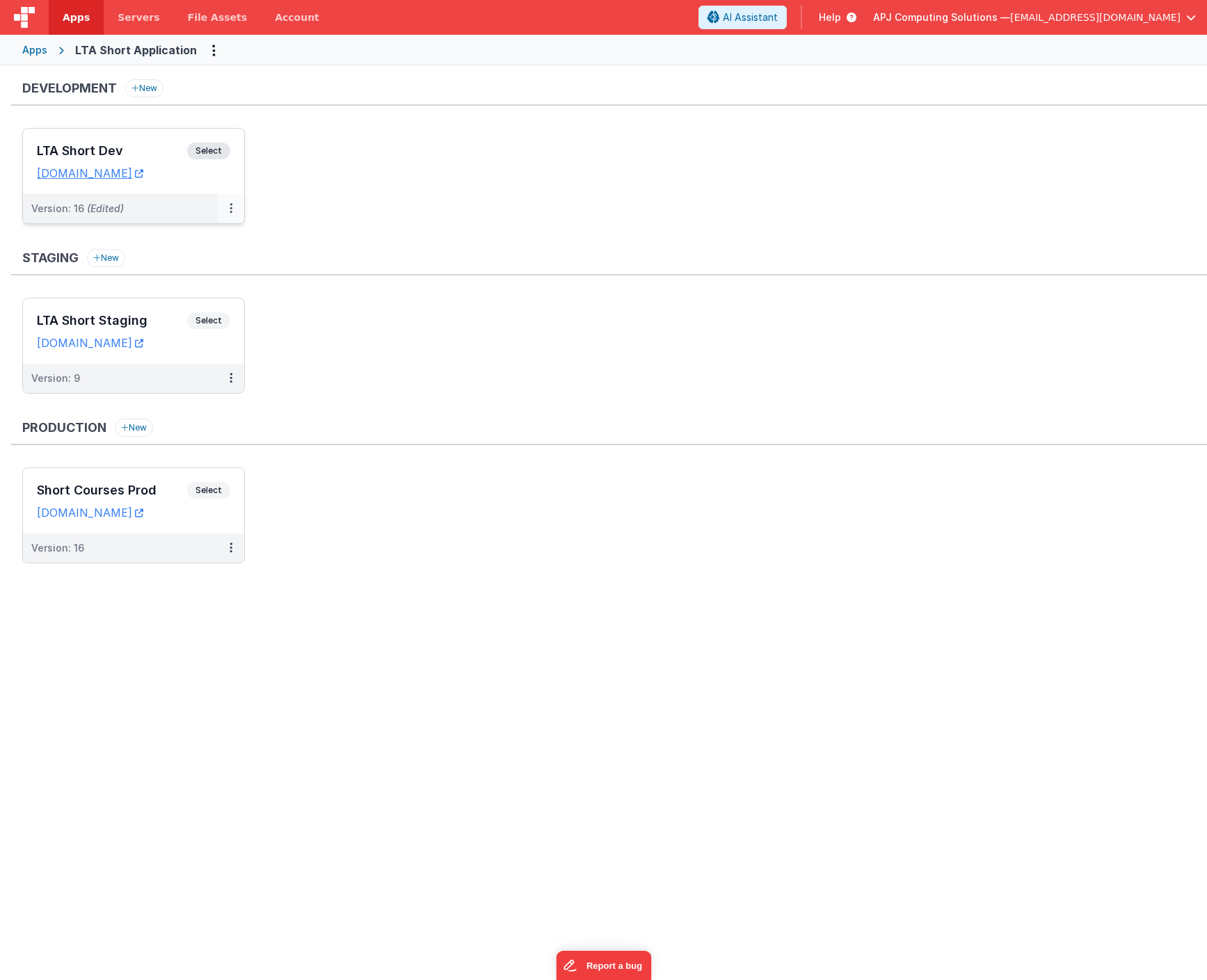
click at [229, 208] on icon at bounding box center [230, 208] width 3 height 1
click at [181, 267] on link "Deploy..." at bounding box center [182, 265] width 122 height 25
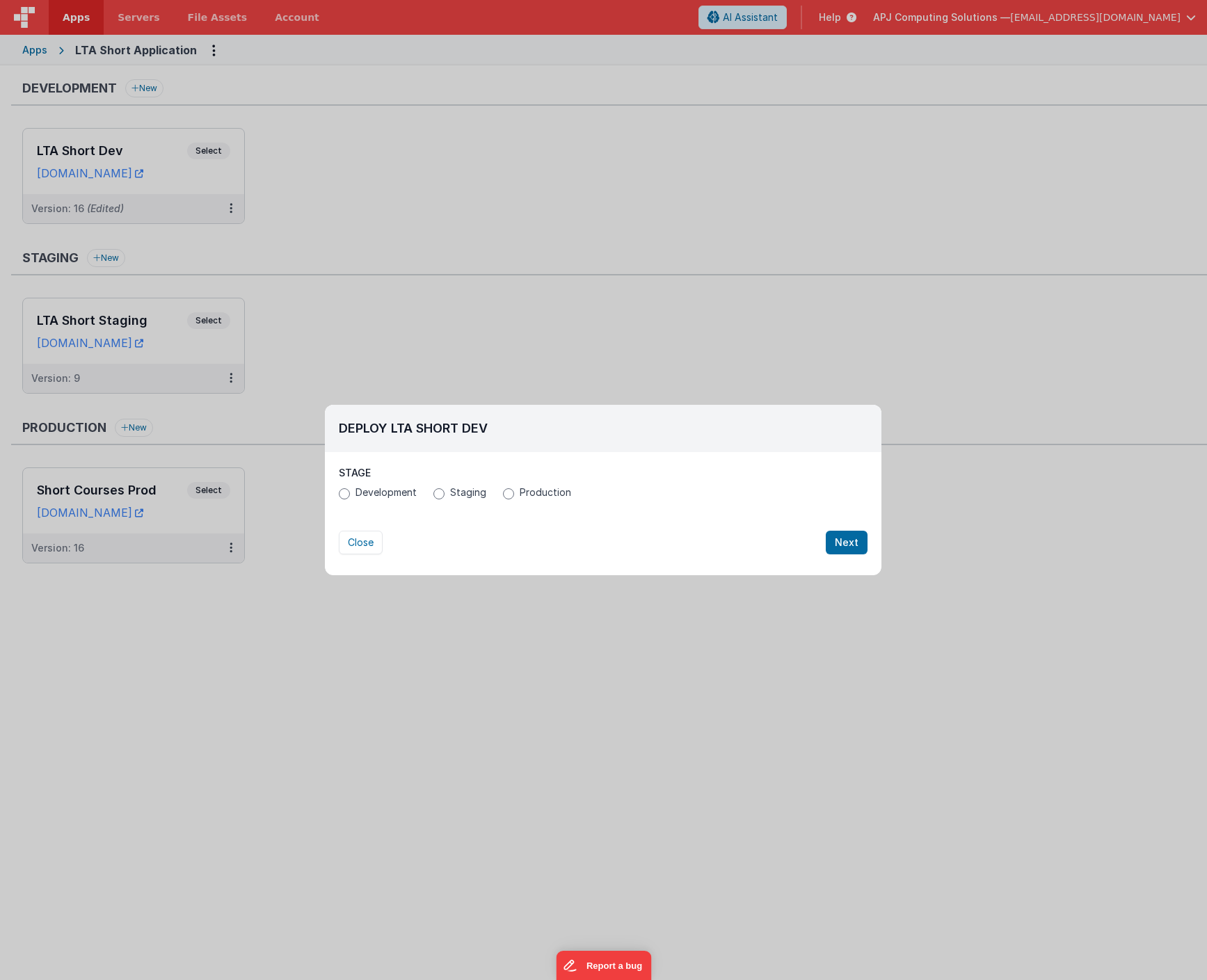
click at [509, 490] on input "Production" at bounding box center [508, 493] width 11 height 11
radio input "true"
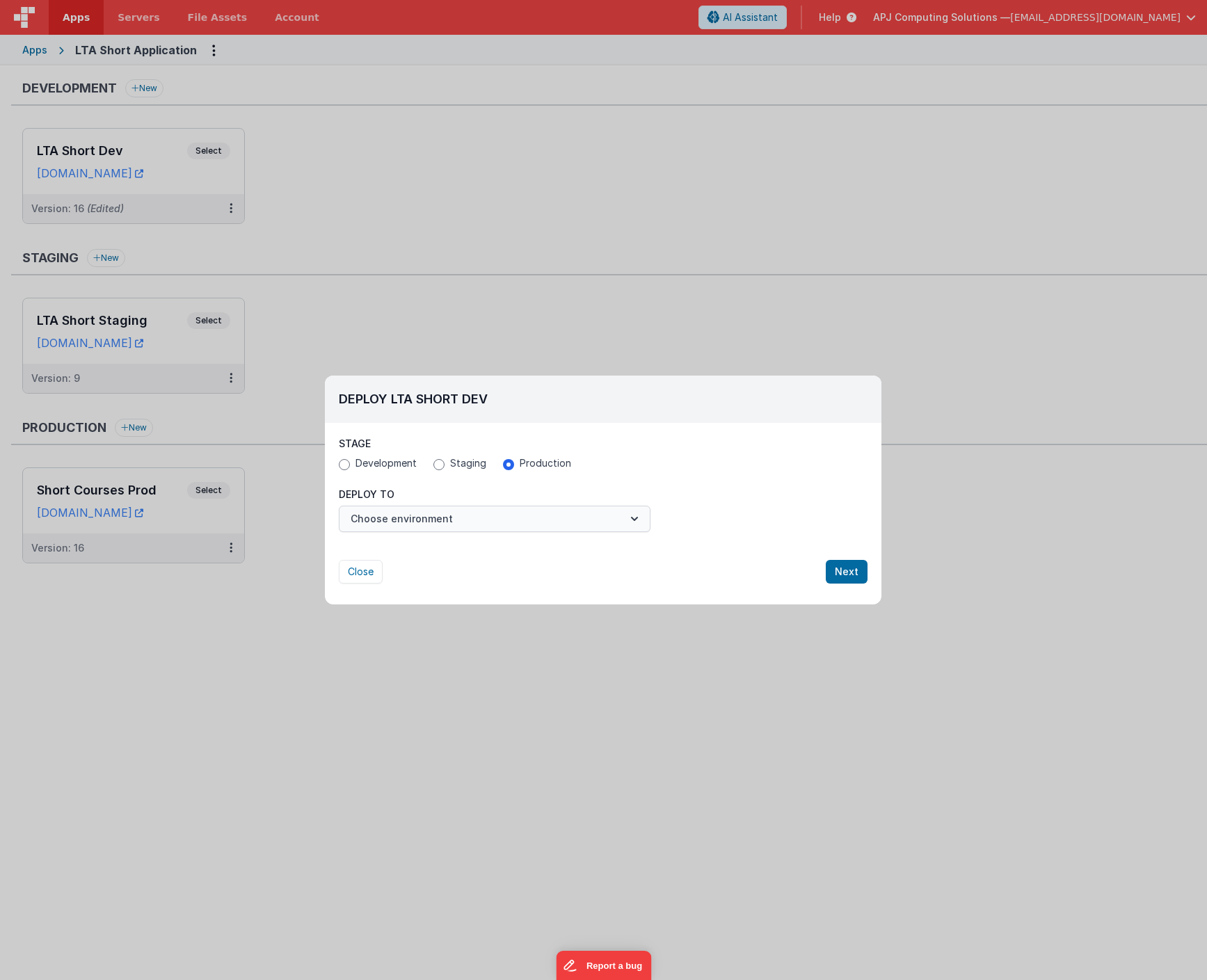
click at [521, 523] on button "Choose environment" at bounding box center [494, 519] width 312 height 27
click at [636, 520] on icon "button" at bounding box center [634, 519] width 14 height 14
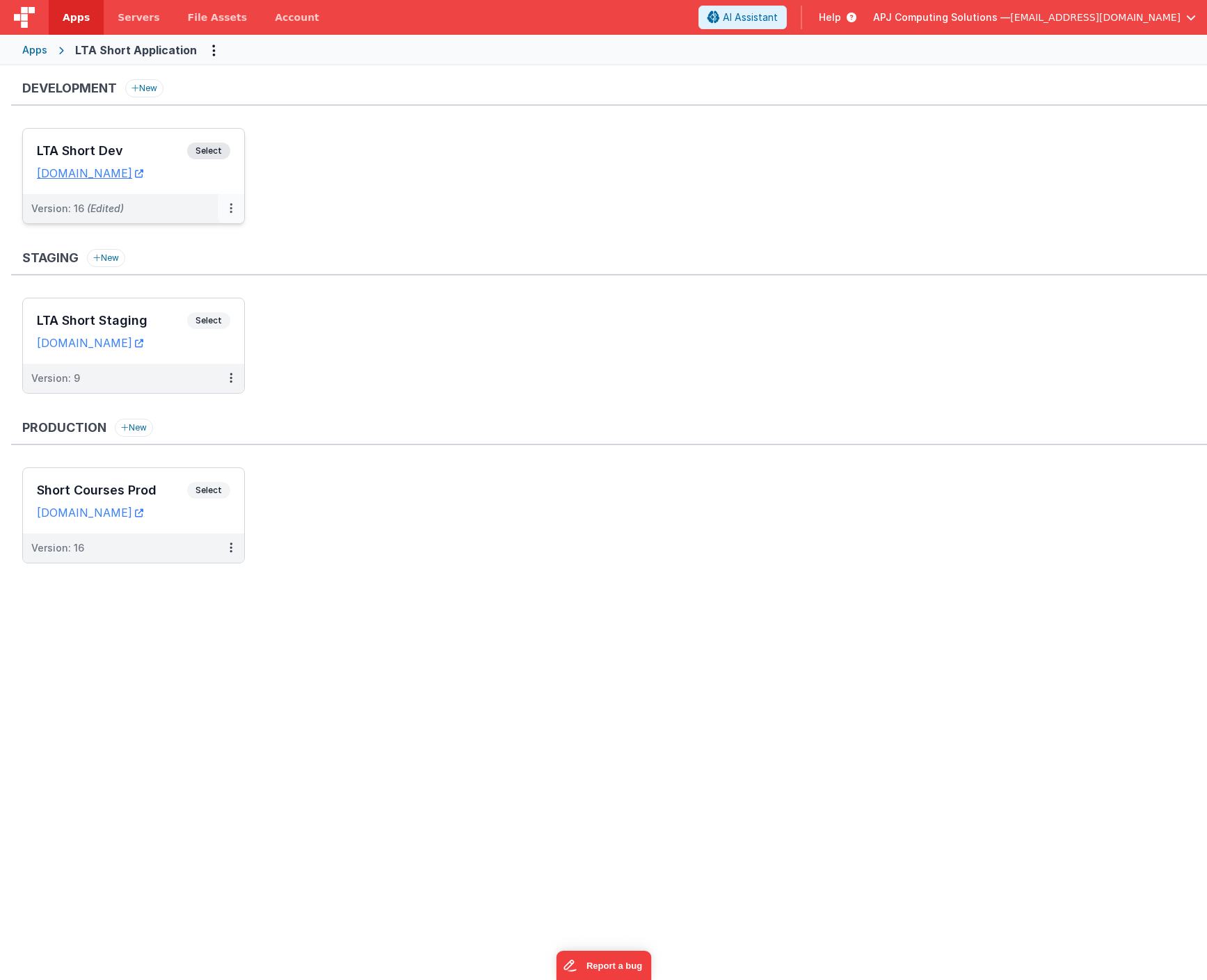
click at [229, 209] on icon at bounding box center [230, 208] width 3 height 1
click at [170, 294] on link "Deploy..." at bounding box center [182, 290] width 122 height 25
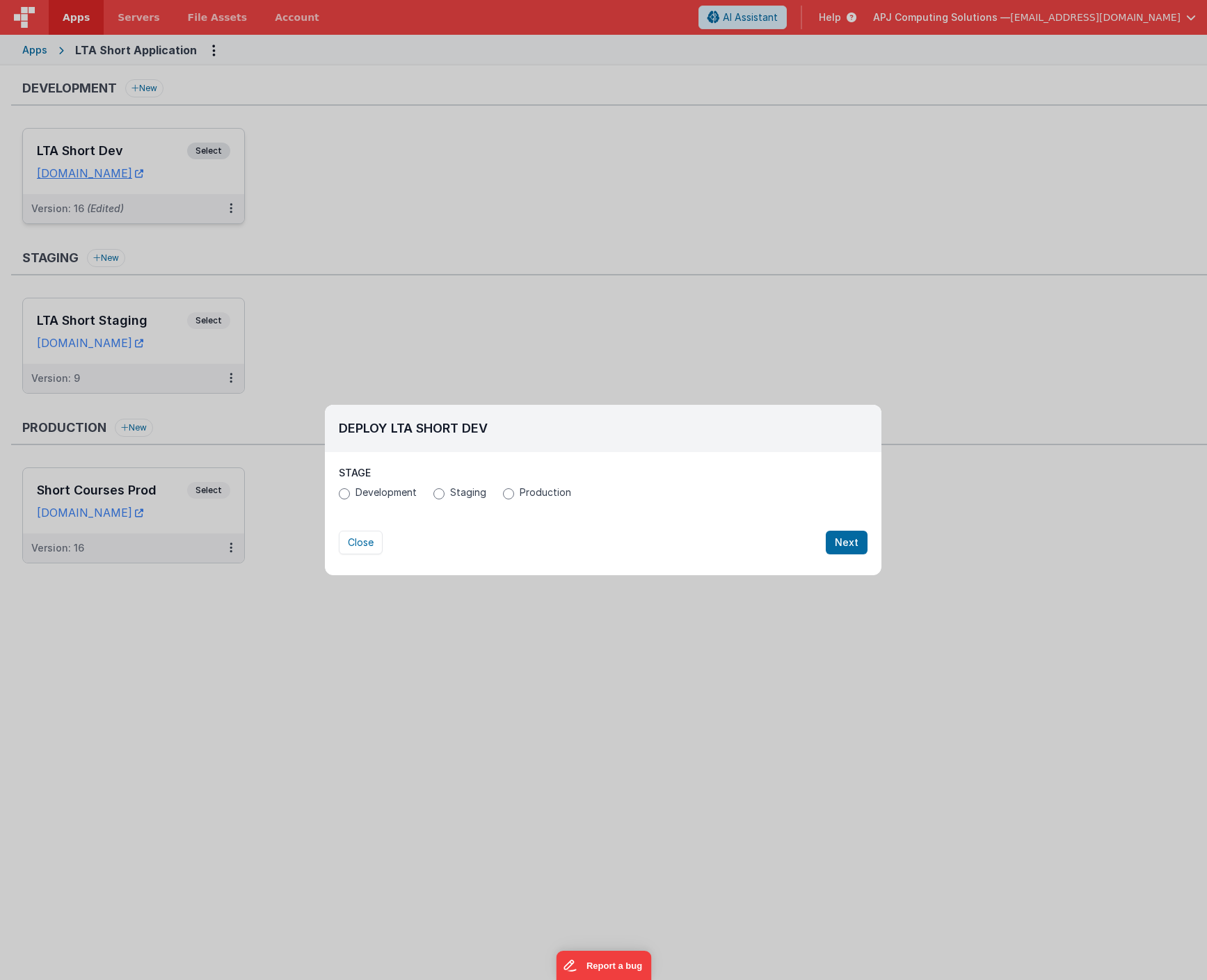
click at [504, 494] on input "Production" at bounding box center [508, 493] width 11 height 11
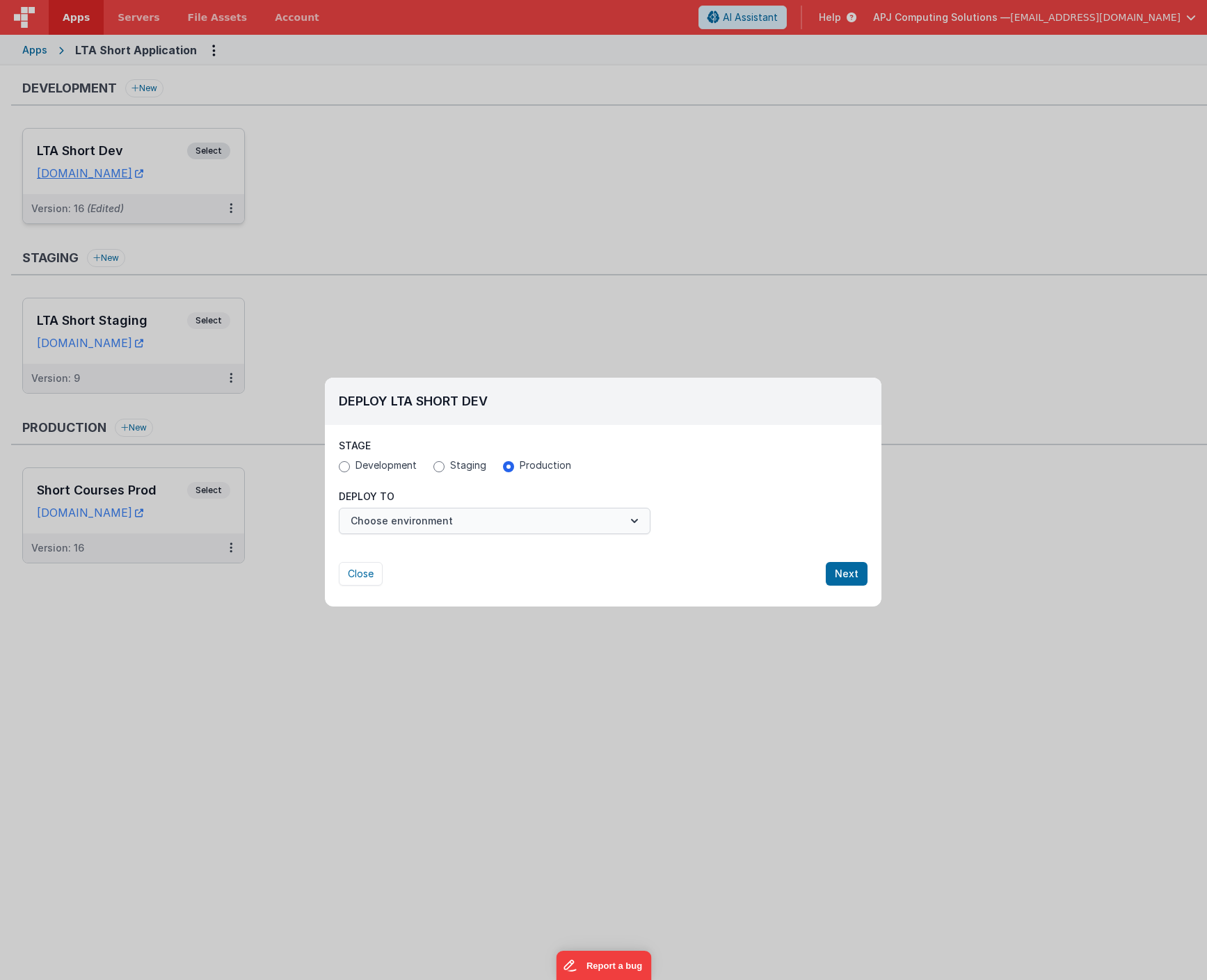
click at [634, 520] on icon "button" at bounding box center [634, 521] width 14 height 14
click at [418, 514] on button "Choose environment" at bounding box center [494, 519] width 312 height 27
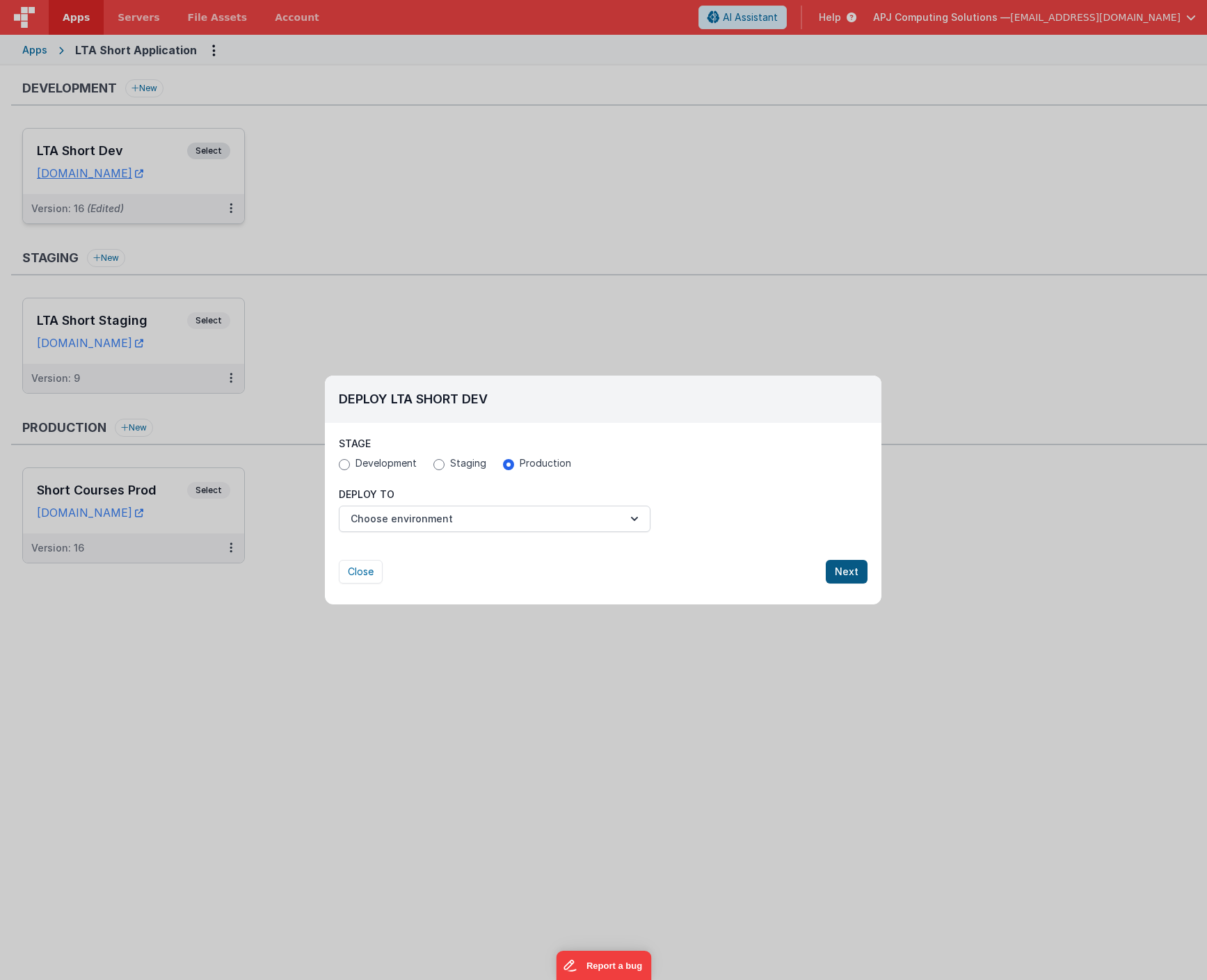
click at [850, 573] on button "Next" at bounding box center [846, 572] width 42 height 24
click at [511, 523] on button "Choose environment" at bounding box center [494, 519] width 312 height 27
click at [357, 577] on button "Close" at bounding box center [361, 572] width 44 height 24
radio input "false"
